Goal: Information Seeking & Learning: Learn about a topic

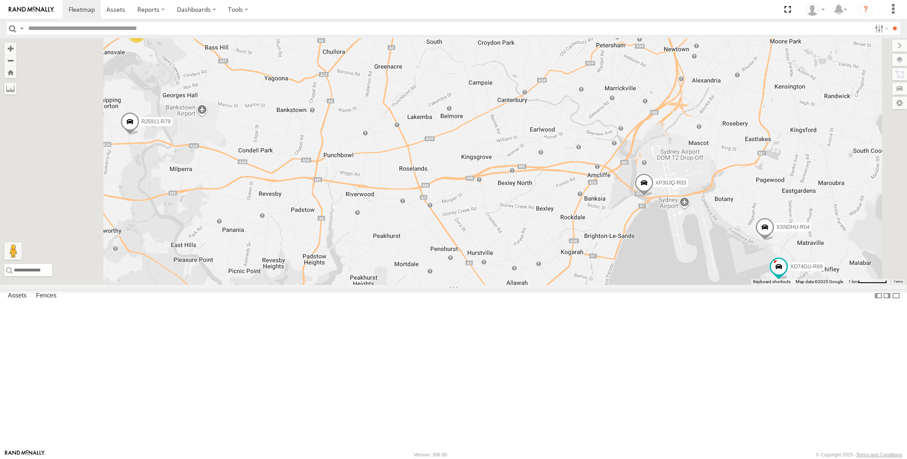
drag, startPoint x: 616, startPoint y: 385, endPoint x: 577, endPoint y: 366, distance: 43.1
click at [577, 285] on div "XP30JQ-R03 XSNDHU-R04 4 RJ5911-R79 XO74GU-R69" at bounding box center [453, 161] width 907 height 247
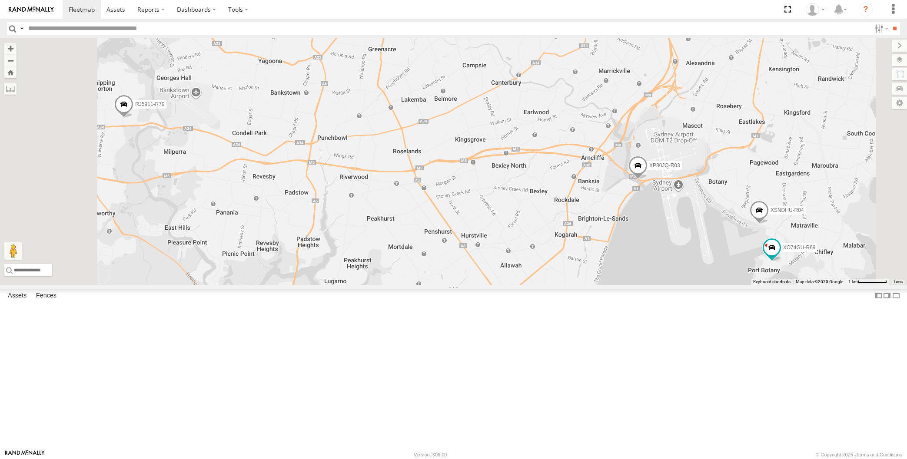
drag, startPoint x: 584, startPoint y: 329, endPoint x: 612, endPoint y: 329, distance: 28.2
click at [611, 285] on div "XP30JQ-R03 XSNDHU-R04 4 RJ5911-R79 XO74GU-R69" at bounding box center [453, 161] width 907 height 247
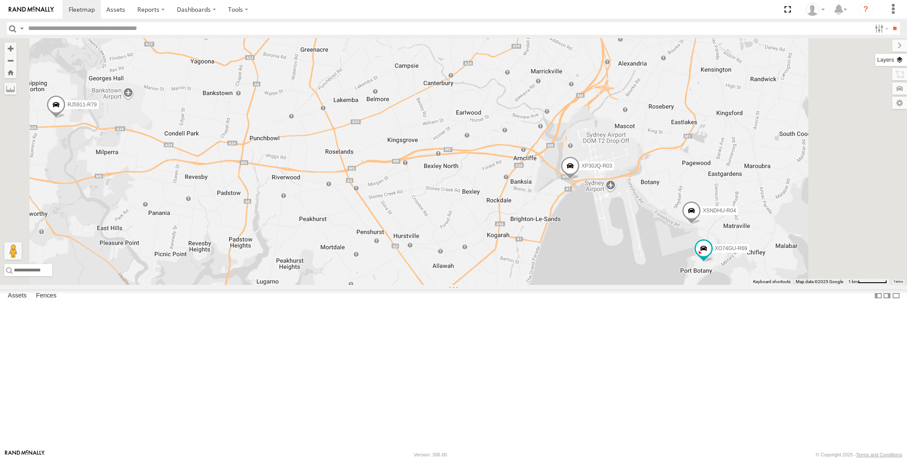
click at [905, 63] on label at bounding box center [891, 60] width 32 height 12
click at [0, 0] on span "Basemaps" at bounding box center [0, 0] width 0 height 0
click at [0, 0] on span "Satellite + Roadmap" at bounding box center [0, 0] width 0 height 0
click at [0, 0] on span "Overlays" at bounding box center [0, 0] width 0 height 0
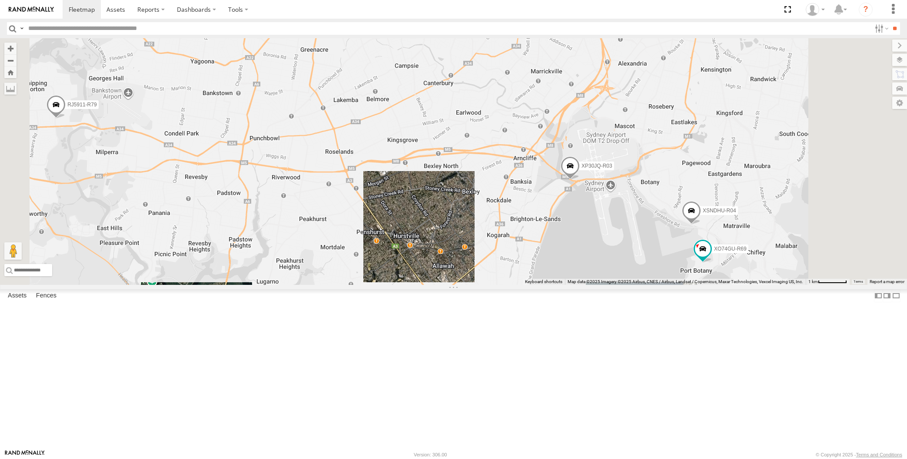
drag, startPoint x: 811, startPoint y: 151, endPoint x: 812, endPoint y: 134, distance: 17.0
click at [0, 0] on span "Traffic" at bounding box center [0, 0] width 0 height 0
click at [878, 44] on label at bounding box center [892, 46] width 29 height 12
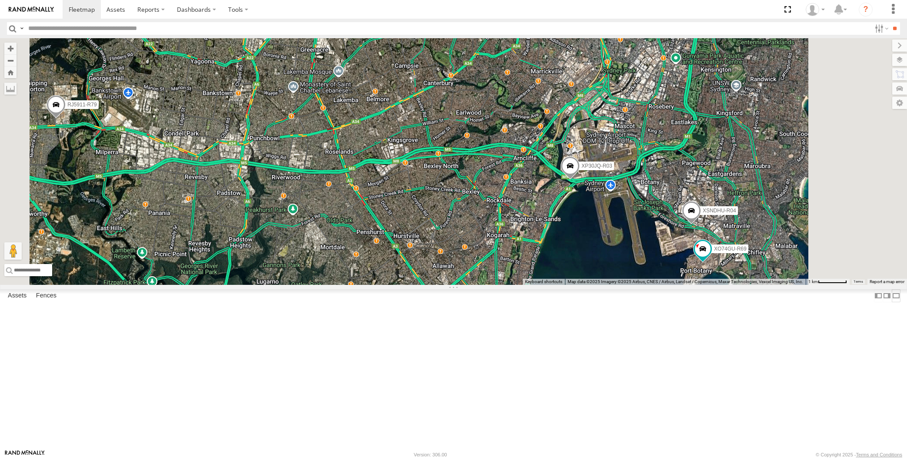
click at [892, 302] on label at bounding box center [896, 295] width 9 height 13
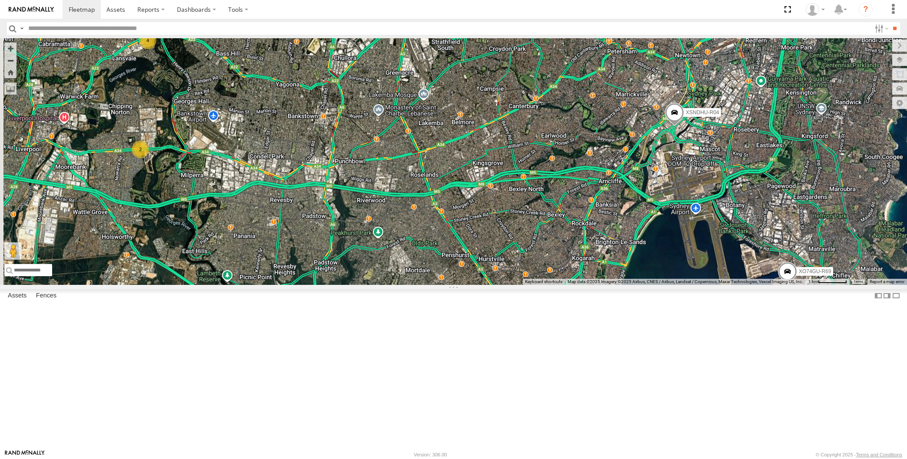
drag, startPoint x: 347, startPoint y: 295, endPoint x: 357, endPoint y: 296, distance: 10.5
click at [357, 285] on div "XSNDHU-R04 XO74GU-R69 2 4" at bounding box center [453, 161] width 907 height 247
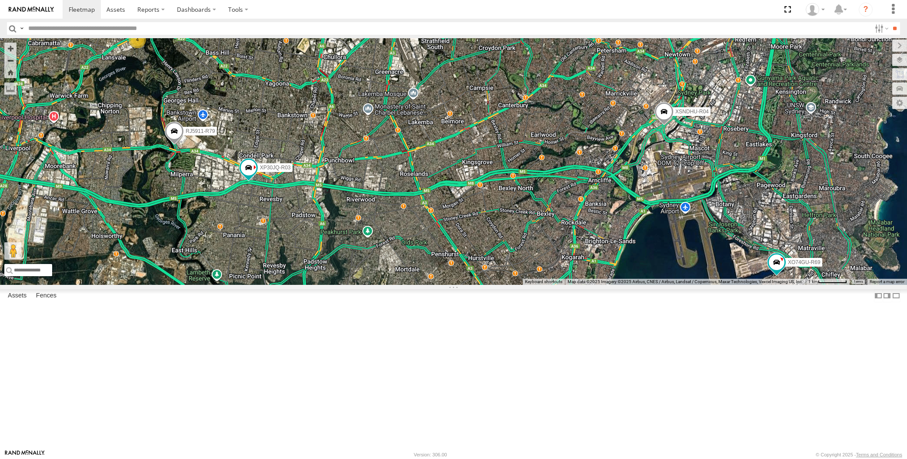
click at [494, 285] on div "XP30JQ-R03 XSNDHU-R04 RJ5911-R79 XO74GU-R69 4" at bounding box center [453, 161] width 907 height 247
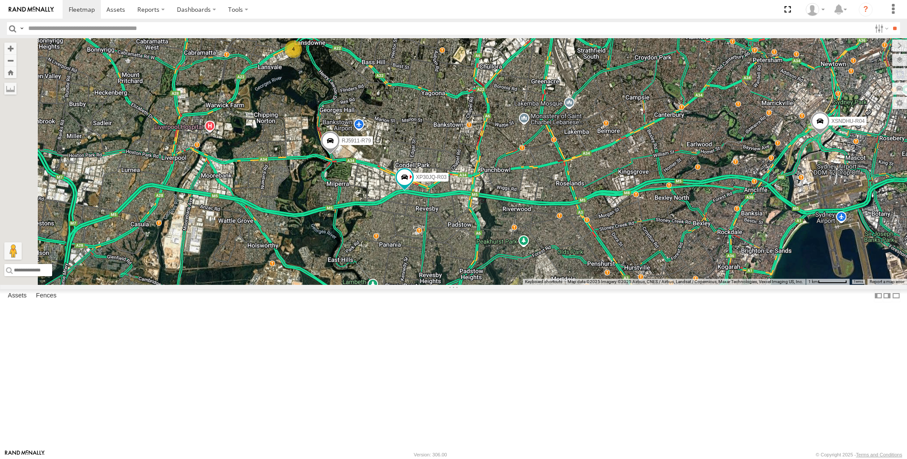
drag, startPoint x: 511, startPoint y: 328, endPoint x: 501, endPoint y: 328, distance: 9.1
click at [501, 285] on div "XP30JQ-R03 XSNDHU-R04 RJ5911-R79 XO74GU-R69 4" at bounding box center [453, 161] width 907 height 247
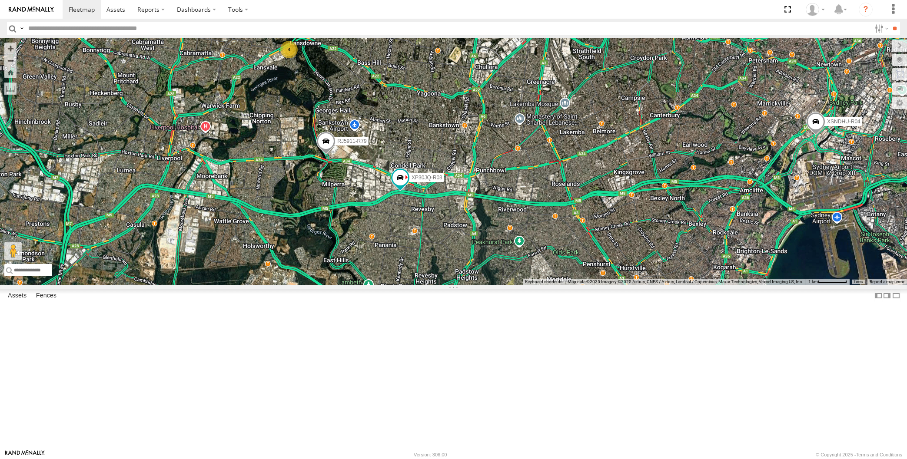
click at [579, 285] on div "XP30JQ-R03 XSNDHU-R04 RJ5911-R79 XO74GU-R69 4" at bounding box center [453, 161] width 907 height 247
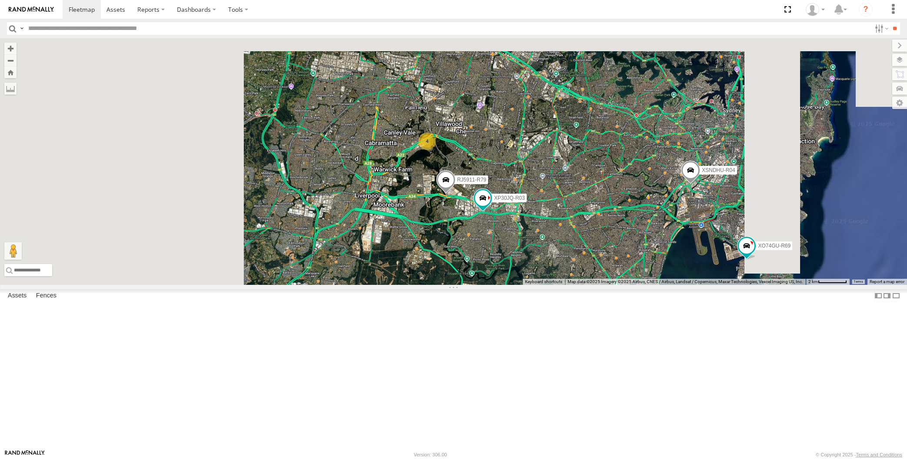
drag, startPoint x: 606, startPoint y: 328, endPoint x: 591, endPoint y: 325, distance: 14.5
click at [591, 285] on div "XP30JQ-R03 XSNDHU-R04 RJ5911-R79 XO74GU-R69 4" at bounding box center [453, 161] width 907 height 247
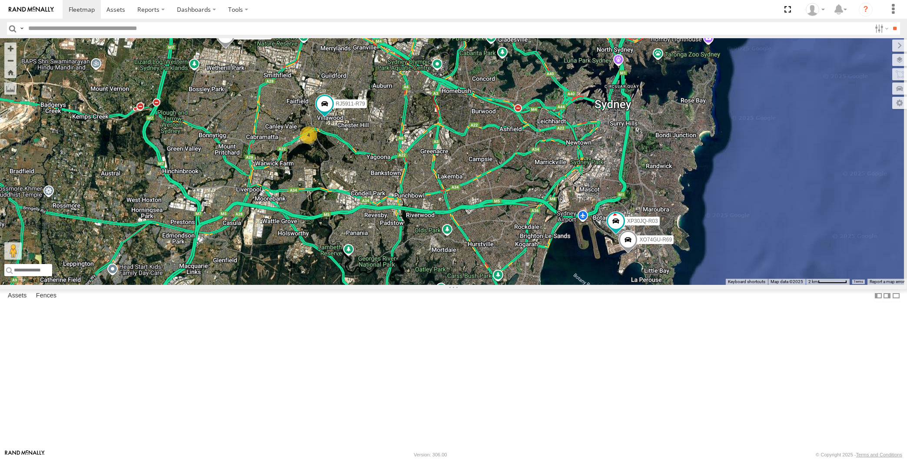
drag, startPoint x: 453, startPoint y: 298, endPoint x: 432, endPoint y: 288, distance: 23.3
click at [432, 285] on div "XP30JQ-R03 XSNDHU-R04 4 RJ5911-R79 XO74GU-R69" at bounding box center [453, 161] width 907 height 247
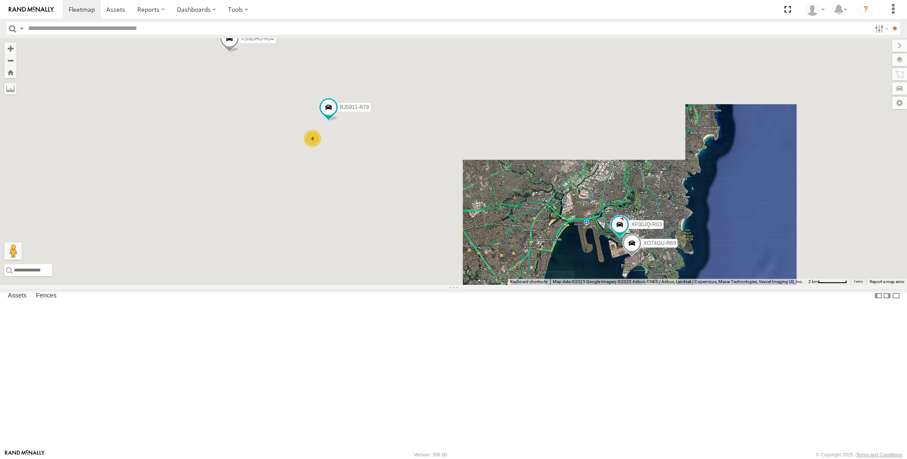
click at [576, 285] on div "XSNDHU-R04 XP30JQ-R03 RJ5911-R79 XO74GU-R69 4" at bounding box center [453, 161] width 907 height 247
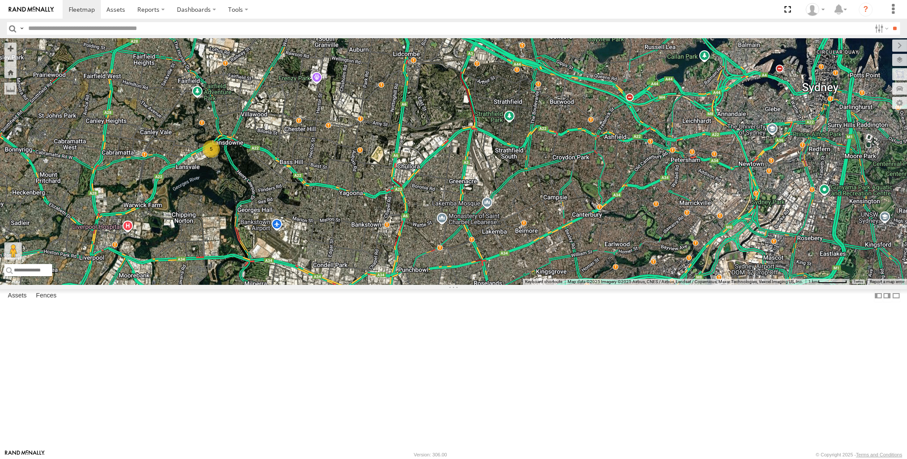
drag, startPoint x: 764, startPoint y: 371, endPoint x: 737, endPoint y: 348, distance: 35.2
click at [740, 285] on div "XP30JQ-R03 XSNDHU-R04 XO74GU-R69 5" at bounding box center [453, 161] width 907 height 247
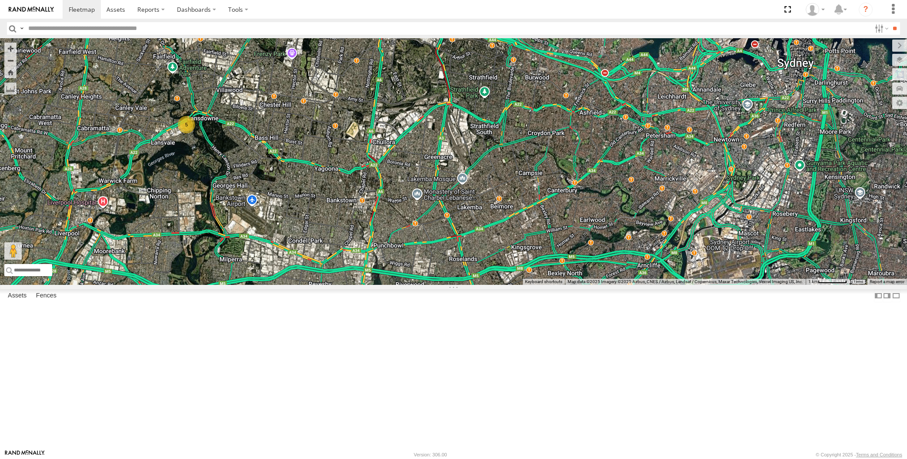
drag, startPoint x: 700, startPoint y: 396, endPoint x: 675, endPoint y: 381, distance: 29.6
click at [675, 285] on div "XP30JQ-R03 XSNDHU-R04 XO74GU-R69 5" at bounding box center [453, 161] width 907 height 247
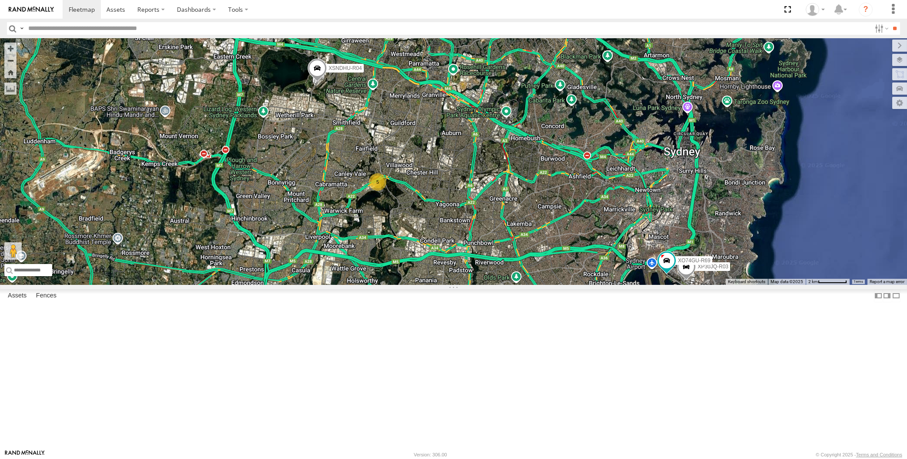
drag, startPoint x: 660, startPoint y: 394, endPoint x: 661, endPoint y: 388, distance: 6.6
click at [661, 285] on div "XP30JQ-R03 XSNDHU-R04 XO74GU-R69 5" at bounding box center [453, 161] width 907 height 247
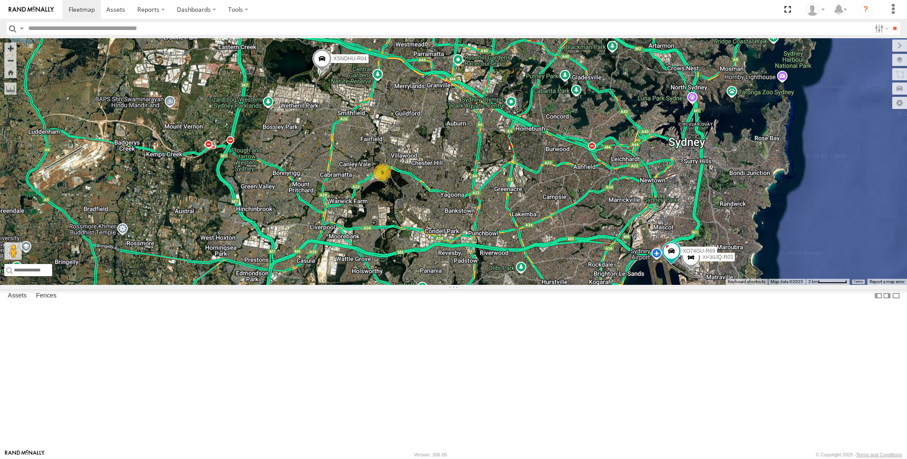
click at [437, 239] on div "XP30JQ-R03 XSNDHU-R04 XO74GU-R69 5" at bounding box center [453, 161] width 907 height 247
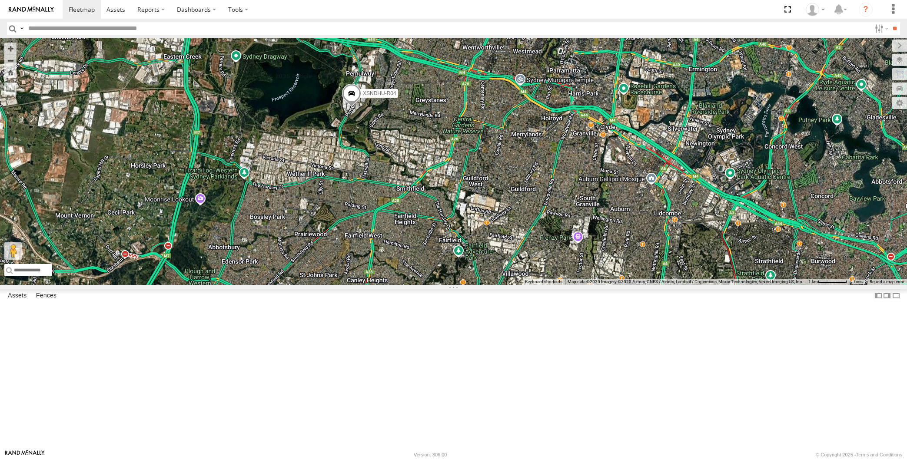
click at [349, 107] on span at bounding box center [351, 95] width 19 height 23
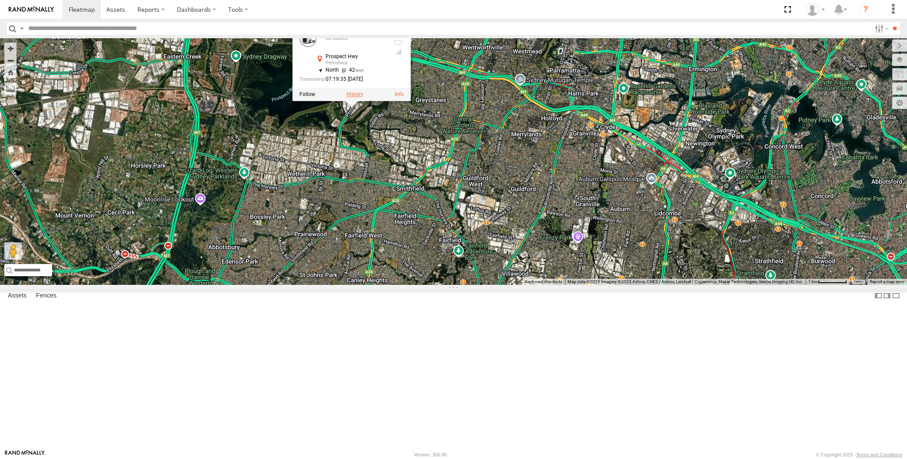
click at [353, 97] on label at bounding box center [354, 94] width 17 height 6
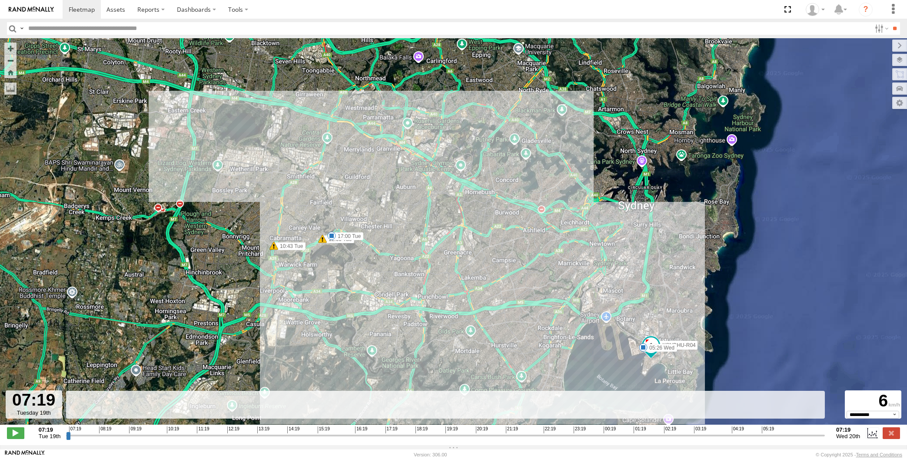
click at [758, 437] on input "range" at bounding box center [445, 435] width 759 height 8
click at [765, 435] on input "range" at bounding box center [445, 435] width 759 height 8
click at [779, 436] on input "range" at bounding box center [445, 435] width 759 height 8
click at [789, 437] on input "range" at bounding box center [445, 435] width 759 height 8
click at [796, 437] on input "range" at bounding box center [445, 435] width 759 height 8
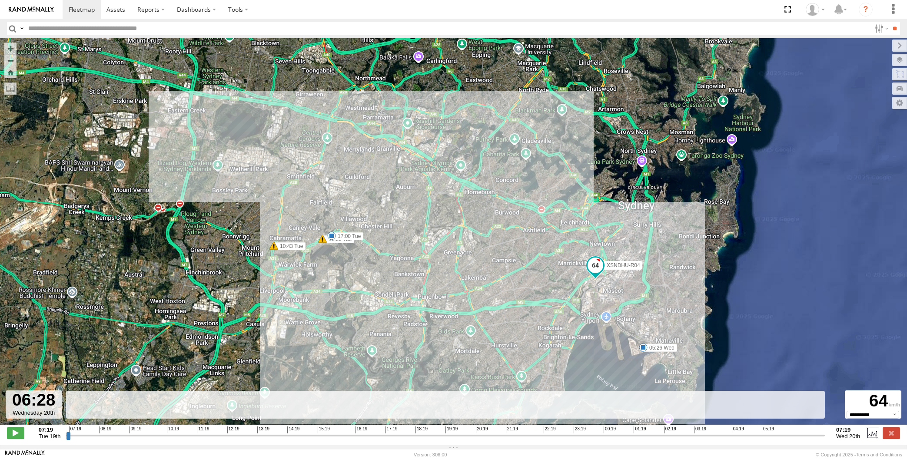
click at [803, 437] on input "range" at bounding box center [445, 435] width 759 height 8
click at [806, 436] on input "range" at bounding box center [445, 435] width 759 height 8
click at [811, 436] on input "range" at bounding box center [445, 435] width 759 height 8
click at [814, 436] on input "range" at bounding box center [445, 435] width 759 height 8
click at [816, 437] on input "range" at bounding box center [445, 435] width 759 height 8
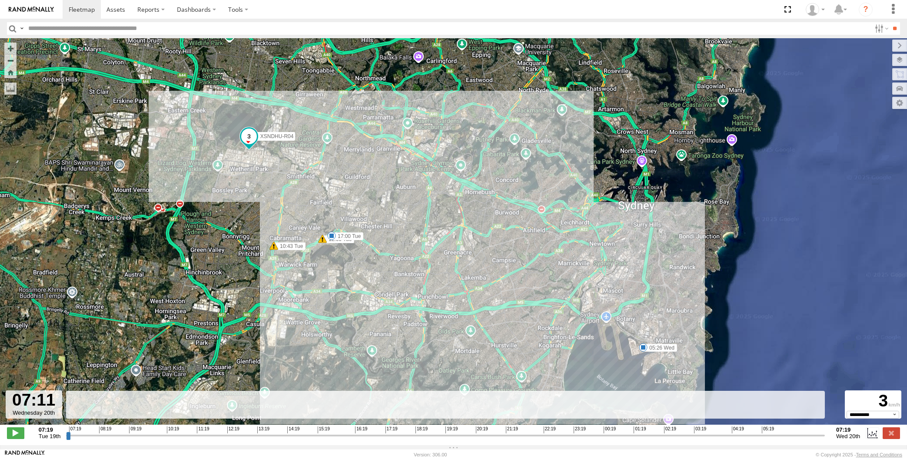
click at [819, 436] on input "range" at bounding box center [445, 435] width 759 height 8
click at [822, 435] on input "range" at bounding box center [445, 435] width 759 height 8
drag, startPoint x: 824, startPoint y: 435, endPoint x: 835, endPoint y: 435, distance: 10.9
click at [825, 435] on input "range" at bounding box center [445, 435] width 759 height 8
click at [797, 435] on input "range" at bounding box center [445, 435] width 759 height 8
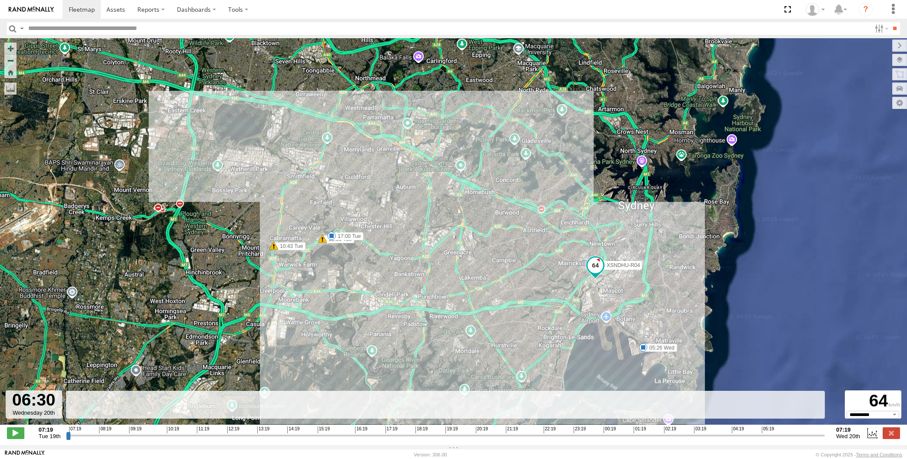
click at [785, 436] on input "range" at bounding box center [445, 435] width 759 height 8
click at [793, 435] on input "range" at bounding box center [445, 435] width 759 height 8
click at [809, 435] on input "range" at bounding box center [445, 435] width 759 height 8
click at [887, 435] on label at bounding box center [890, 433] width 17 height 11
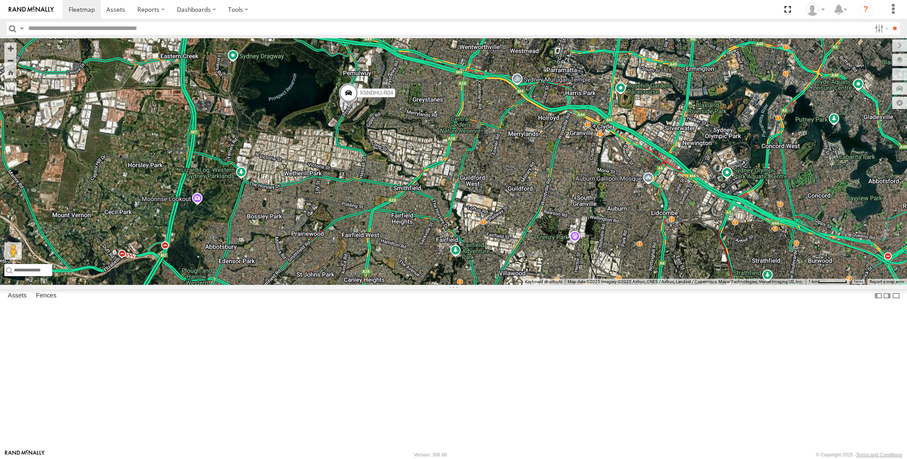
drag, startPoint x: 600, startPoint y: 275, endPoint x: 589, endPoint y: 270, distance: 11.3
click at [589, 270] on div "XSNDHU-R04 5" at bounding box center [453, 161] width 907 height 247
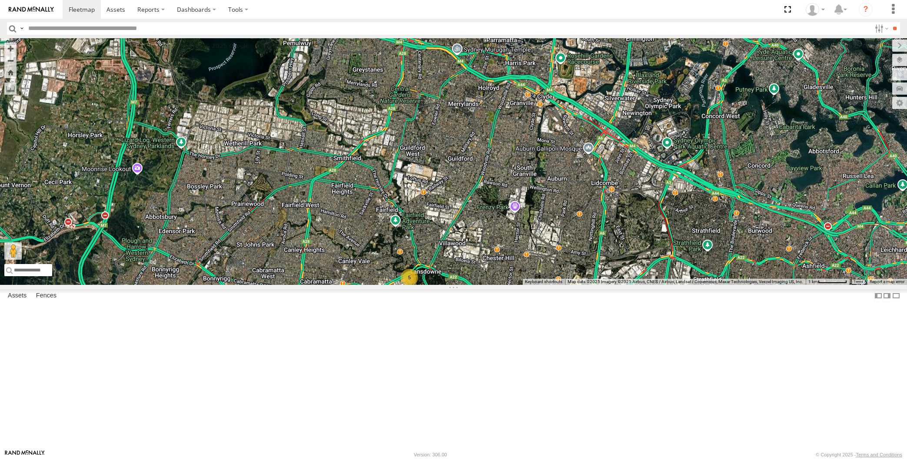
drag, startPoint x: 613, startPoint y: 328, endPoint x: 594, endPoint y: 308, distance: 27.1
click at [597, 285] on div "XSNDHU-R04 5" at bounding box center [453, 161] width 907 height 247
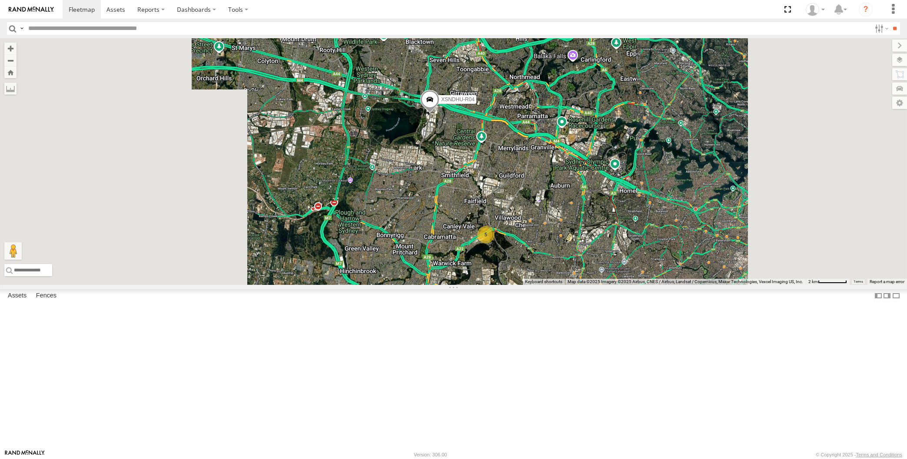
drag, startPoint x: 606, startPoint y: 337, endPoint x: 581, endPoint y: 319, distance: 30.8
click at [585, 285] on div "XP30JQ-R03 XSNDHU-R04 XO74GU-R69 5" at bounding box center [453, 161] width 907 height 247
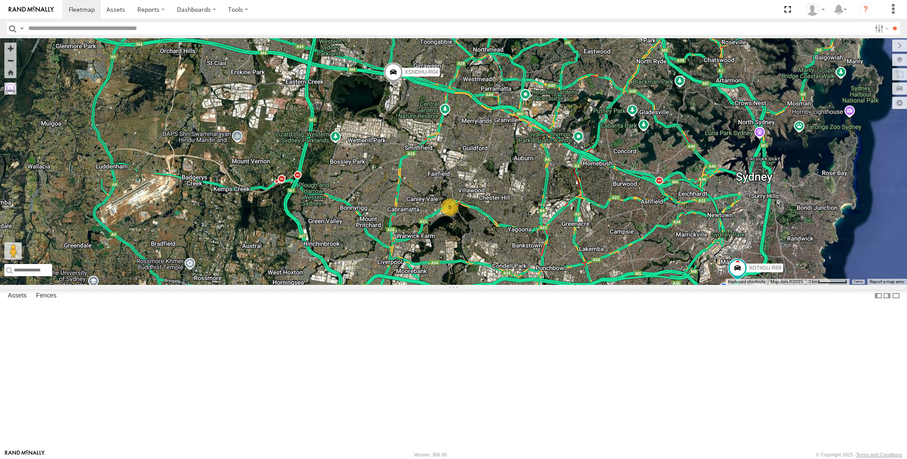
drag, startPoint x: 608, startPoint y: 338, endPoint x: 596, endPoint y: 336, distance: 11.8
click at [596, 285] on div "XP30JQ-R03 XSNDHU-R04 XO74GU-R69 5" at bounding box center [453, 161] width 907 height 247
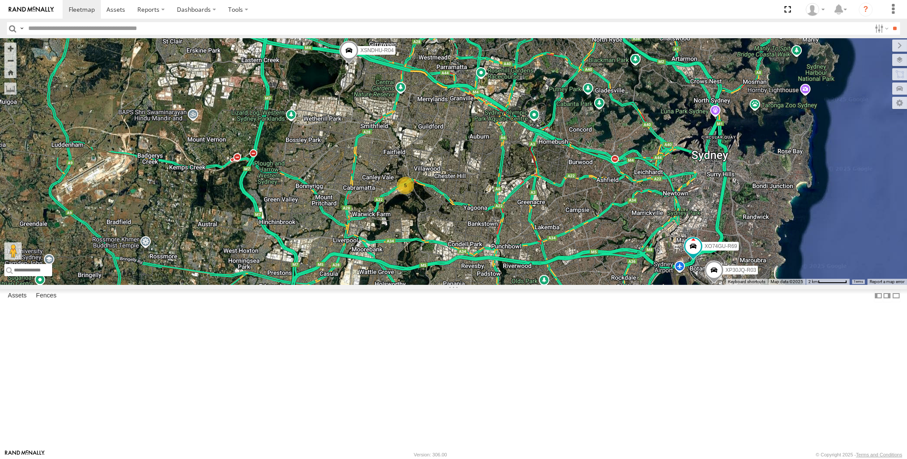
drag, startPoint x: 537, startPoint y: 365, endPoint x: 507, endPoint y: 328, distance: 46.9
click at [510, 285] on div "XP30JQ-R03 XSNDHU-R04 XO74GU-R69 5" at bounding box center [453, 161] width 907 height 247
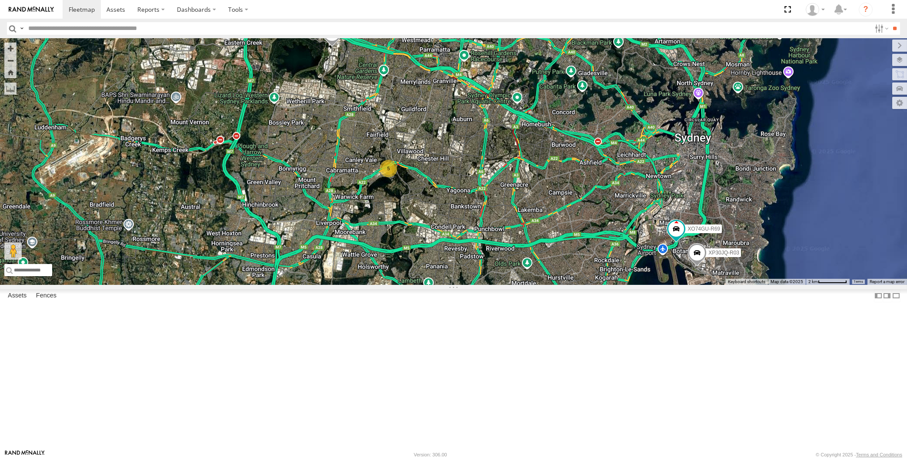
drag, startPoint x: 512, startPoint y: 367, endPoint x: 495, endPoint y: 352, distance: 22.4
click at [497, 285] on div "XP30JQ-R03 XSNDHU-R04 XO74GU-R69 5" at bounding box center [453, 161] width 907 height 247
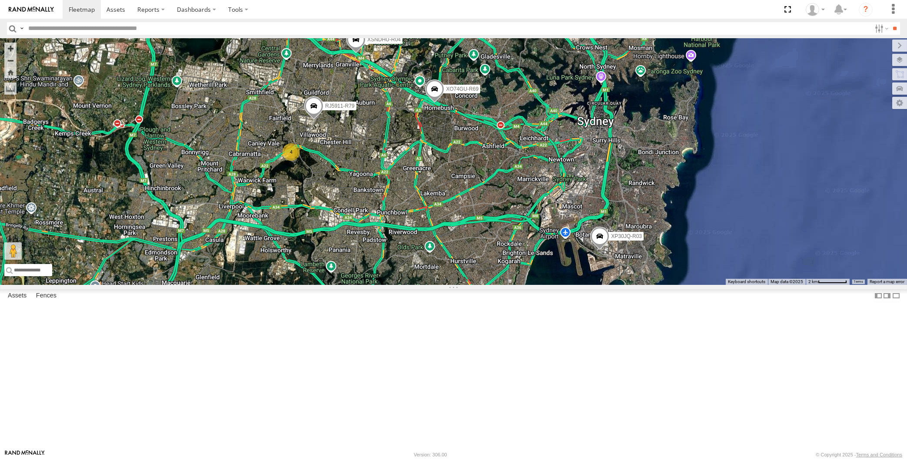
drag, startPoint x: 587, startPoint y: 379, endPoint x: 574, endPoint y: 366, distance: 18.7
click at [574, 285] on div "XP30JQ-R03 XSNDHU-R04 4 RJ5911-R79 XO74GU-R69" at bounding box center [453, 161] width 907 height 247
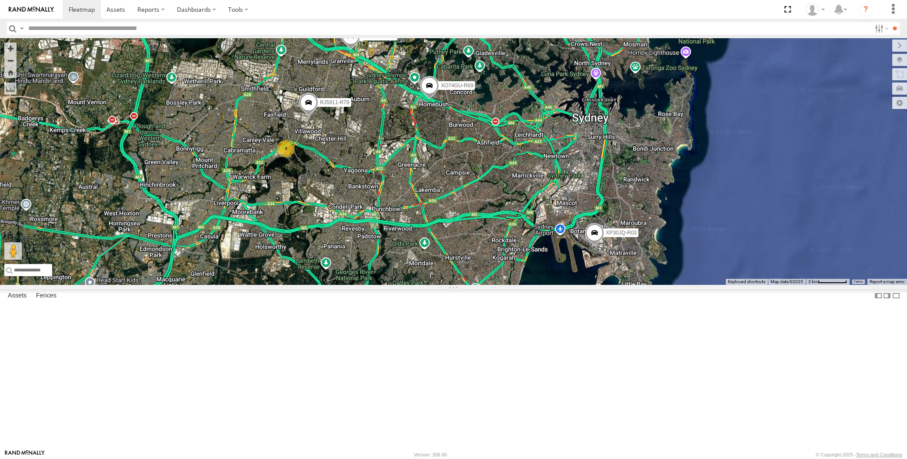
click at [594, 247] on span at bounding box center [594, 234] width 19 height 23
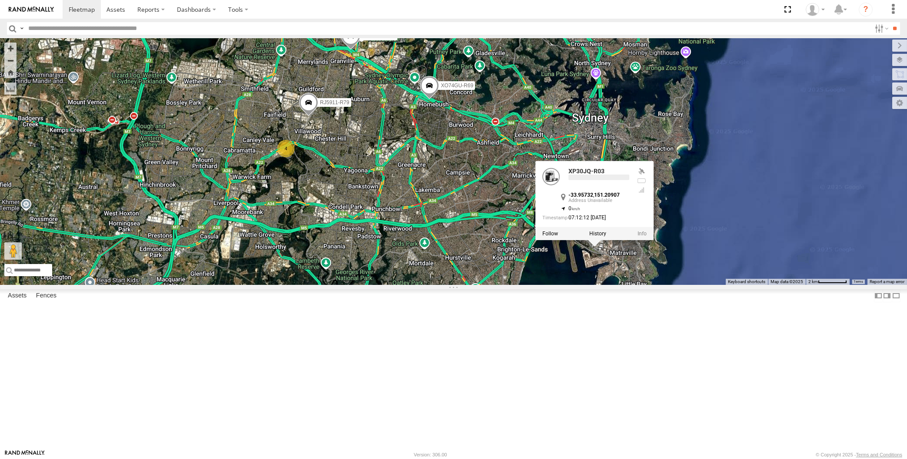
click at [599, 285] on div "XP30JQ-R03 XSNDHU-R04 4 RJ5911-R79 XO74GU-R69 XP30JQ-R03 -33.95732 , 151.20907 …" at bounding box center [453, 161] width 907 height 247
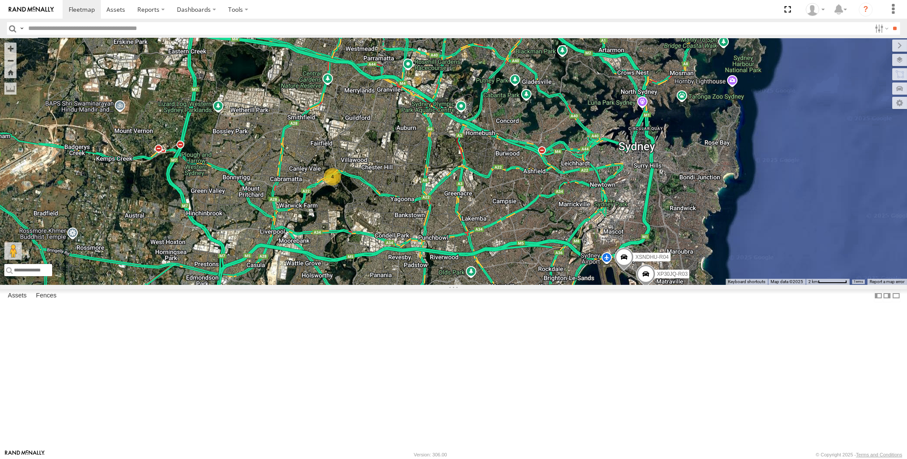
drag, startPoint x: 531, startPoint y: 375, endPoint x: 541, endPoint y: 372, distance: 10.0
click at [541, 285] on div "XP30JQ-R03 XSNDHU-R04 4 RJ5911-R79 XO74GU-R69" at bounding box center [453, 161] width 907 height 247
drag, startPoint x: 508, startPoint y: 306, endPoint x: 512, endPoint y: 312, distance: 6.6
click at [512, 285] on div "RJ5911-R79 XO74GU-R69 2 4" at bounding box center [453, 161] width 907 height 247
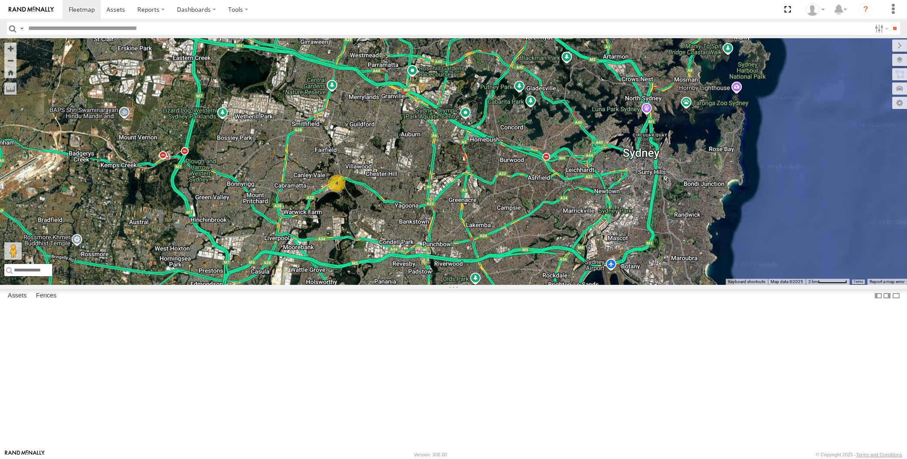
drag, startPoint x: 528, startPoint y: 358, endPoint x: 519, endPoint y: 348, distance: 13.9
click at [519, 285] on div "RJ5911-R79 XO74GU-R69 2 4" at bounding box center [453, 161] width 907 height 247
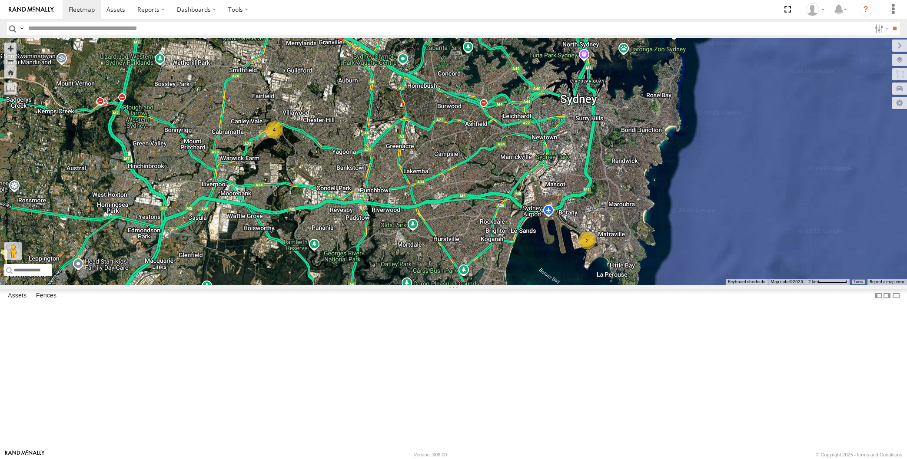
drag, startPoint x: 479, startPoint y: 291, endPoint x: 502, endPoint y: 322, distance: 38.4
click at [502, 285] on div "RJ5911-R79 XO74GU-R69 2 4" at bounding box center [453, 161] width 907 height 247
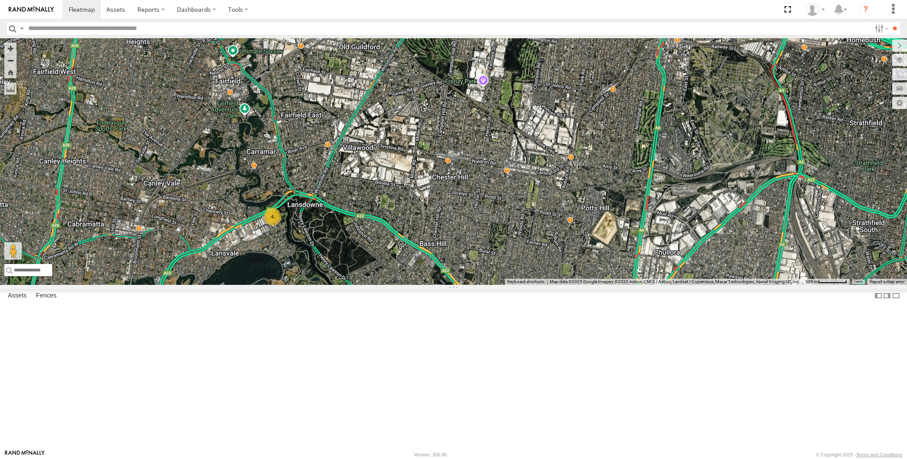
drag, startPoint x: 533, startPoint y: 265, endPoint x: 569, endPoint y: 296, distance: 47.5
click at [575, 285] on div "RJ5911-R79 XO74GU-R69 4" at bounding box center [453, 161] width 907 height 247
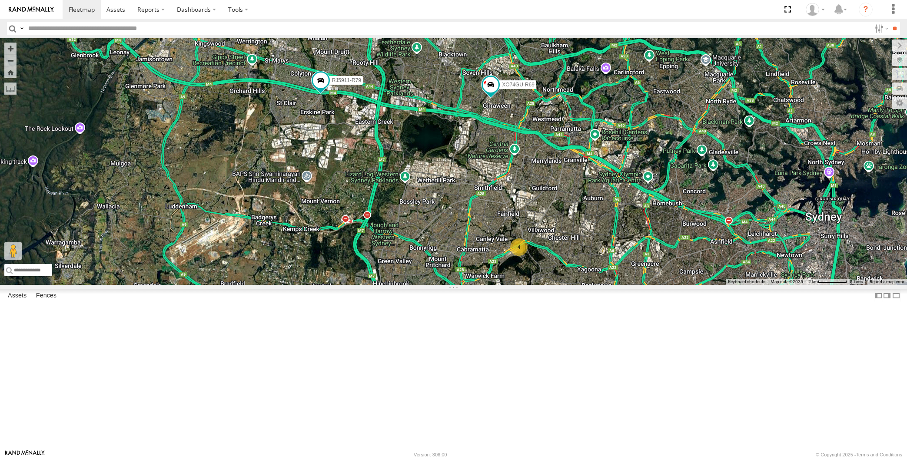
drag, startPoint x: 491, startPoint y: 252, endPoint x: 478, endPoint y: 245, distance: 15.0
click at [478, 245] on div "RJ5911-R79 XO74GU-R69 2 4" at bounding box center [453, 161] width 907 height 247
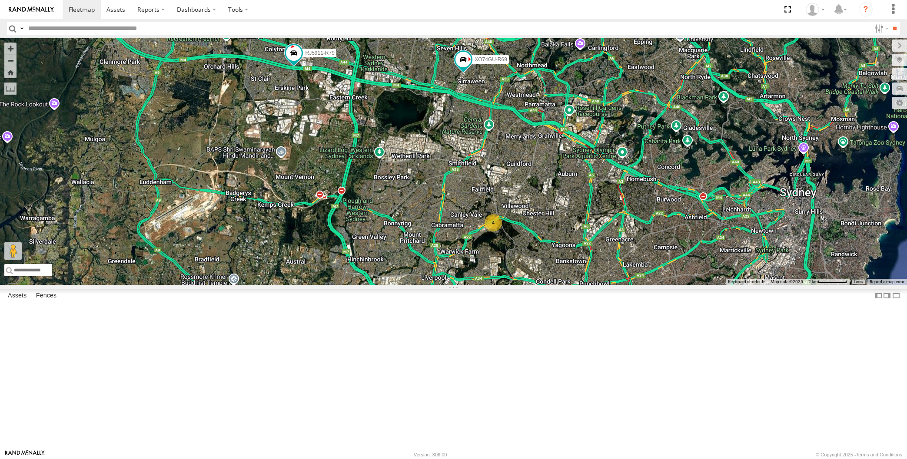
drag, startPoint x: 596, startPoint y: 330, endPoint x: 580, endPoint y: 317, distance: 21.0
click at [583, 285] on div "RJ5911-R79 XO74GU-R69 2 4" at bounding box center [453, 161] width 907 height 247
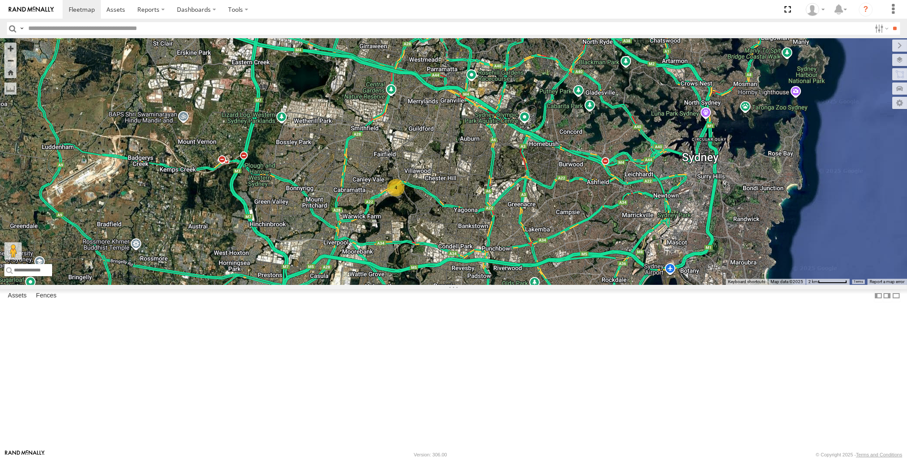
drag, startPoint x: 585, startPoint y: 365, endPoint x: 577, endPoint y: 361, distance: 9.0
click at [577, 285] on div "2 4 RJ5911-R79 XO74GU-R69" at bounding box center [453, 161] width 907 height 247
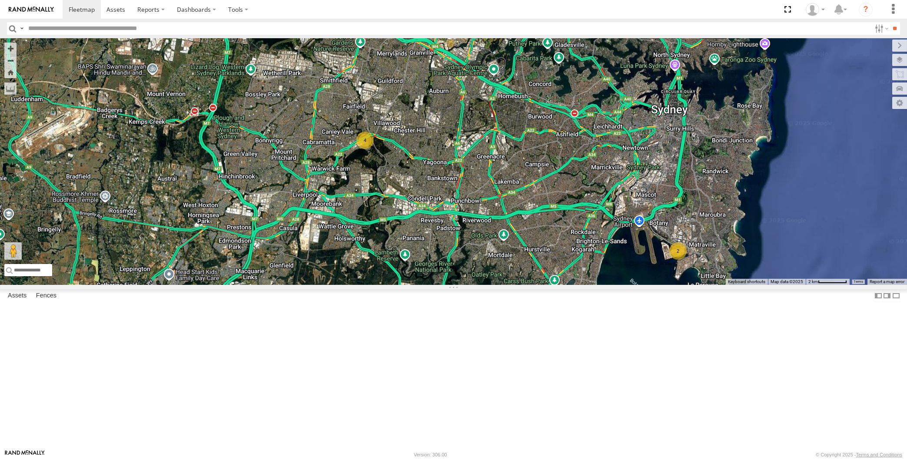
drag, startPoint x: 537, startPoint y: 302, endPoint x: 531, endPoint y: 315, distance: 14.6
click at [531, 285] on div "RJ5911-R79 XO74GU-R69 2 4" at bounding box center [453, 161] width 907 height 247
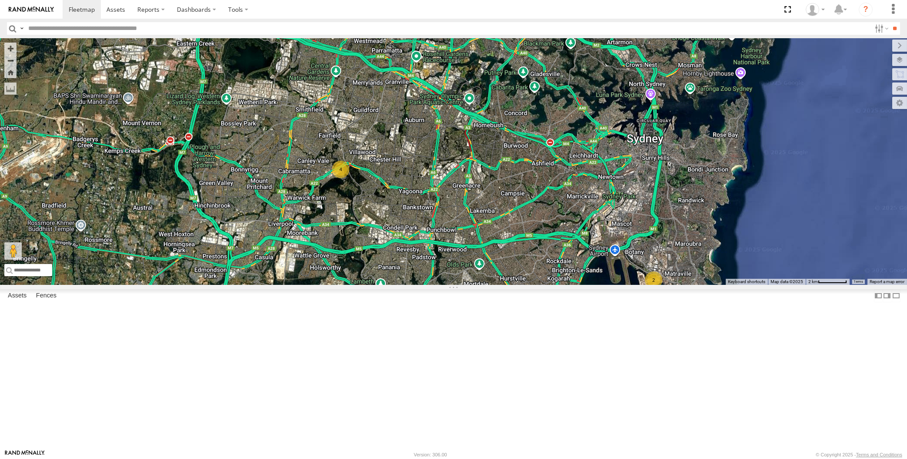
drag, startPoint x: 544, startPoint y: 315, endPoint x: 532, endPoint y: 319, distance: 12.9
click at [532, 285] on div "RJ5911-R79 XO74GU-R69 2 4" at bounding box center [453, 161] width 907 height 247
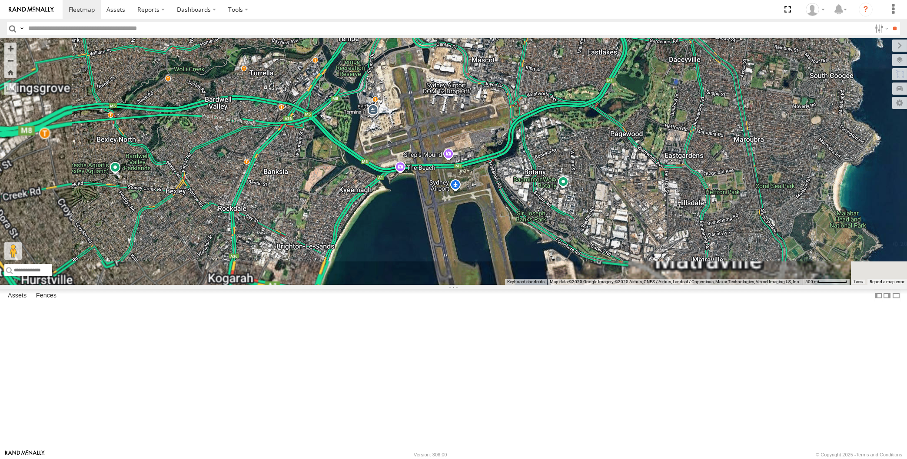
drag, startPoint x: 652, startPoint y: 235, endPoint x: 654, endPoint y: 224, distance: 11.1
click at [653, 229] on div "RJ5911-R79 XO74GU-R69" at bounding box center [453, 161] width 907 height 247
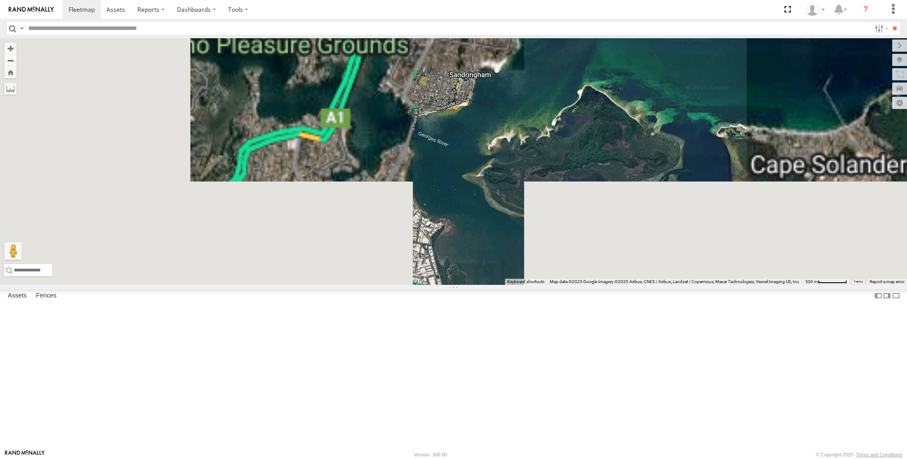
drag, startPoint x: 771, startPoint y: 216, endPoint x: 749, endPoint y: 292, distance: 78.1
click at [749, 285] on div "RJ5911-R79 XO74GU-R69" at bounding box center [453, 161] width 907 height 247
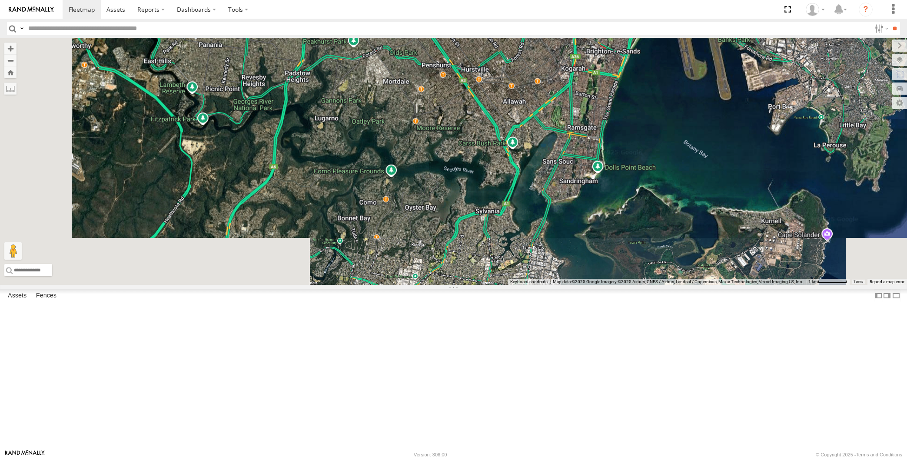
drag, startPoint x: 749, startPoint y: 269, endPoint x: 743, endPoint y: 327, distance: 58.6
click at [743, 285] on div "RJ5911-R79 XO74GU-R69" at bounding box center [453, 161] width 907 height 247
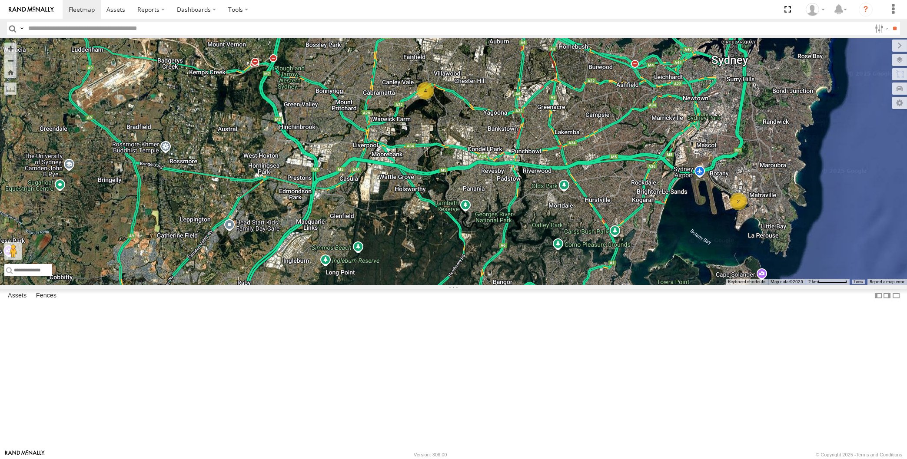
drag, startPoint x: 556, startPoint y: 219, endPoint x: 556, endPoint y: 244, distance: 25.2
click at [556, 244] on div "RJ5911-R79 XO74GU-R69 2 4" at bounding box center [453, 161] width 907 height 247
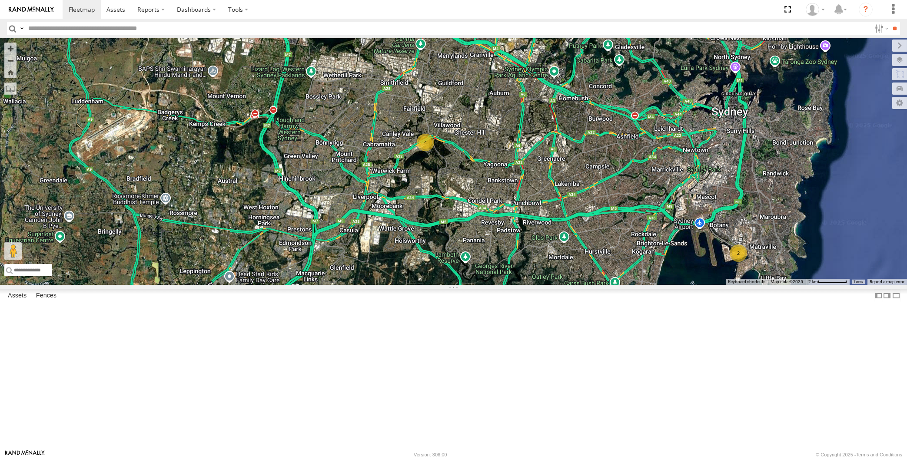
click at [552, 272] on div "RJ5911-R79 XO74GU-R69 2 4" at bounding box center [453, 161] width 907 height 247
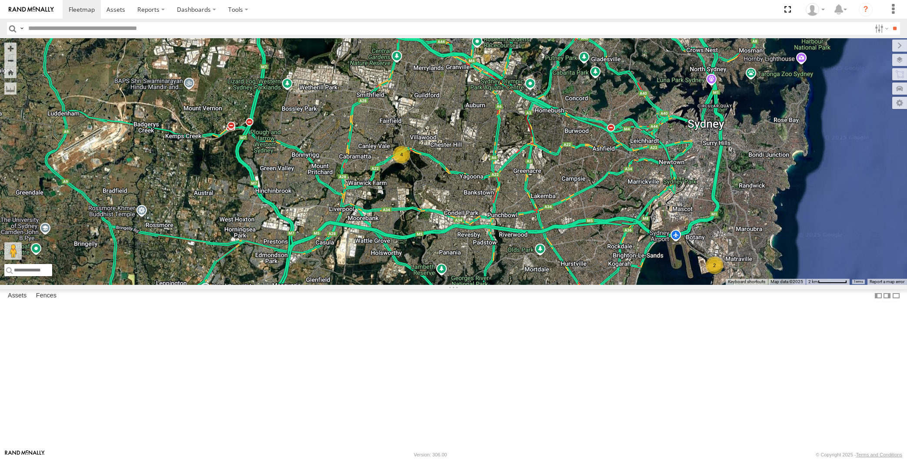
drag, startPoint x: 596, startPoint y: 297, endPoint x: 570, endPoint y: 318, distance: 33.4
click at [570, 285] on div "RJ5911-R79 XO74GU-R69 2 4" at bounding box center [453, 161] width 907 height 247
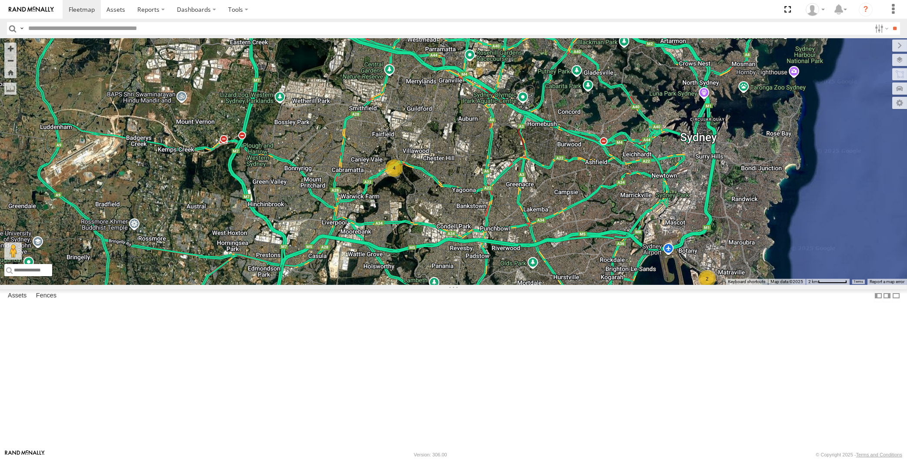
click at [612, 285] on div "RJ5911-R79 XO74GU-R69 2 4" at bounding box center [453, 161] width 907 height 247
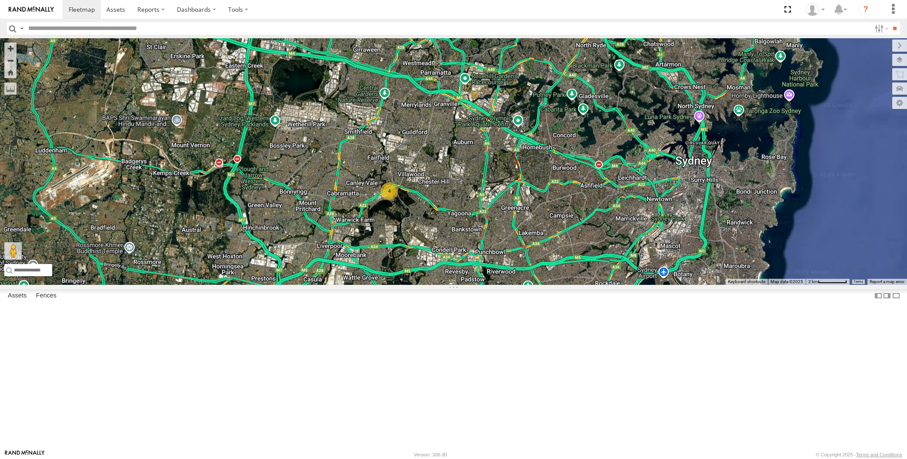
drag, startPoint x: 536, startPoint y: 398, endPoint x: 533, endPoint y: 388, distance: 11.0
click at [533, 285] on div "2 4 RJ5911-R79 XO74GU-R69" at bounding box center [453, 161] width 907 height 247
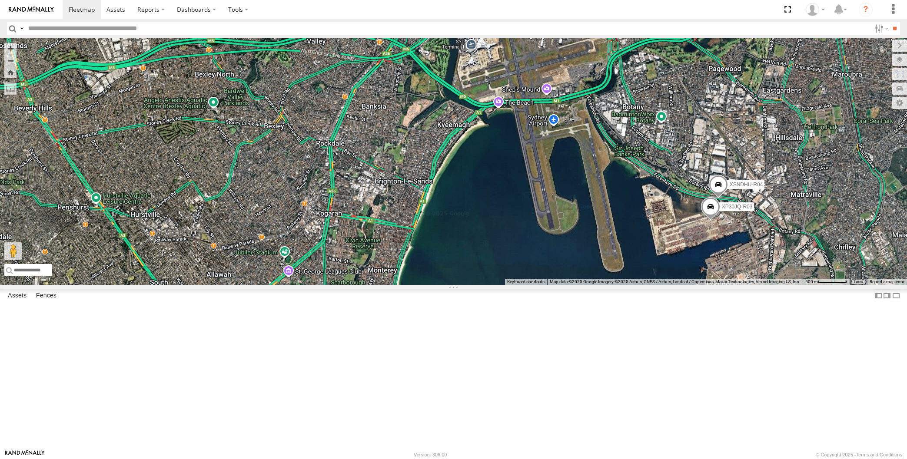
click at [719, 255] on div "RJ5911-R79 XO74GU-R69 XP30JQ-R03 XSNDHU-R04" at bounding box center [453, 161] width 907 height 247
click at [718, 199] on span at bounding box center [717, 186] width 19 height 23
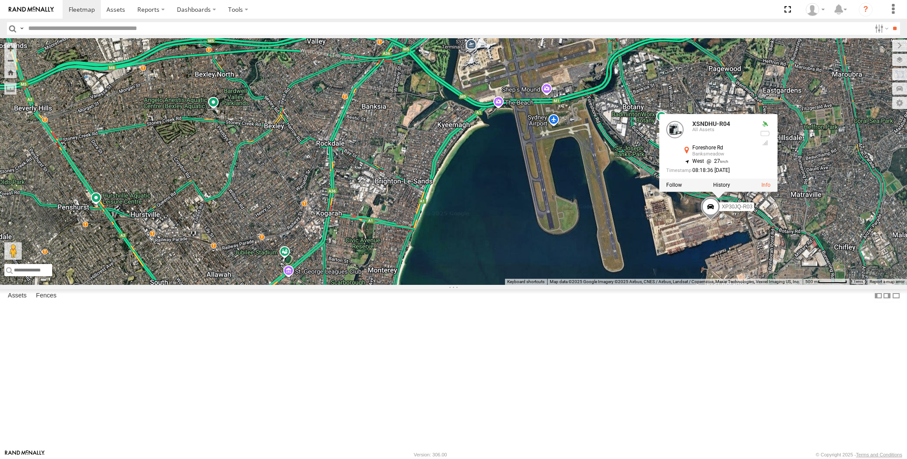
click at [617, 285] on div "RJ5911-R79 XO74GU-R69 XP30JQ-R03 XSNDHU-R04 XSNDHU-R04 All Assets Foreshore Rd …" at bounding box center [453, 161] width 907 height 247
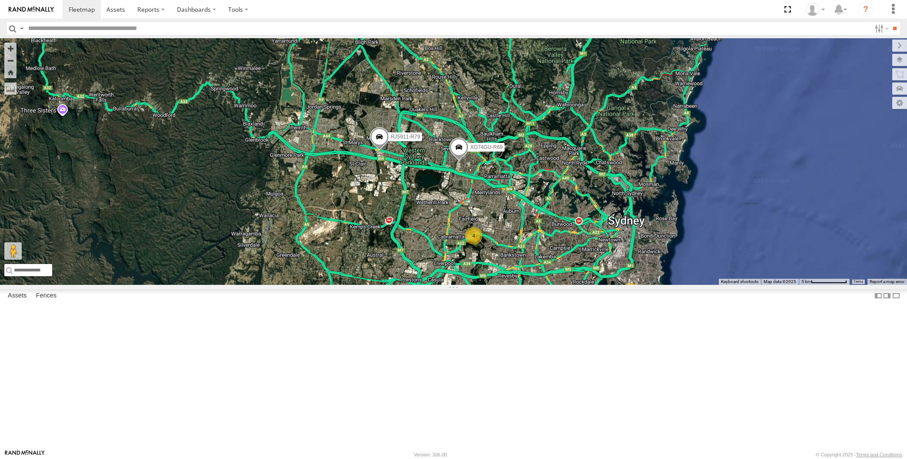
drag, startPoint x: 582, startPoint y: 332, endPoint x: 584, endPoint y: 338, distance: 5.9
click at [584, 285] on div "RJ5911-R79 XO74GU-R69 2 4" at bounding box center [453, 161] width 907 height 247
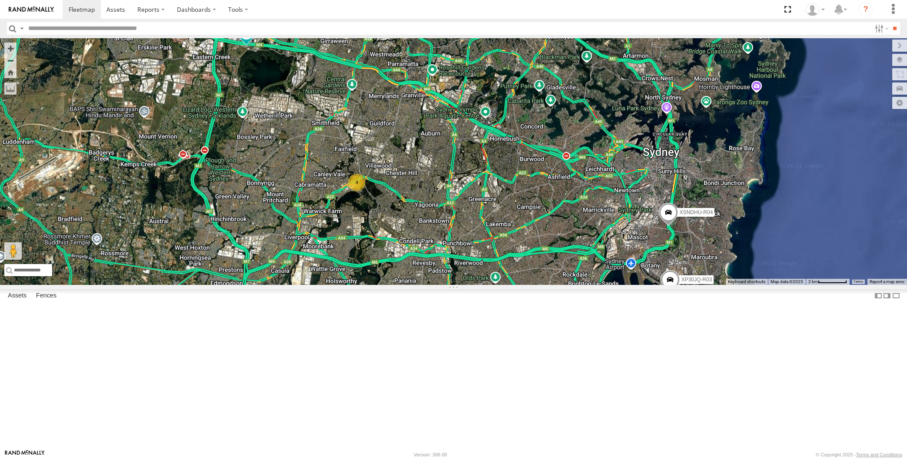
drag, startPoint x: 724, startPoint y: 341, endPoint x: 715, endPoint y: 332, distance: 12.6
click at [718, 285] on div "XP30JQ-R03 XSNDHU-R04 RJ5911-R79 XO74GU-R69 4" at bounding box center [453, 161] width 907 height 247
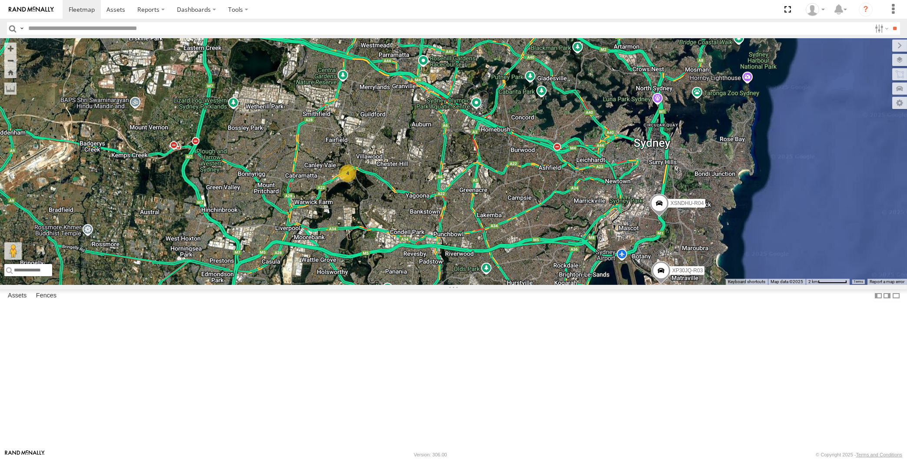
click at [706, 285] on div "XP30JQ-R03 XSNDHU-R04 RJ5911-R79 XO74GU-R69 4" at bounding box center [453, 161] width 907 height 247
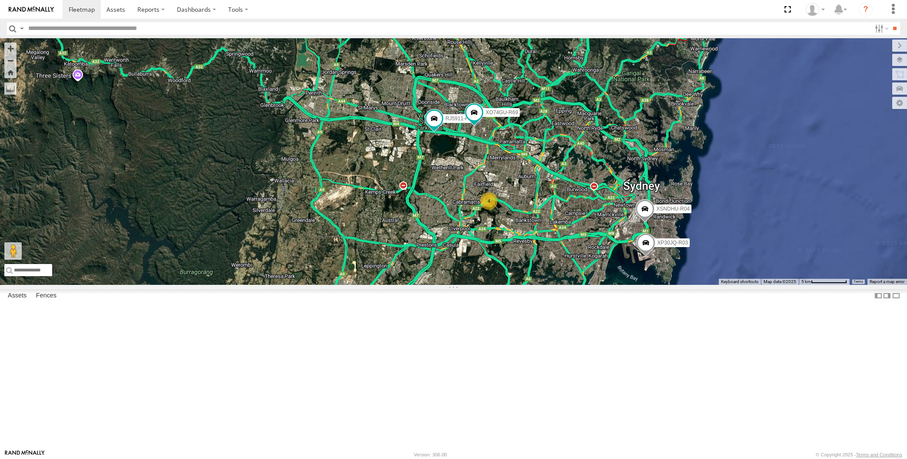
drag, startPoint x: 580, startPoint y: 366, endPoint x: 564, endPoint y: 366, distance: 16.5
click at [564, 285] on div "XP30JQ-R03 XSNDHU-R04 RJ5911-R79 XO74GU-R69 4" at bounding box center [453, 161] width 907 height 247
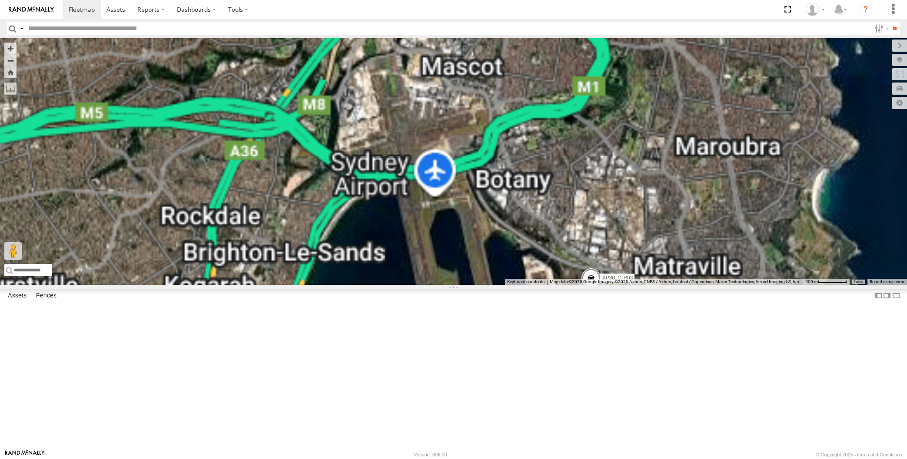
click at [582, 292] on span at bounding box center [590, 280] width 19 height 23
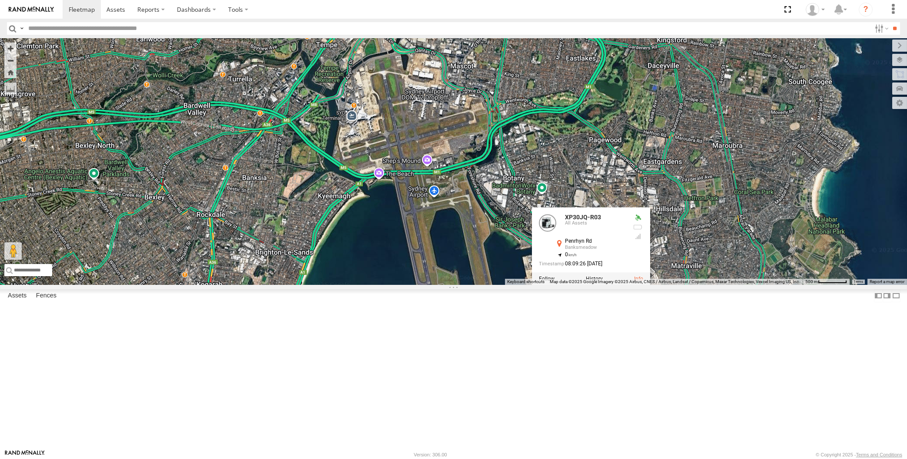
click at [618, 285] on div "XP30JQ-R03 XSNDHU-R04 RJ5911-R79 XO74GU-R69 XP30JQ-R03 All Assets Penrhyn Rd Ba…" at bounding box center [453, 161] width 907 height 247
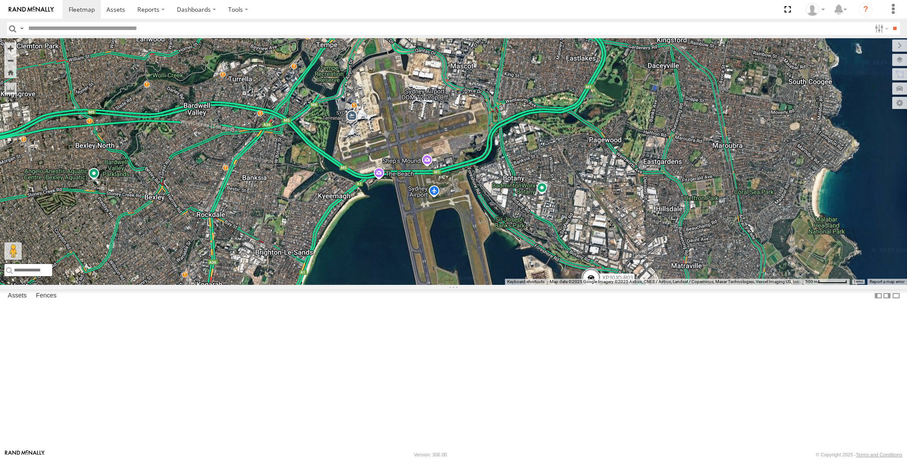
click at [614, 285] on div "XP30JQ-R03 XSNDHU-R04 RJ5911-R79 XO74GU-R69" at bounding box center [453, 161] width 907 height 247
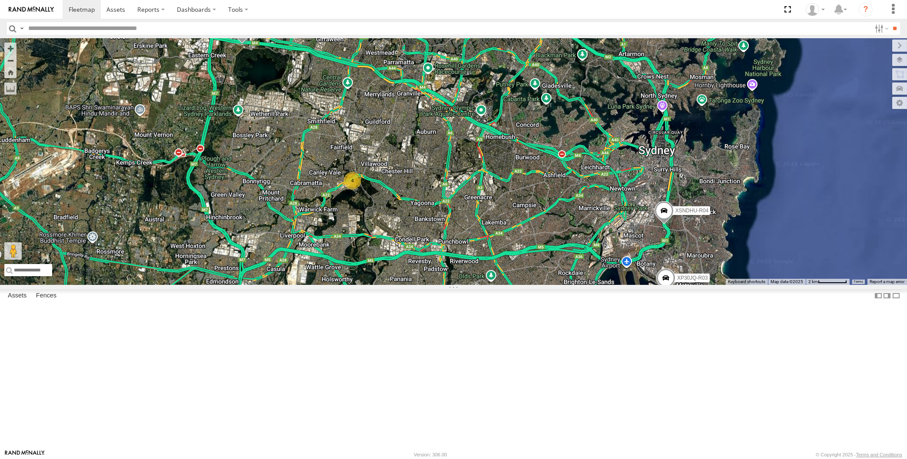
click at [495, 285] on div "XP30JQ-R03 XSNDHU-R04 4 RJ5911-R79 XO74GU-R69" at bounding box center [453, 161] width 907 height 247
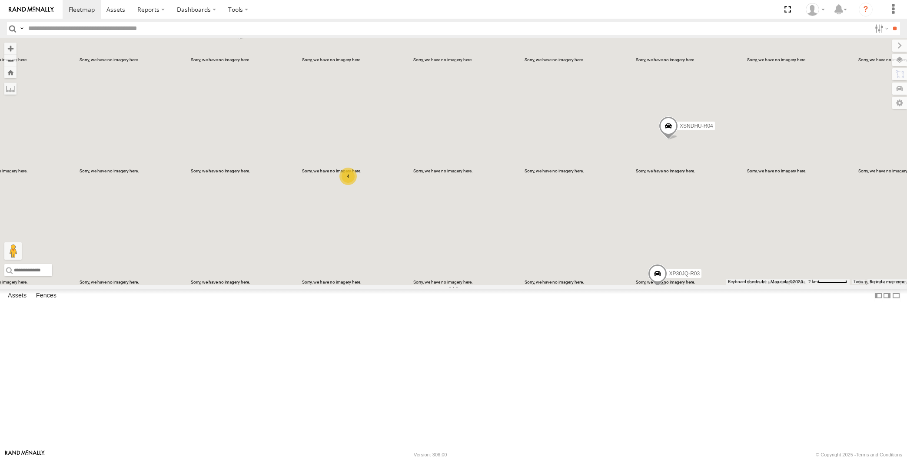
click at [511, 259] on div "XP30JQ-R03 XSNDHU-R04 4 RJ5911-R79 XO74GU-R69" at bounding box center [453, 161] width 907 height 247
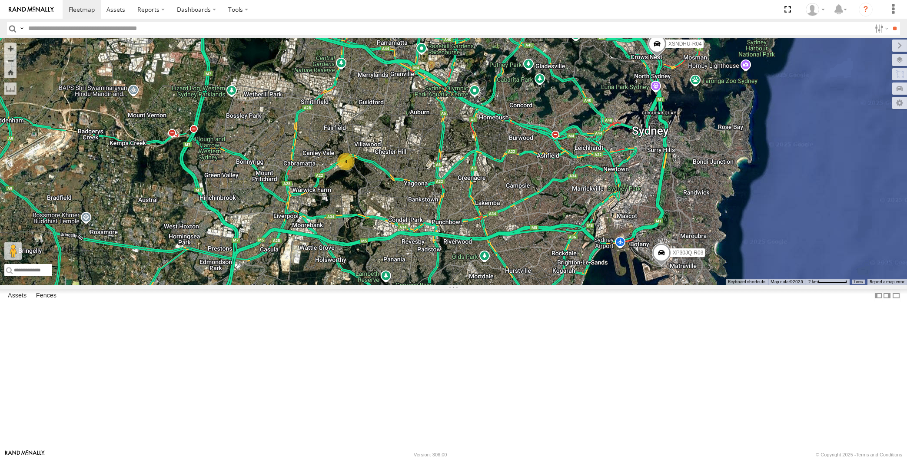
drag, startPoint x: 262, startPoint y: 118, endPoint x: 267, endPoint y: 119, distance: 5.1
click at [264, 119] on div "XP30JQ-R03 XSNDHU-R04 RJ5911-R79 XO74GU-R69 4" at bounding box center [453, 161] width 907 height 247
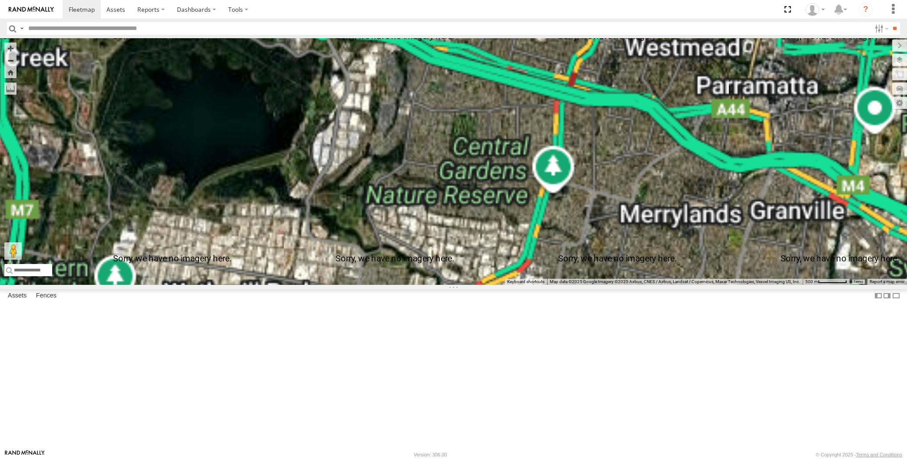
click at [225, 27] on span at bounding box center [231, 14] width 19 height 23
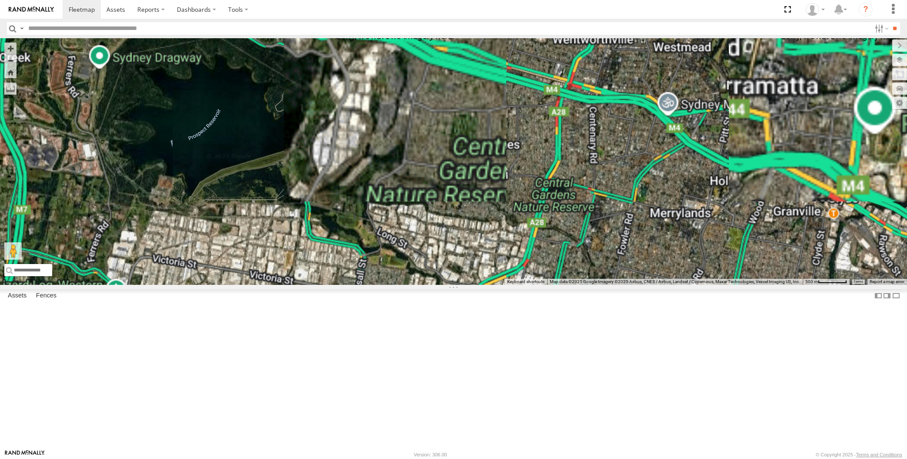
click at [266, 155] on div "XP30JQ-R03 XSNDHU-R04 RJ5911-R79 XO74GU-R69 RJ5911-R79 -33.80522 , 150.89793 No…" at bounding box center [453, 161] width 907 height 247
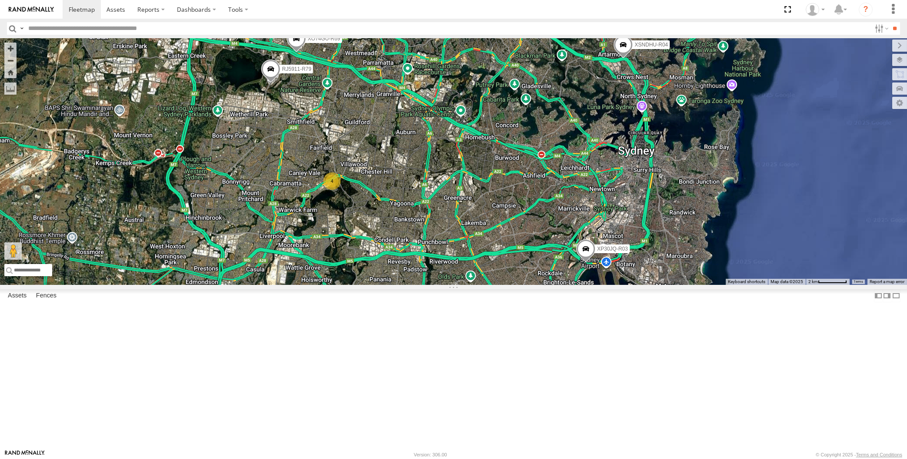
drag, startPoint x: 458, startPoint y: 289, endPoint x: 421, endPoint y: 244, distance: 58.6
click at [423, 247] on div "XP30JQ-R03 XSNDHU-R04 RJ5911-R79 XO74GU-R69 4" at bounding box center [453, 161] width 907 height 247
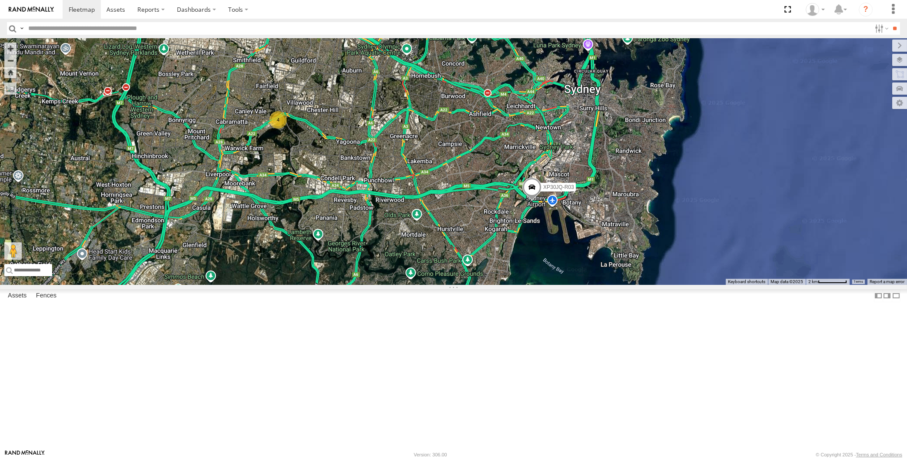
drag, startPoint x: 407, startPoint y: 239, endPoint x: 413, endPoint y: 240, distance: 6.1
click at [412, 242] on div "XP30JQ-R03 XSNDHU-R04 RJ5911-R79 XO74GU-R69 4" at bounding box center [453, 161] width 907 height 247
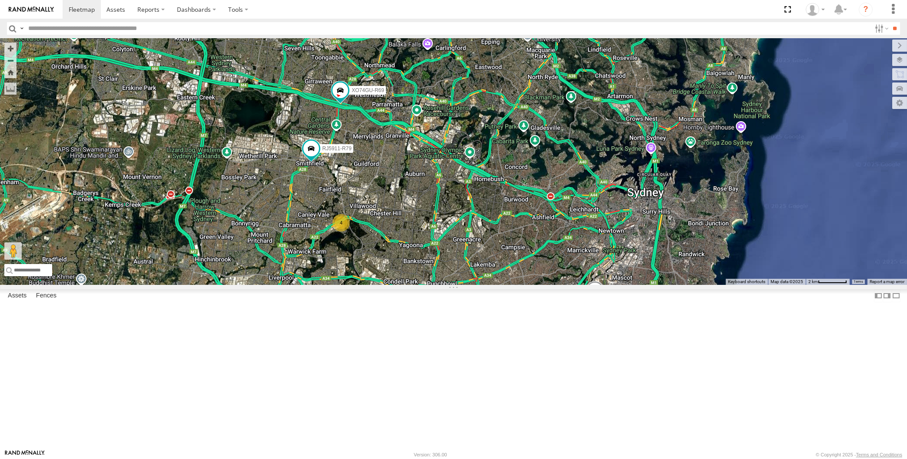
drag, startPoint x: 423, startPoint y: 336, endPoint x: 429, endPoint y: 329, distance: 9.6
click at [429, 285] on div "XP30JQ-R03 XSNDHU-R04 4 RJ5911-R79 XO74GU-R69" at bounding box center [453, 161] width 907 height 247
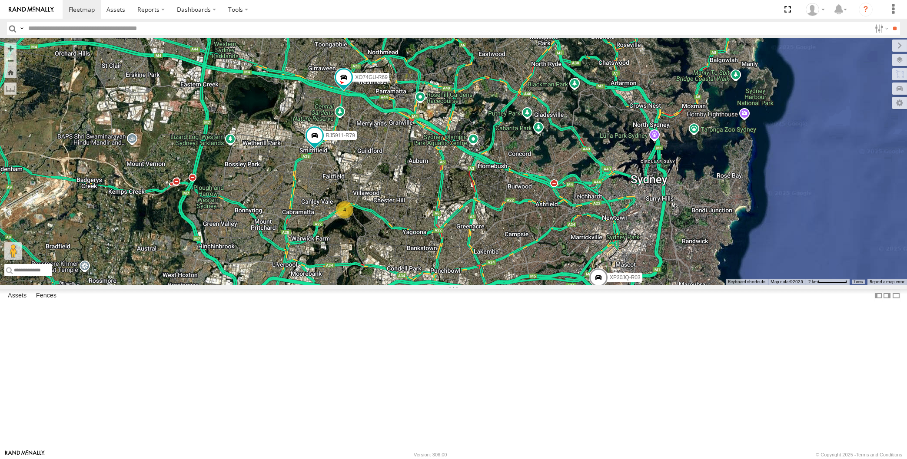
drag, startPoint x: 442, startPoint y: 359, endPoint x: 436, endPoint y: 346, distance: 14.0
click at [436, 285] on div "XP30JQ-R03 XSNDHU-R04 4 RJ5911-R79 XO74GU-R69" at bounding box center [453, 161] width 907 height 247
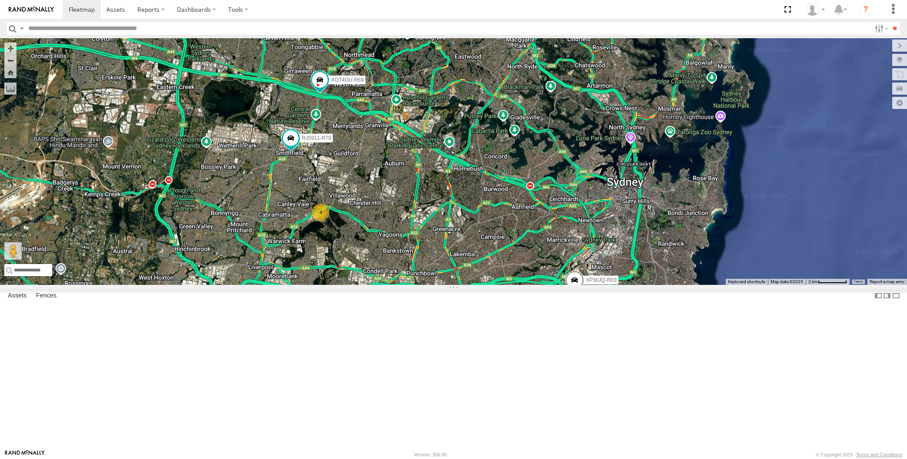
drag, startPoint x: 418, startPoint y: 358, endPoint x: 399, endPoint y: 375, distance: 25.8
click at [399, 285] on div "XP30JQ-R03 XSNDHU-R04 4 RJ5911-R79 XO74GU-R69" at bounding box center [453, 161] width 907 height 247
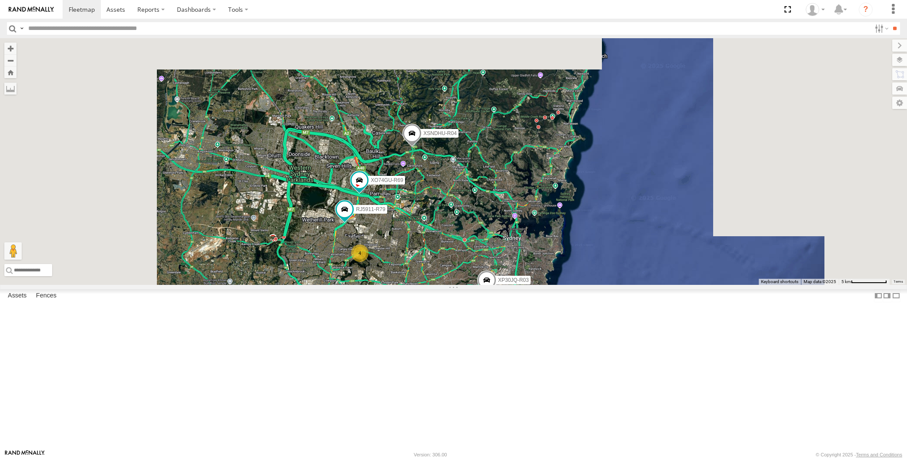
click at [428, 285] on div "XP30JQ-R03 XSNDHU-R04 RJ5911-R79 XO74GU-R69 4" at bounding box center [453, 161] width 907 height 247
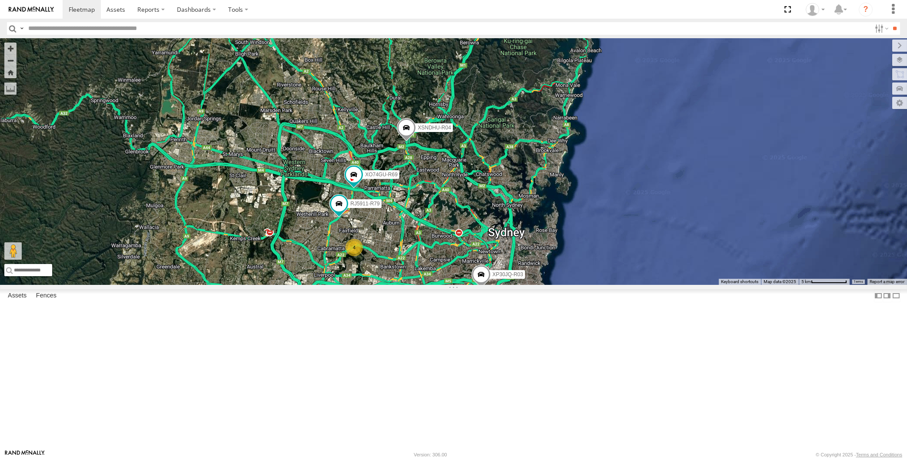
drag, startPoint x: 428, startPoint y: 416, endPoint x: 433, endPoint y: 416, distance: 4.8
click at [433, 285] on div "XP30JQ-R03 XSNDHU-R04 RJ5911-R79 XO74GU-R69 4" at bounding box center [453, 161] width 907 height 247
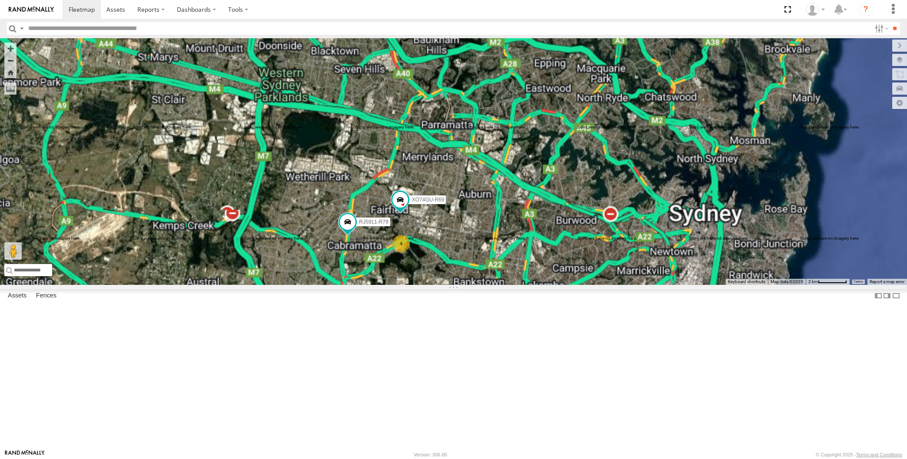
drag, startPoint x: 373, startPoint y: 354, endPoint x: 353, endPoint y: 340, distance: 24.0
click at [353, 285] on div "XP30JQ-R03 XSNDHU-R04 RJ5911-R79 XO74GU-R69 4" at bounding box center [453, 161] width 907 height 247
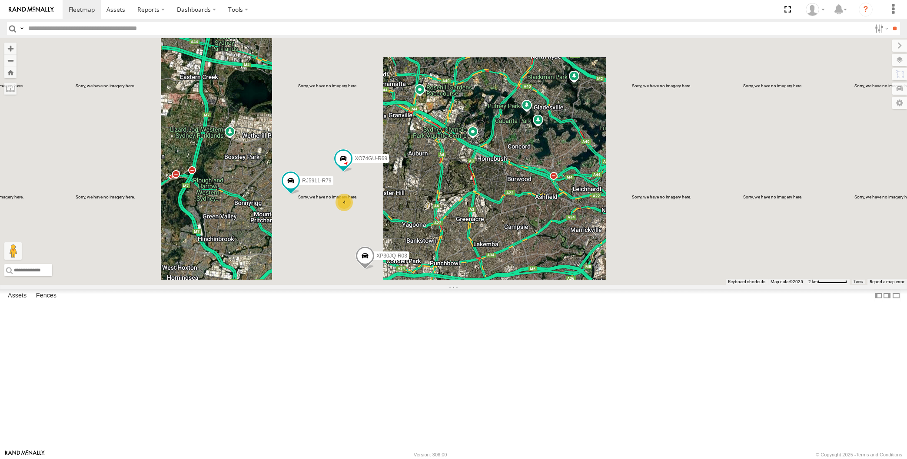
drag, startPoint x: 409, startPoint y: 344, endPoint x: 411, endPoint y: 340, distance: 4.5
click at [409, 285] on div "XP30JQ-R03 XSNDHU-R04 RJ5911-R79 XO74GU-R69 4" at bounding box center [453, 161] width 907 height 247
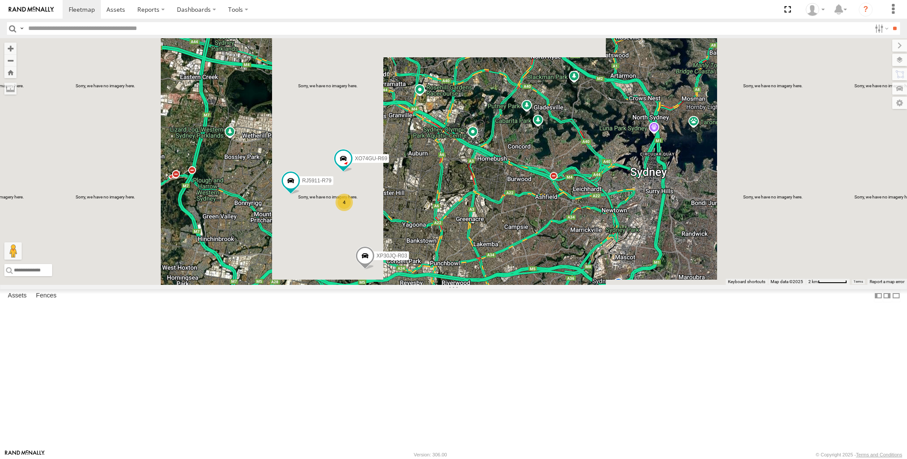
drag, startPoint x: 448, startPoint y: 325, endPoint x: 454, endPoint y: 316, distance: 9.8
click at [452, 285] on div "XP30JQ-R03 XSNDHU-R04 RJ5911-R79 XO74GU-R69 4" at bounding box center [453, 161] width 907 height 247
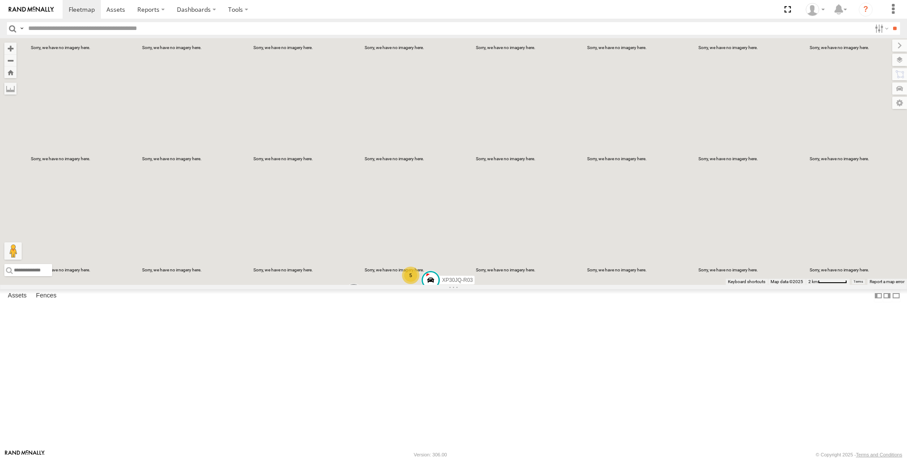
drag, startPoint x: 532, startPoint y: 383, endPoint x: 529, endPoint y: 366, distance: 17.2
click at [529, 285] on div "XP30JQ-R03 XSNDHU-R04 5 RJ5911-R79" at bounding box center [453, 161] width 907 height 247
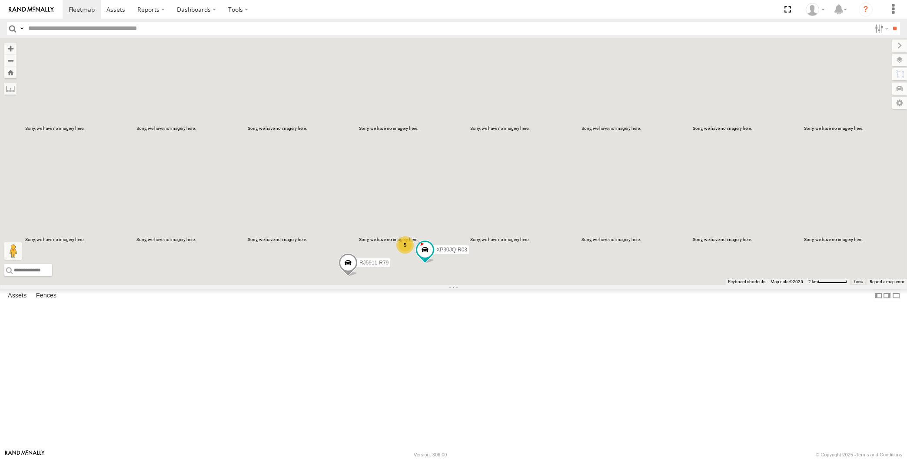
drag, startPoint x: 532, startPoint y: 373, endPoint x: 538, endPoint y: 348, distance: 25.5
click at [533, 285] on div "XP30JQ-R03 XSNDHU-R04 5 RJ5911-R79" at bounding box center [453, 161] width 907 height 247
drag, startPoint x: 432, startPoint y: 226, endPoint x: 430, endPoint y: 230, distance: 4.9
click at [430, 230] on div "XP30JQ-R03 XSNDHU-R04 5 RJ5911-R79" at bounding box center [453, 161] width 907 height 247
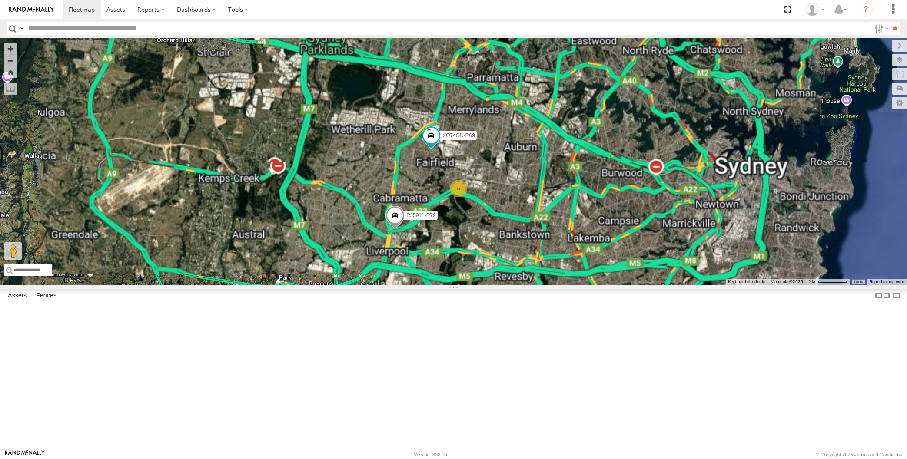
click at [480, 285] on div "XSNDHU-R04 RJ5911-R79 XO74GU-R69 5" at bounding box center [453, 161] width 907 height 247
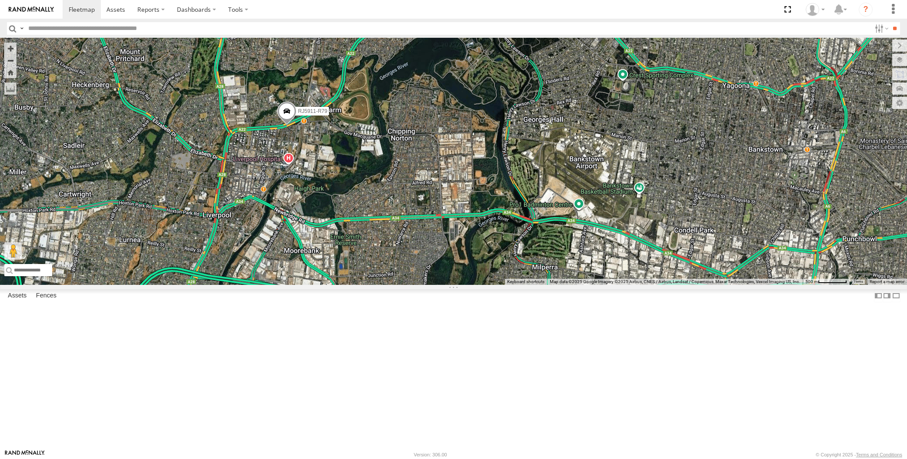
drag, startPoint x: 662, startPoint y: 402, endPoint x: 640, endPoint y: 378, distance: 32.6
click at [641, 285] on div "XP30JQ-R03 RJ5911-R79 4" at bounding box center [453, 161] width 907 height 247
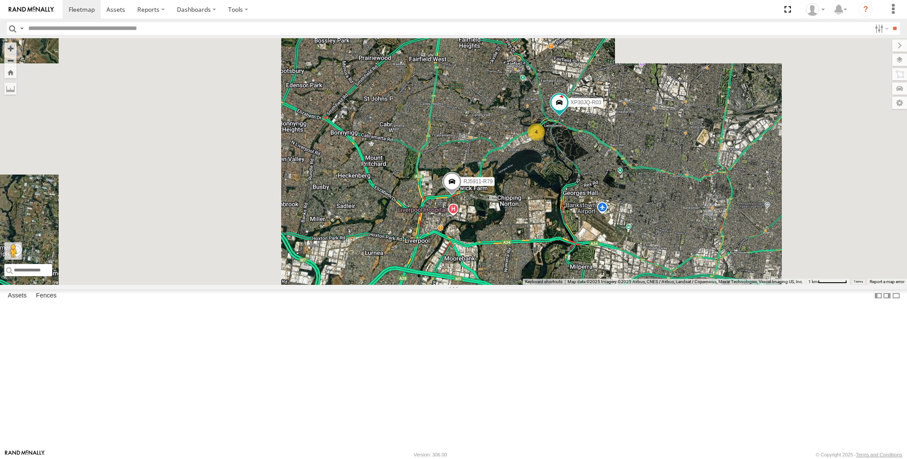
drag, startPoint x: 689, startPoint y: 399, endPoint x: 657, endPoint y: 382, distance: 35.6
click at [660, 285] on div "XP30JQ-R03 RJ5911-R79 4 XO74GU-R69" at bounding box center [453, 161] width 907 height 247
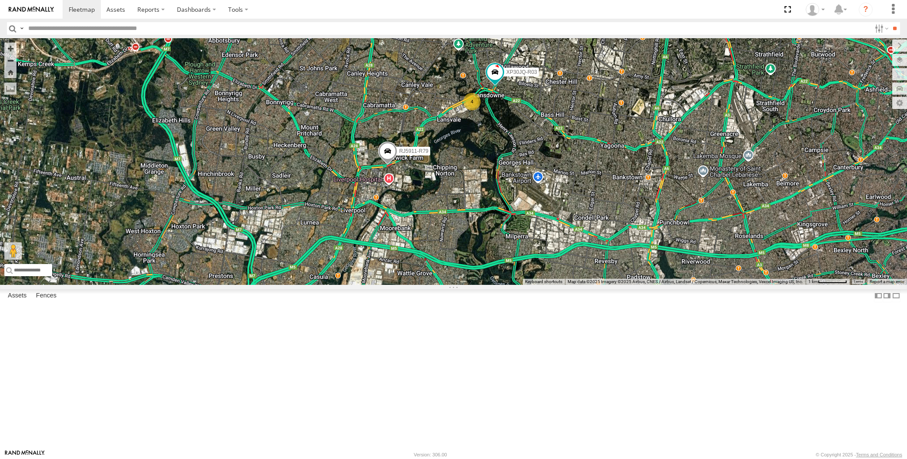
click at [653, 285] on div "XP30JQ-R03 RJ5911-R79 4 XO74GU-R69" at bounding box center [453, 161] width 907 height 247
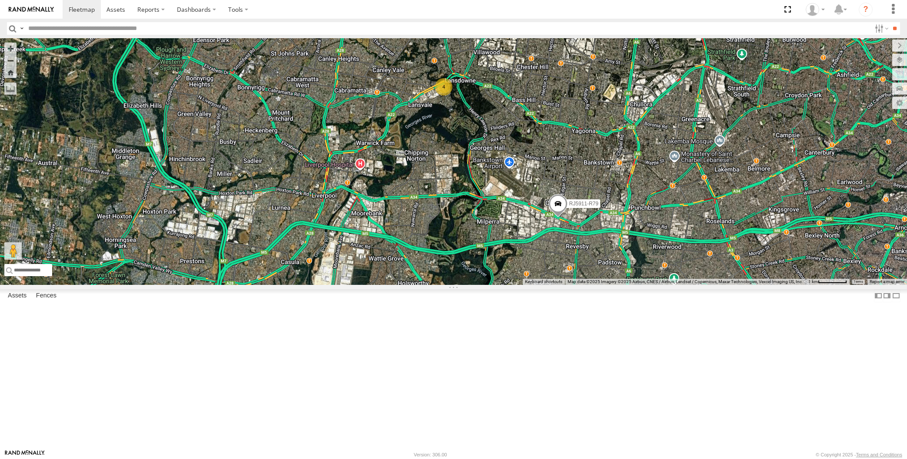
drag, startPoint x: 515, startPoint y: 206, endPoint x: 519, endPoint y: 255, distance: 48.9
click at [519, 255] on div "RJ5911-R79 4" at bounding box center [453, 161] width 907 height 247
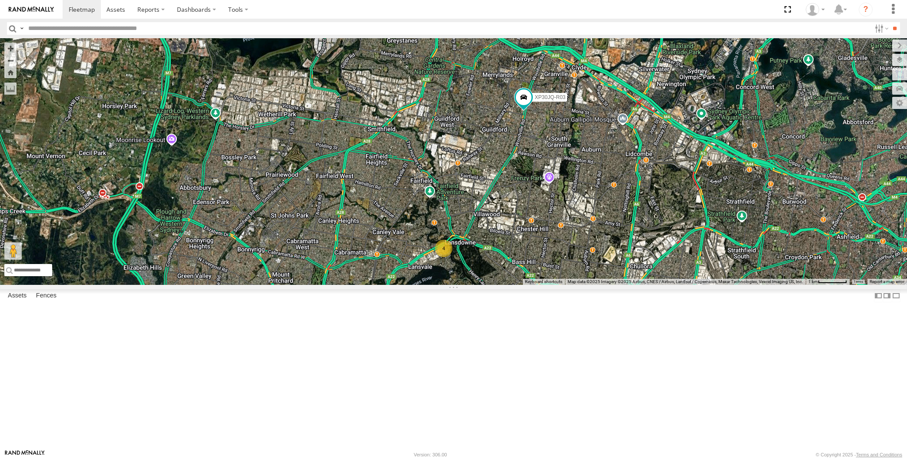
drag, startPoint x: 510, startPoint y: 133, endPoint x: 497, endPoint y: 174, distance: 43.3
click at [498, 174] on div "XP30JQ-R03 RJ5911-R79 XO74GU-R69 XSNDHU-R04 4" at bounding box center [453, 161] width 907 height 247
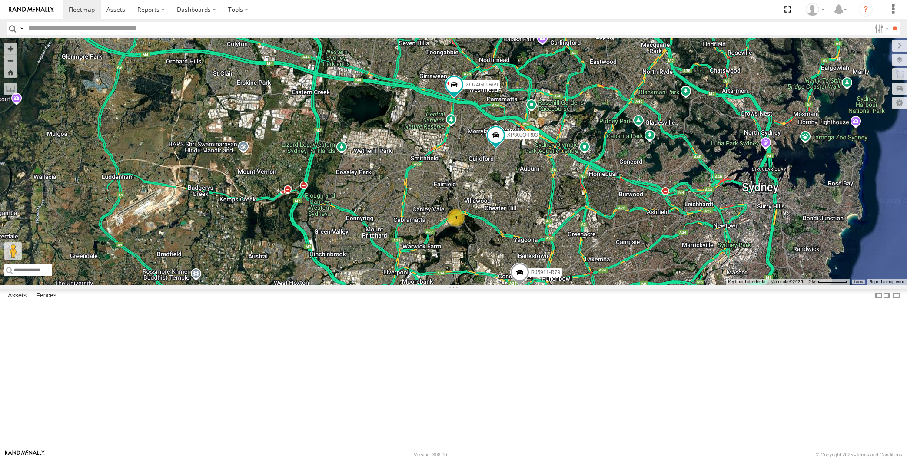
drag, startPoint x: 703, startPoint y: 261, endPoint x: 686, endPoint y: 255, distance: 18.2
click at [686, 255] on div "XP30JQ-R03 RJ5911-R79 XO74GU-R69 XSNDHU-R04 4" at bounding box center [453, 161] width 907 height 247
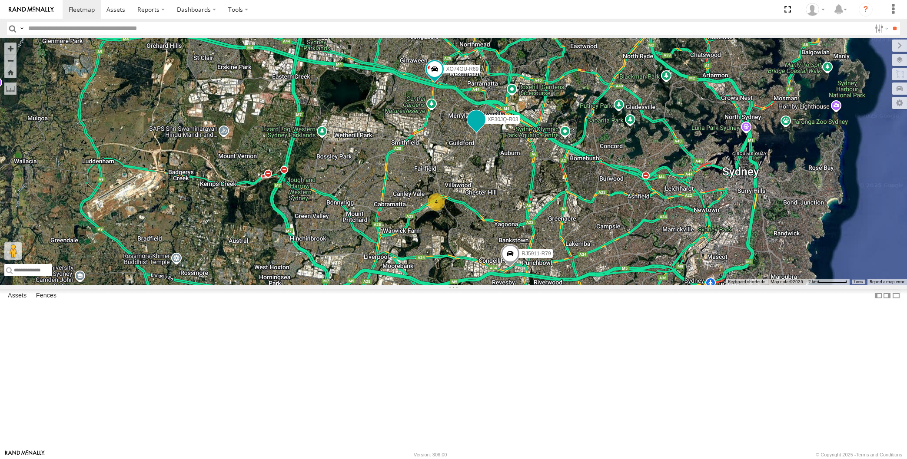
click at [472, 128] on span at bounding box center [476, 120] width 16 height 16
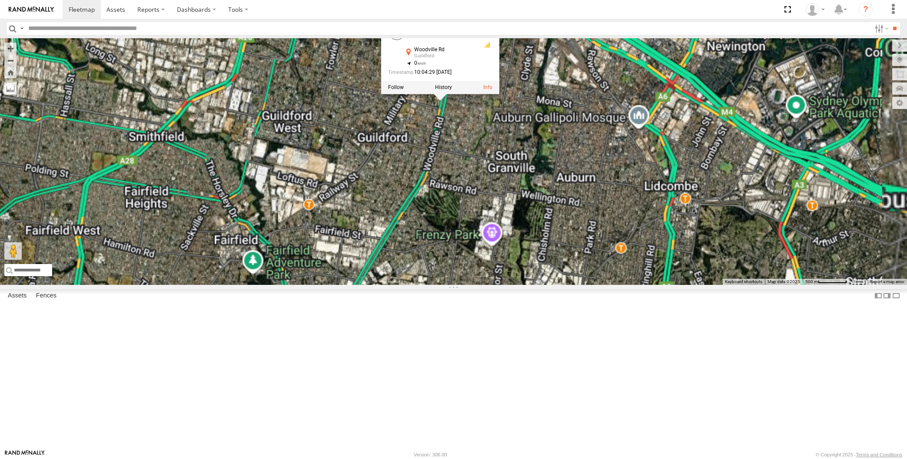
click at [473, 216] on div "XP30JQ-R03 RJ5911-R79 XO74GU-R69 XSNDHU-R04 XP30JQ-R03 All Assets Woodville Rd …" at bounding box center [453, 161] width 907 height 247
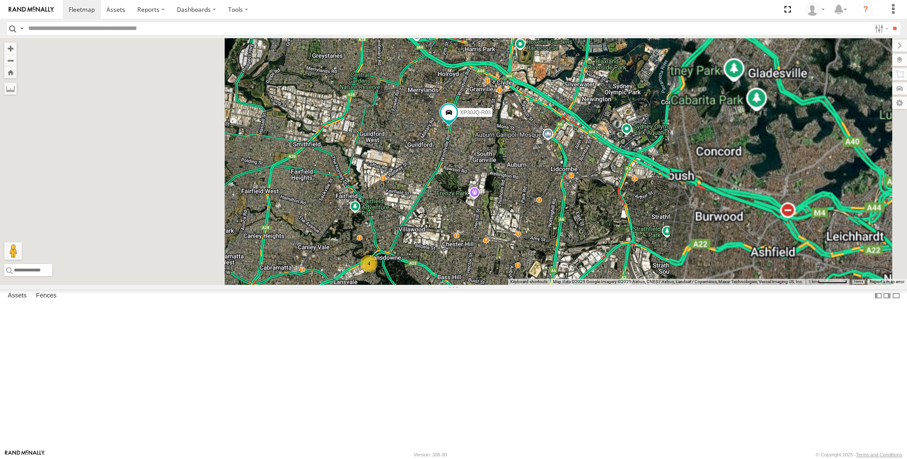
click at [446, 285] on div "XP30JQ-R03 RJ5911-R79 XO74GU-R69 XSNDHU-R04 4" at bounding box center [453, 161] width 907 height 247
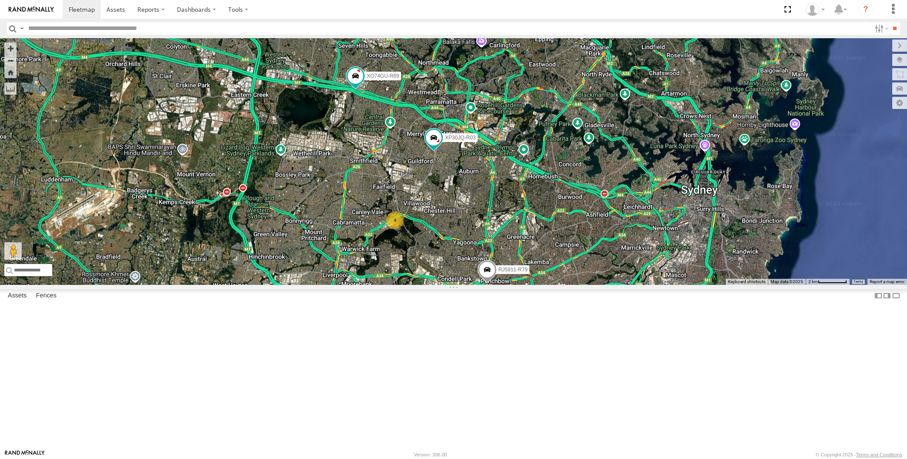
click at [682, 285] on div "XP30JQ-R03 XSNDHU-R04 RJ5911-R79 XO74GU-R69 4" at bounding box center [453, 161] width 907 height 247
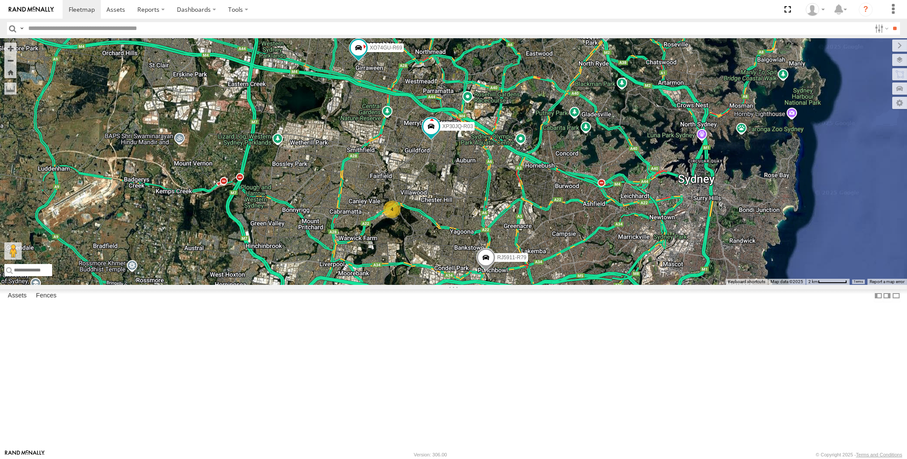
drag, startPoint x: 415, startPoint y: 325, endPoint x: 407, endPoint y: 312, distance: 14.7
click at [407, 285] on div "XP30JQ-R03 XSNDHU-R04 RJ5911-R79 XO74GU-R69 4" at bounding box center [453, 161] width 907 height 247
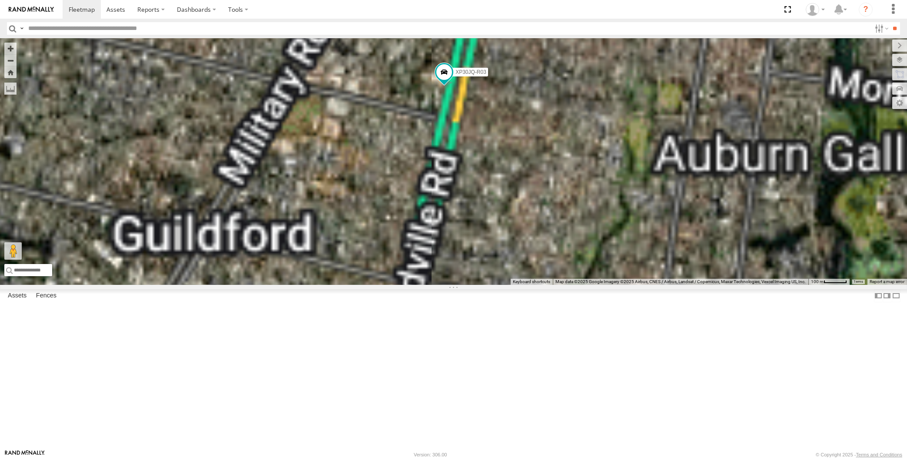
click at [489, 188] on div "XP30JQ-R03 XSNDHU-R04 RJ5911-R79 XO74GU-R69" at bounding box center [453, 161] width 907 height 247
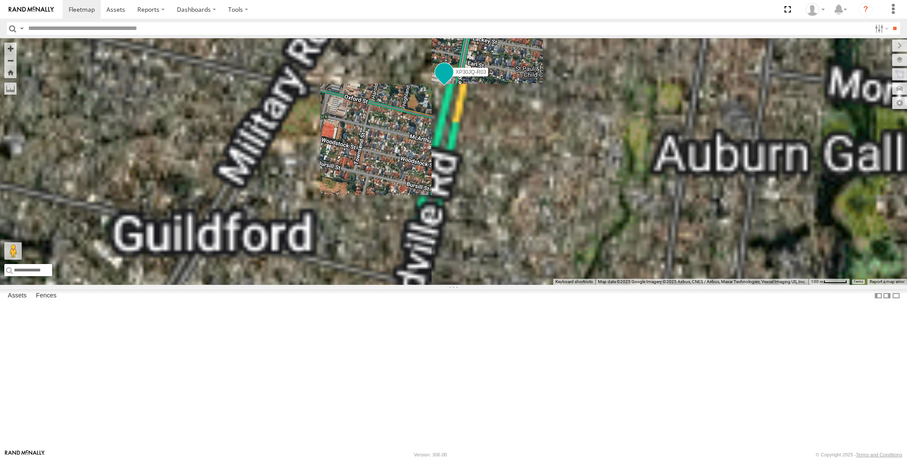
click at [441, 80] on span at bounding box center [444, 72] width 16 height 16
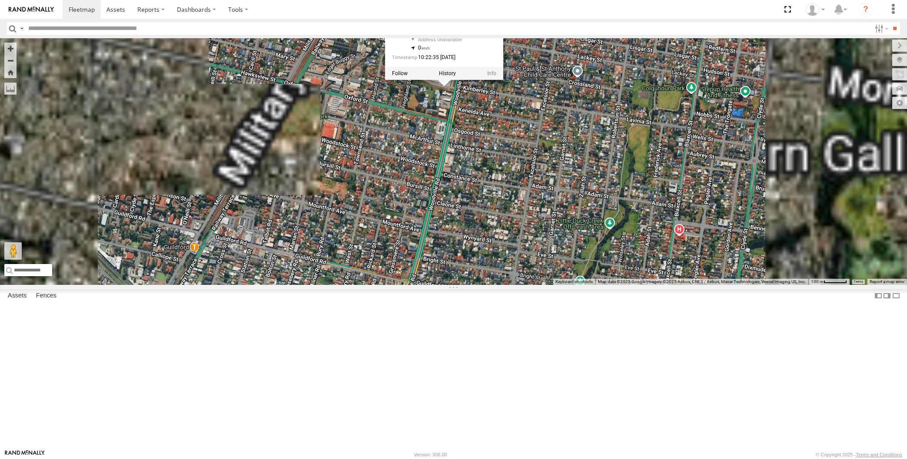
click at [512, 197] on div "XP30JQ-R03 XSNDHU-R04 RJ5911-R79 XO74GU-R69 XP30JQ-R03 -33.8477 , 150.99672 0 1…" at bounding box center [453, 161] width 907 height 247
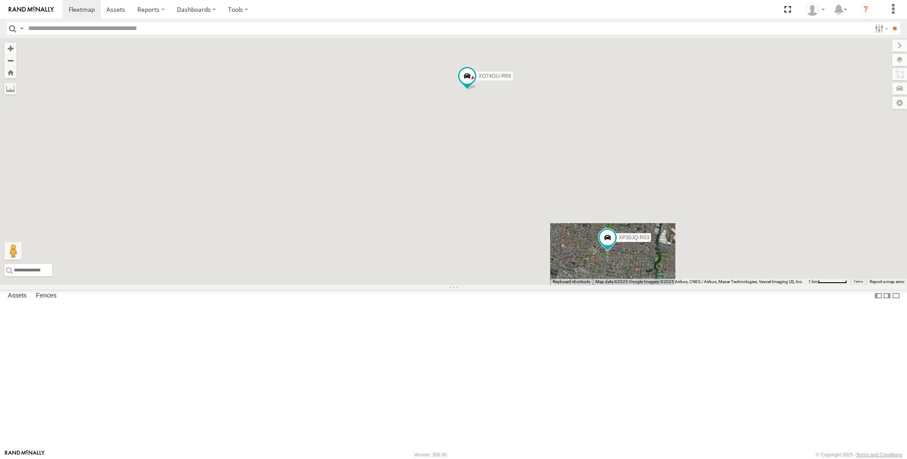
drag, startPoint x: 585, startPoint y: 249, endPoint x: 580, endPoint y: 251, distance: 6.1
click at [580, 251] on div "XP30JQ-R03 XSNDHU-R04 RJ5911-R79 XO74GU-R69" at bounding box center [453, 161] width 907 height 247
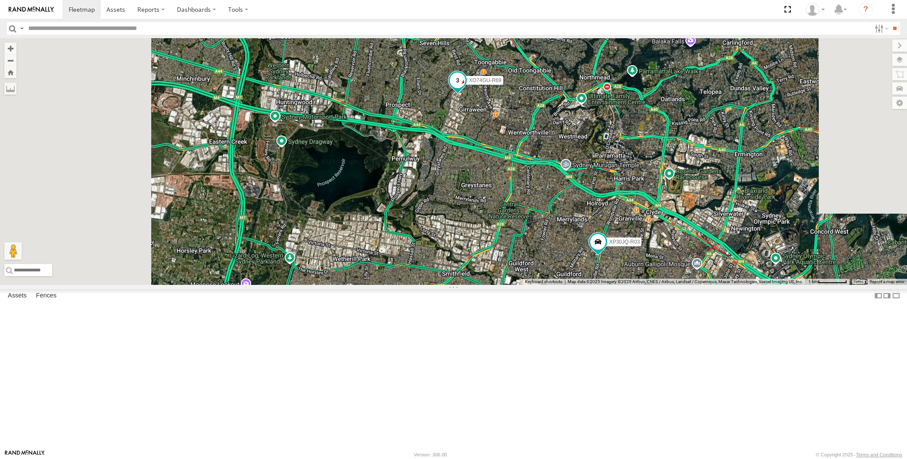
click at [458, 88] on span at bounding box center [457, 81] width 16 height 16
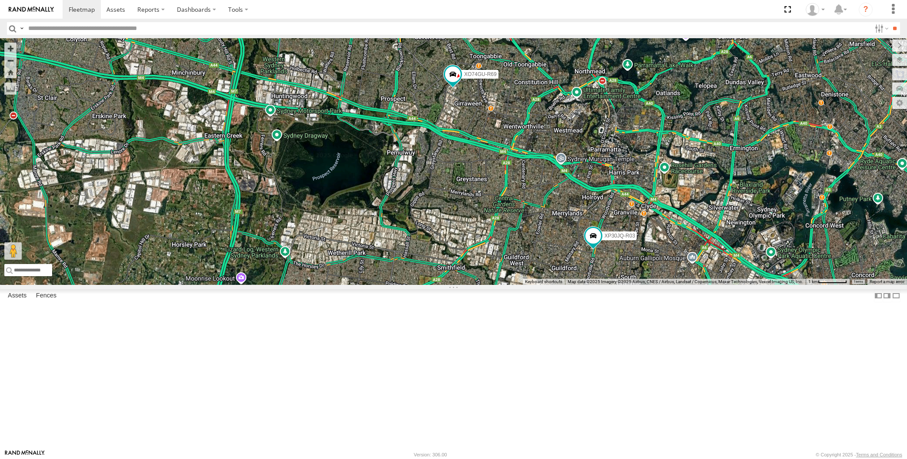
drag, startPoint x: 647, startPoint y: 371, endPoint x: 620, endPoint y: 350, distance: 34.1
click at [620, 285] on div "XP30JQ-R03 XO74GU-R69" at bounding box center [453, 161] width 907 height 247
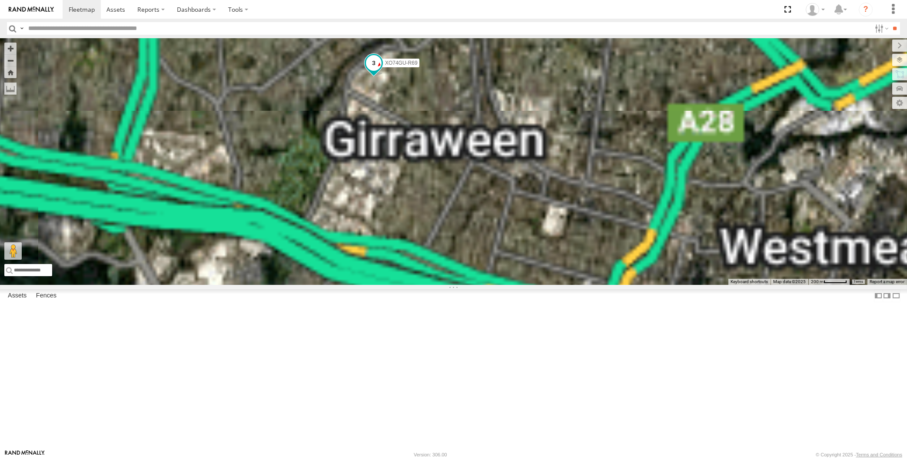
click at [378, 71] on span at bounding box center [373, 63] width 16 height 16
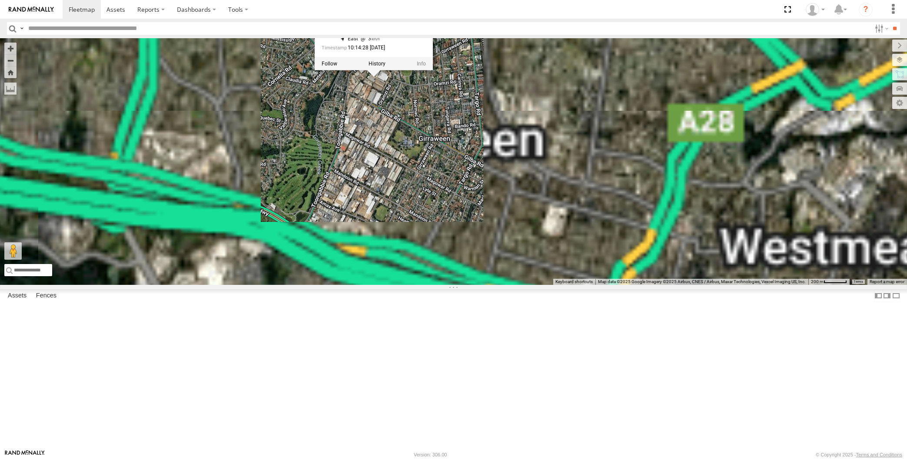
click at [387, 184] on div "XP30JQ-R03 XO74GU-R69 XSNDHU-R04 XO74GU-R69 -33.79463 , 150.94133 East 3 10:14:…" at bounding box center [453, 161] width 907 height 247
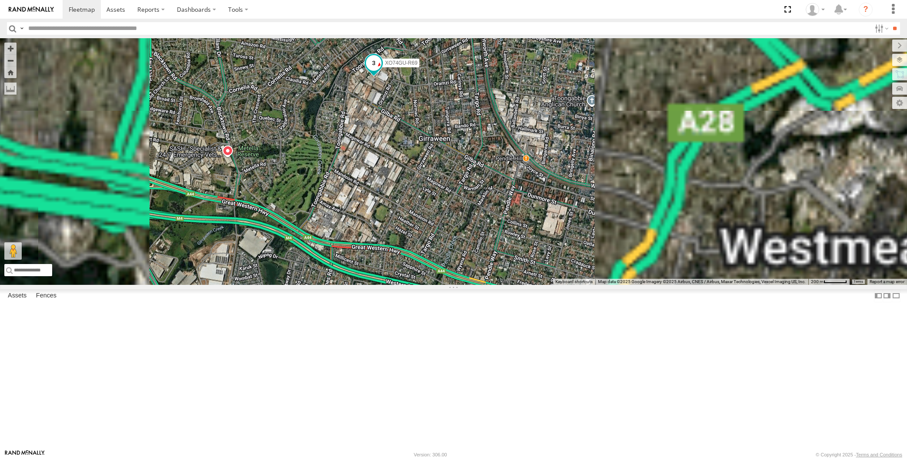
click at [369, 71] on span at bounding box center [373, 63] width 16 height 16
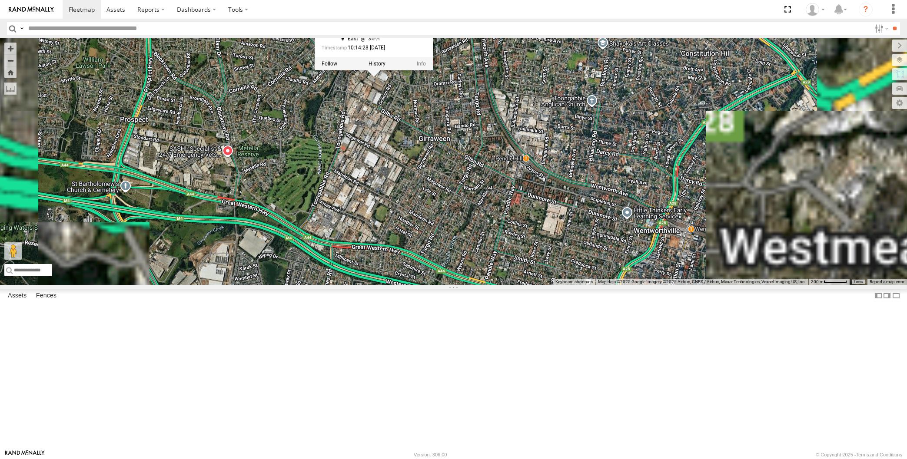
click at [378, 70] on div at bounding box center [373, 63] width 118 height 13
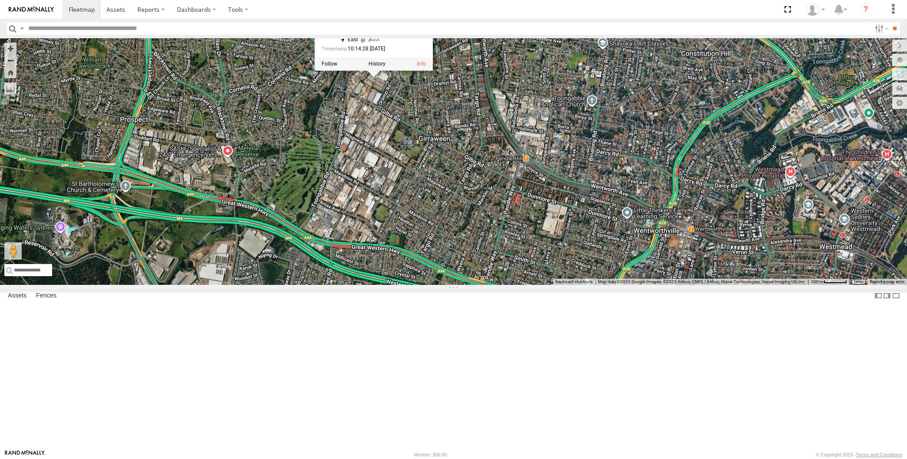
click at [378, 70] on div at bounding box center [373, 63] width 118 height 13
click at [378, 67] on label at bounding box center [376, 64] width 17 height 6
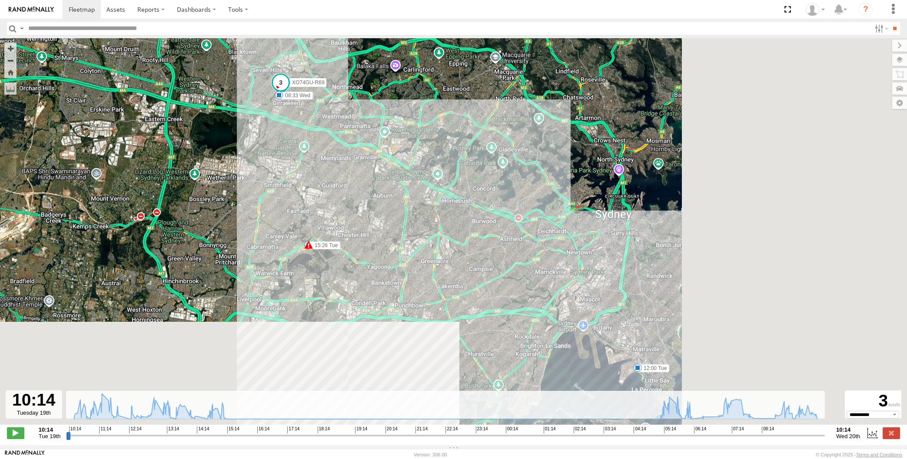
click at [757, 436] on input "range" at bounding box center [445, 435] width 759 height 8
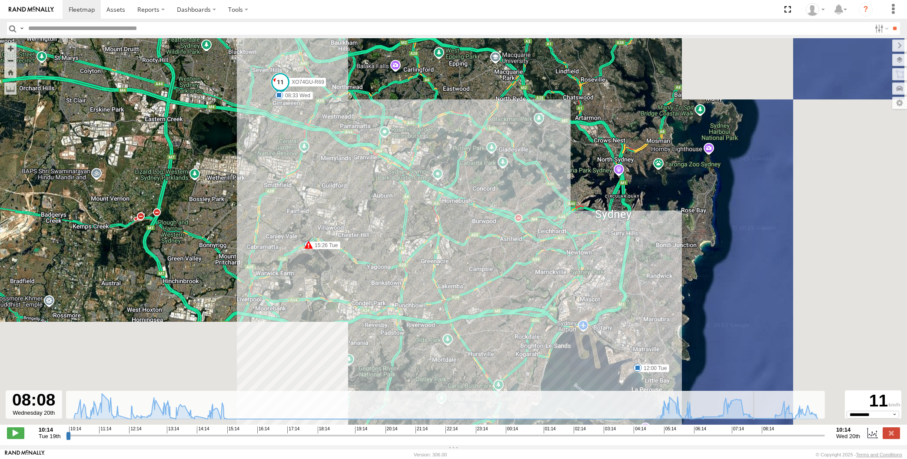
click at [773, 435] on input "range" at bounding box center [445, 435] width 759 height 8
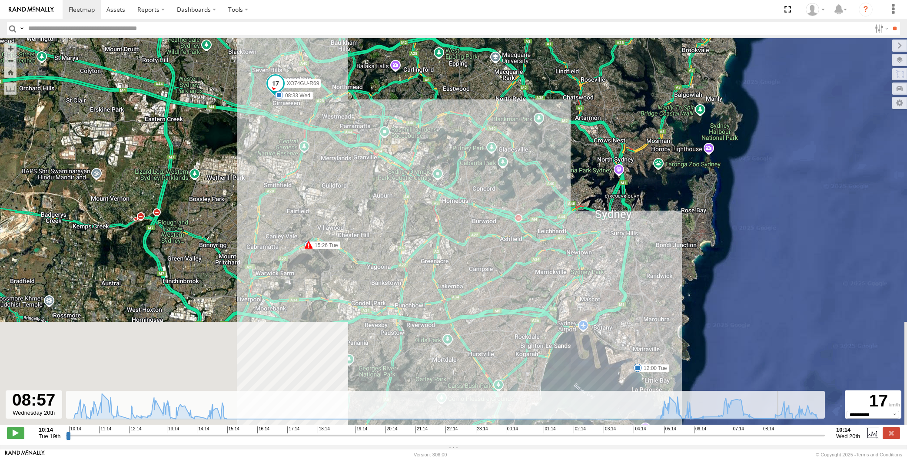
click at [782, 434] on input "range" at bounding box center [445, 435] width 759 height 8
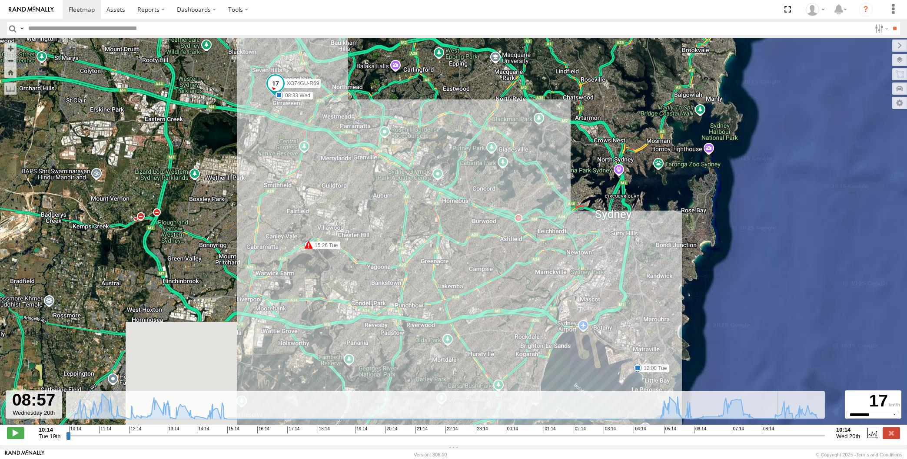
click at [799, 436] on input "range" at bounding box center [445, 435] width 759 height 8
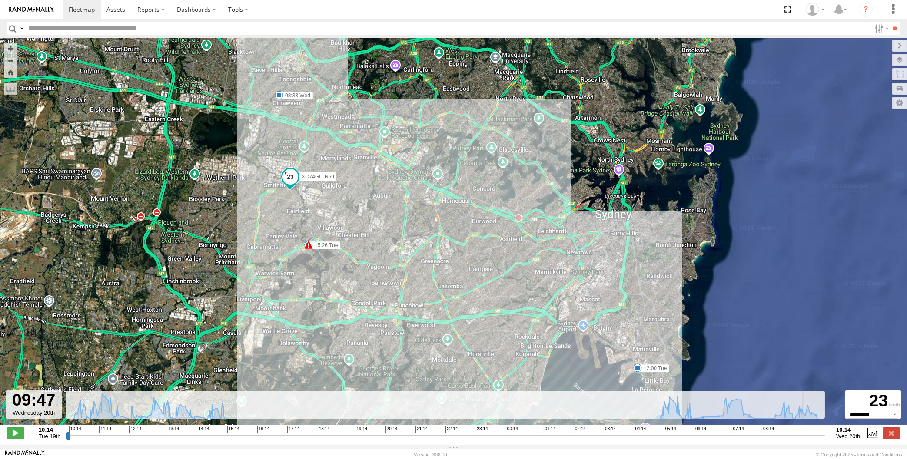
click at [808, 437] on input "range" at bounding box center [445, 435] width 759 height 8
click at [813, 437] on input "range" at bounding box center [445, 435] width 759 height 8
click at [818, 436] on input "range" at bounding box center [445, 435] width 759 height 8
type input "**********"
click at [822, 435] on input "range" at bounding box center [445, 435] width 759 height 8
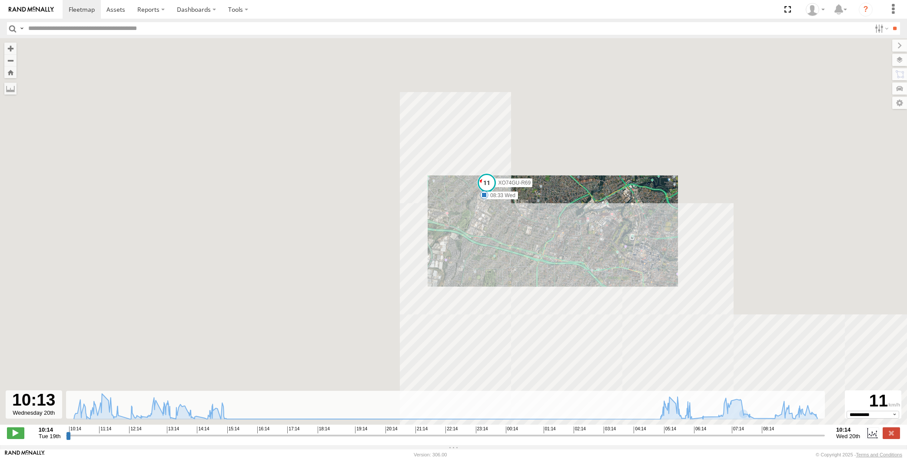
drag, startPoint x: 618, startPoint y: 255, endPoint x: 570, endPoint y: 215, distance: 63.2
click at [600, 234] on div "XO74GU-R69 12:00 Tue 15:26 Tue 16:00 Tue 08:33 Wed" at bounding box center [453, 236] width 907 height 396
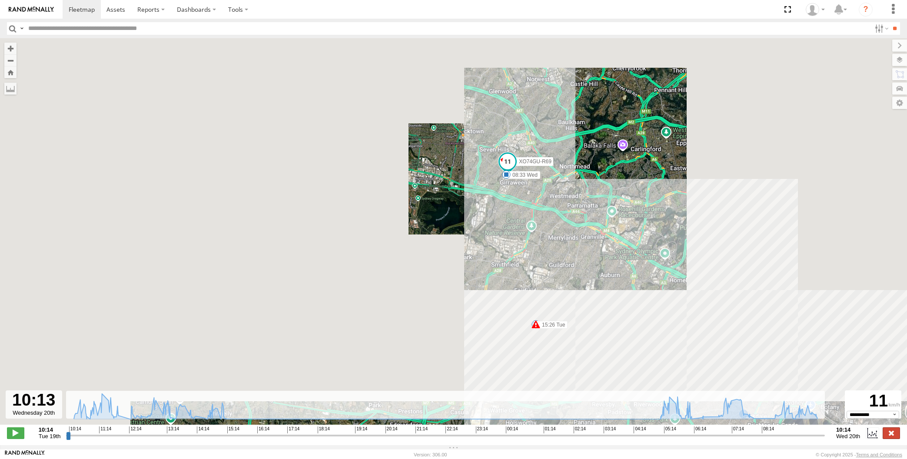
click at [888, 435] on label at bounding box center [890, 433] width 17 height 11
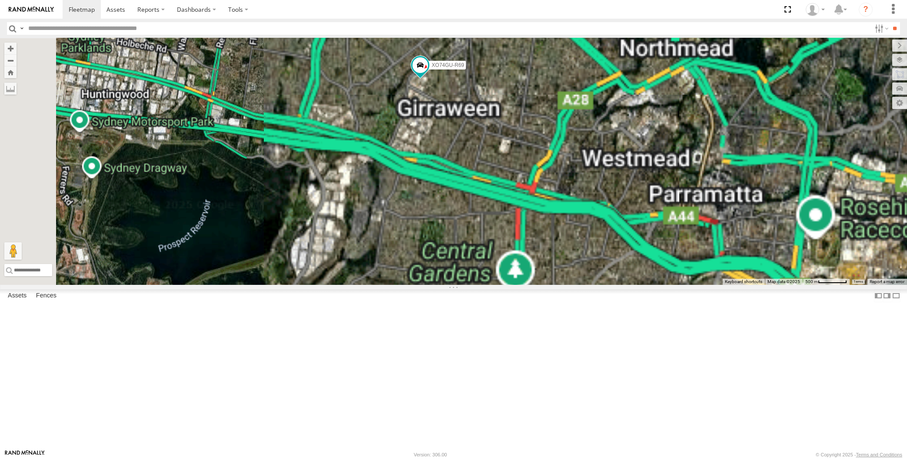
drag, startPoint x: 740, startPoint y: 319, endPoint x: 604, endPoint y: 249, distance: 152.5
click at [635, 265] on div "XO74GU-R69" at bounding box center [453, 161] width 907 height 247
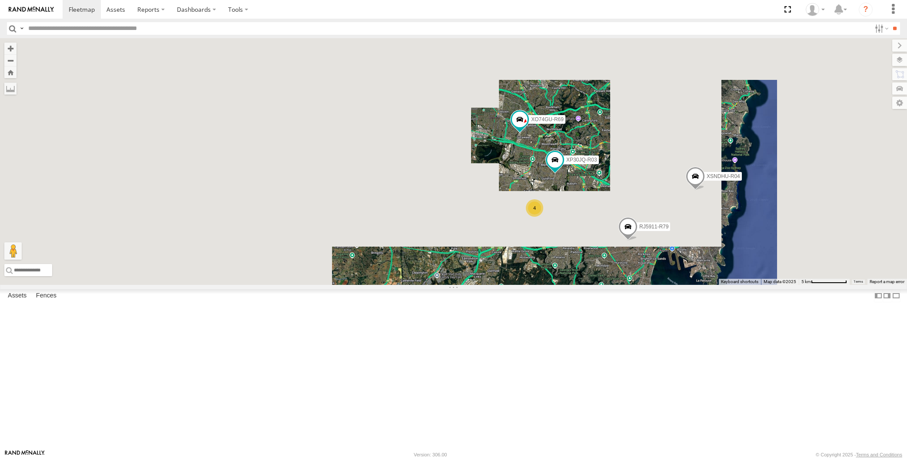
drag, startPoint x: 628, startPoint y: 321, endPoint x: 610, endPoint y: 311, distance: 20.6
click at [618, 241] on span at bounding box center [627, 229] width 19 height 23
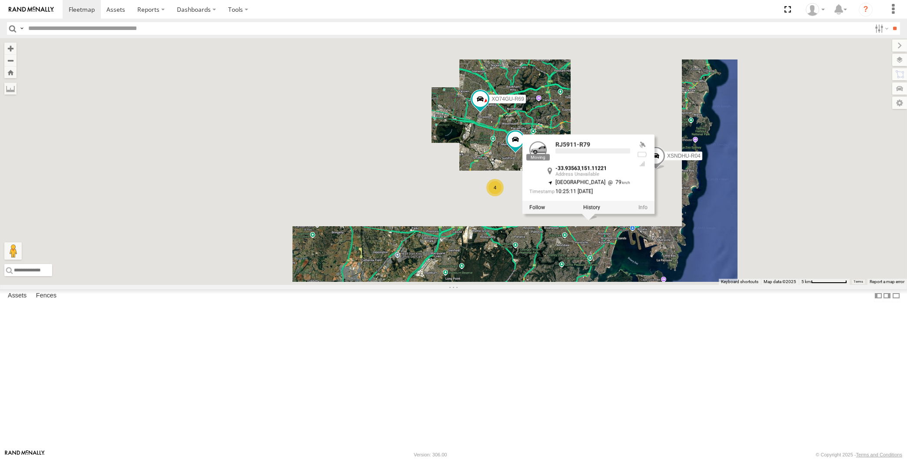
click at [710, 285] on div "XP30JQ-R03 XSNDHU-R04 RJ5911-R79 XO74GU-R69 4 RJ5911-R79 -33.93563 , 151.11221 …" at bounding box center [453, 161] width 907 height 247
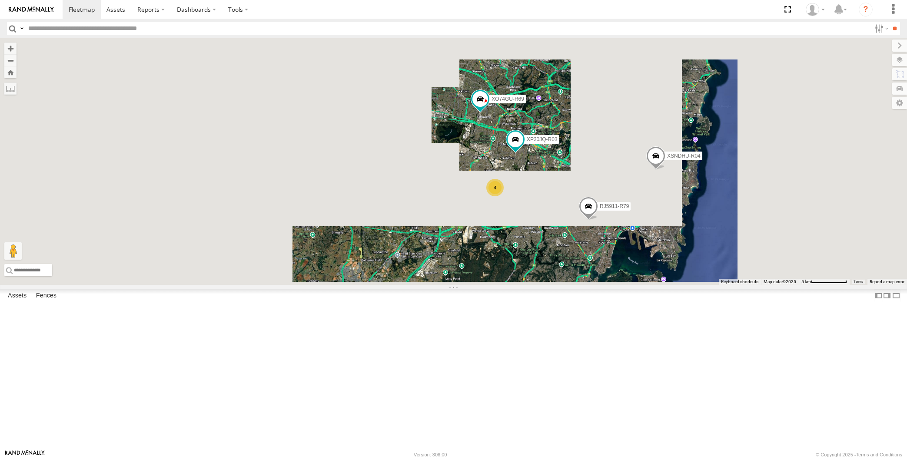
drag, startPoint x: 706, startPoint y: 333, endPoint x: 698, endPoint y: 327, distance: 9.9
click at [698, 285] on div "XP30JQ-R03 XSNDHU-R04 RJ5911-R79 XO74GU-R69 4" at bounding box center [453, 161] width 907 height 247
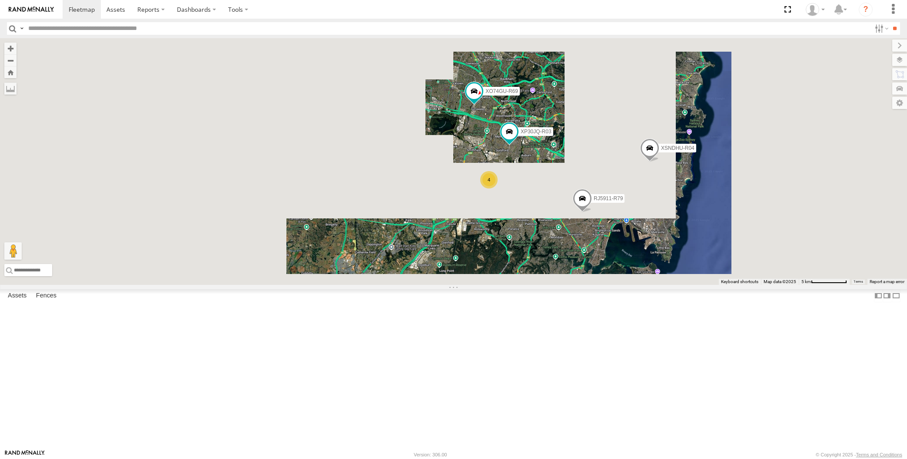
click at [664, 285] on div "XP30JQ-R03 XSNDHU-R04 RJ5911-R79 XO74GU-R69 4" at bounding box center [453, 161] width 907 height 247
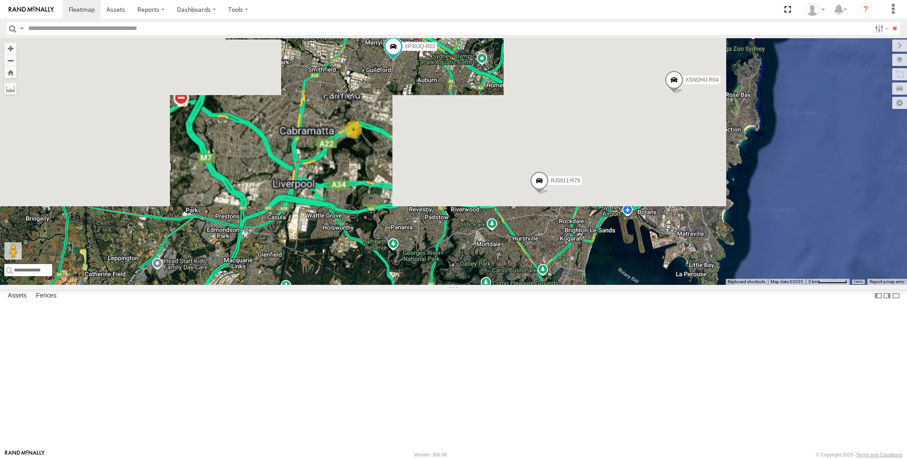
click at [708, 285] on div "XP30JQ-R03 XSNDHU-R04 RJ5911-R79 XO74GU-R69 4" at bounding box center [453, 161] width 907 height 247
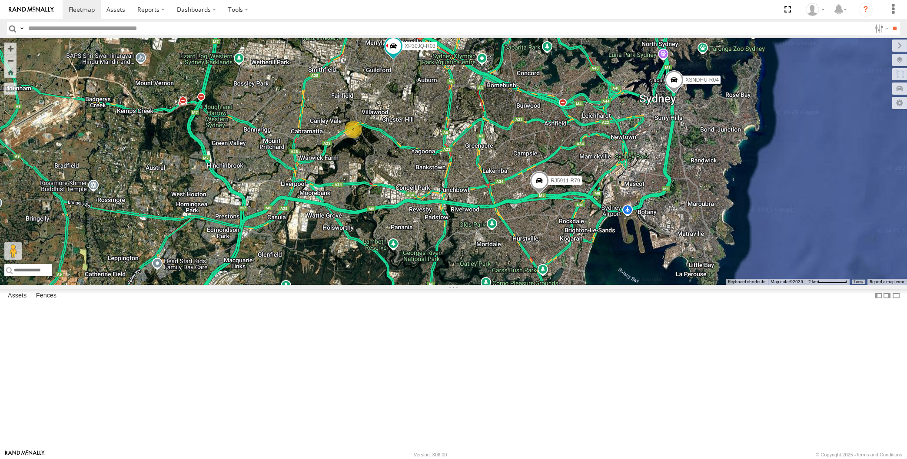
drag, startPoint x: 656, startPoint y: 251, endPoint x: 649, endPoint y: 246, distance: 8.6
click at [649, 246] on div "XP30JQ-R03 XSNDHU-R04 RJ5911-R79 XO74GU-R69 4" at bounding box center [453, 161] width 907 height 247
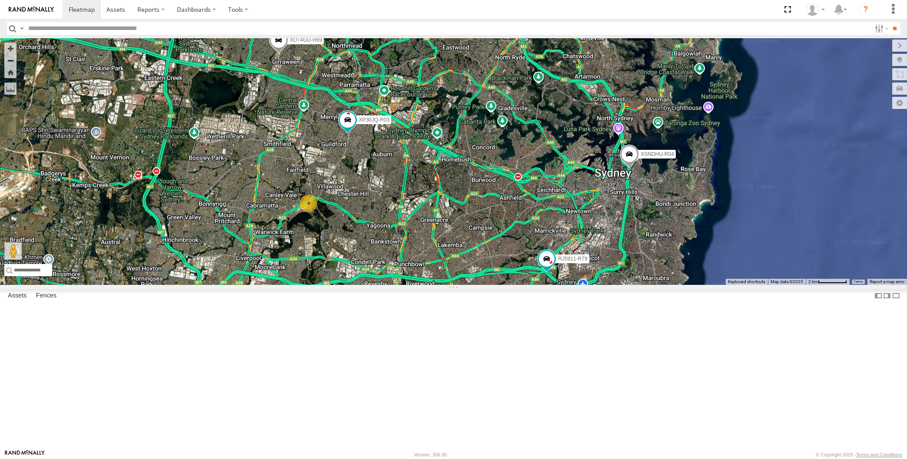
click at [534, 285] on div "XP30JQ-R03 XSNDHU-R04 4 RJ5911-R79 XO74GU-R69" at bounding box center [453, 161] width 907 height 247
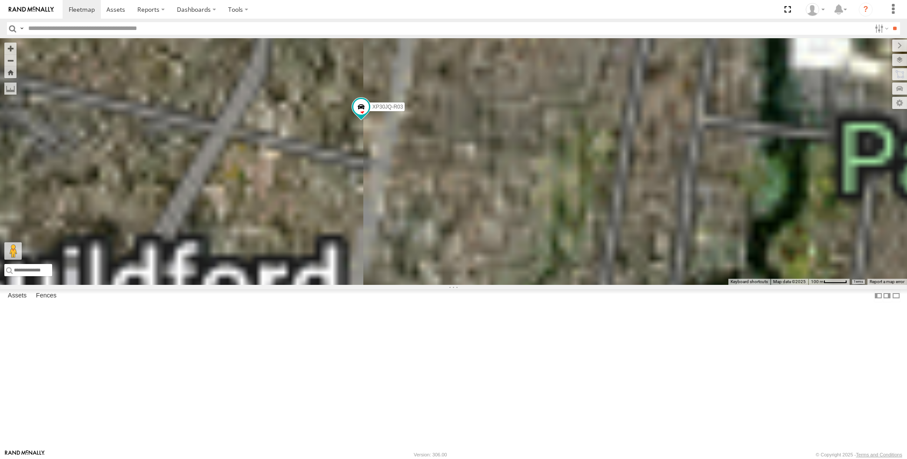
drag, startPoint x: 411, startPoint y: 229, endPoint x: 408, endPoint y: 226, distance: 4.9
click at [408, 226] on div "XP30JQ-R03 XSNDHU-R04 RJ5911-R79 XO74GU-R69" at bounding box center [453, 161] width 907 height 247
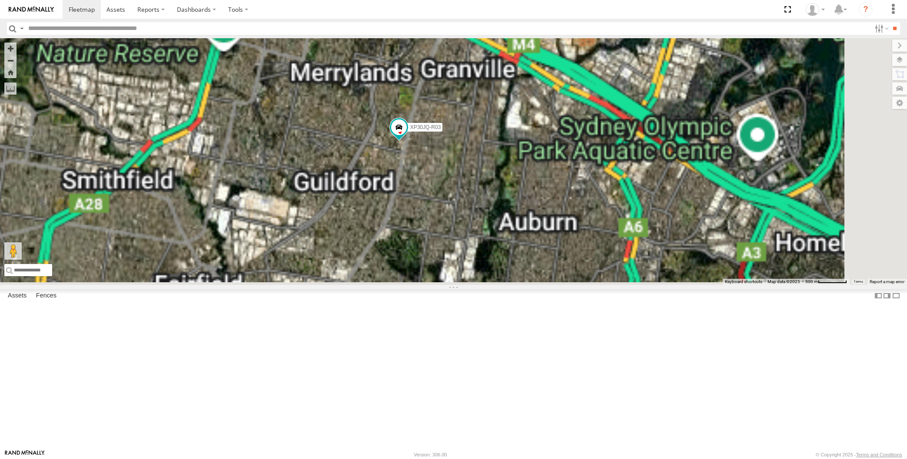
drag, startPoint x: 451, startPoint y: 293, endPoint x: 445, endPoint y: 282, distance: 13.0
click at [446, 282] on div "XP30JQ-R03 XSNDHU-R04 RJ5911-R79 XO74GU-R69" at bounding box center [453, 161] width 907 height 247
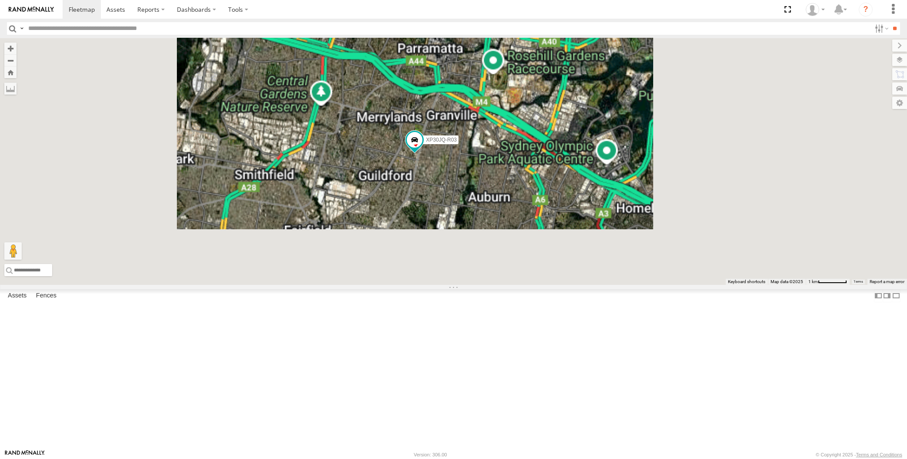
drag, startPoint x: 508, startPoint y: 306, endPoint x: 497, endPoint y: 288, distance: 21.2
click at [497, 285] on div "XP30JQ-R03 XSNDHU-R04 RJ5911-R79 XO74GU-R69" at bounding box center [453, 161] width 907 height 247
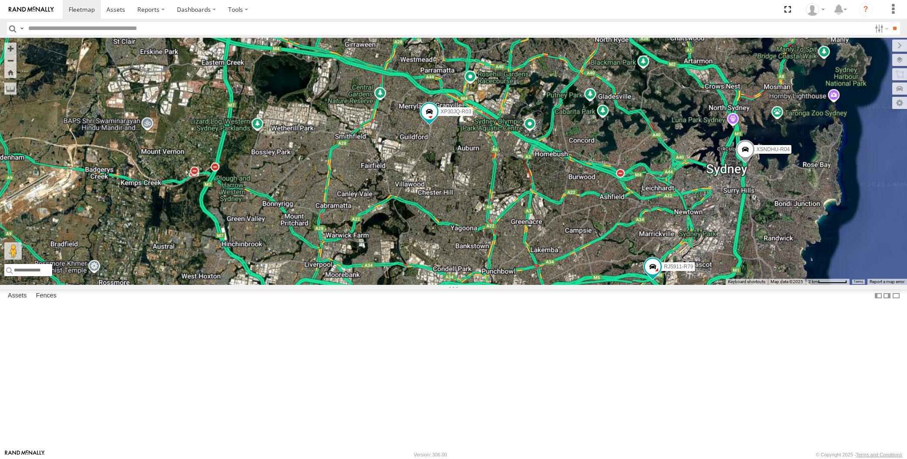
click at [515, 275] on div "XP30JQ-R03 XSNDHU-R04 RJ5911-R79 XO74GU-R69" at bounding box center [453, 161] width 907 height 247
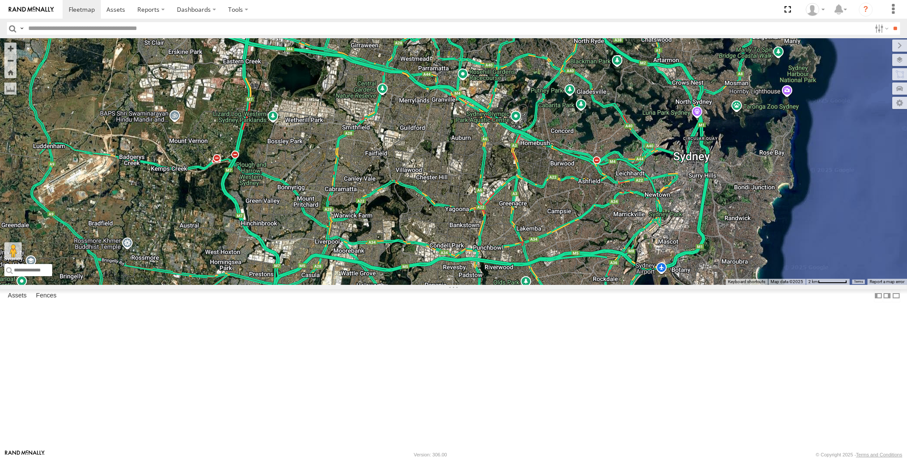
select select "**********"
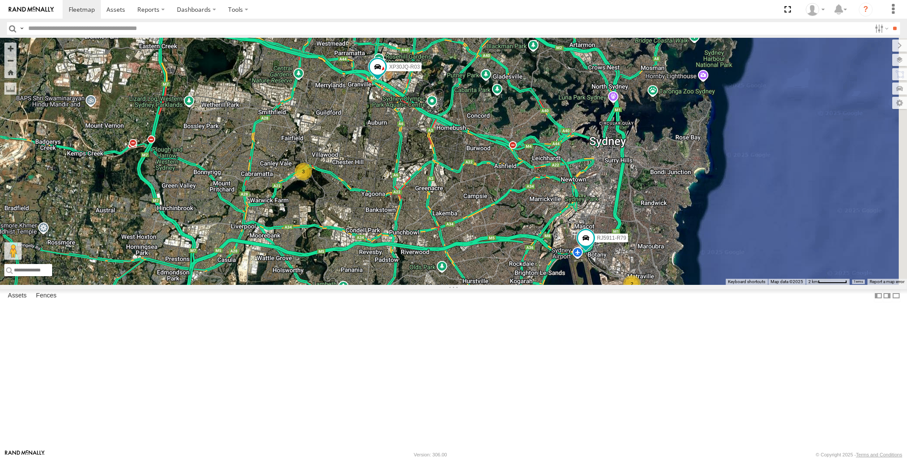
drag, startPoint x: 428, startPoint y: 250, endPoint x: 424, endPoint y: 247, distance: 4.9
click at [424, 245] on div "XP30JQ-R03 2 3 RJ5911-R79 XO74GU-R69" at bounding box center [453, 161] width 907 height 247
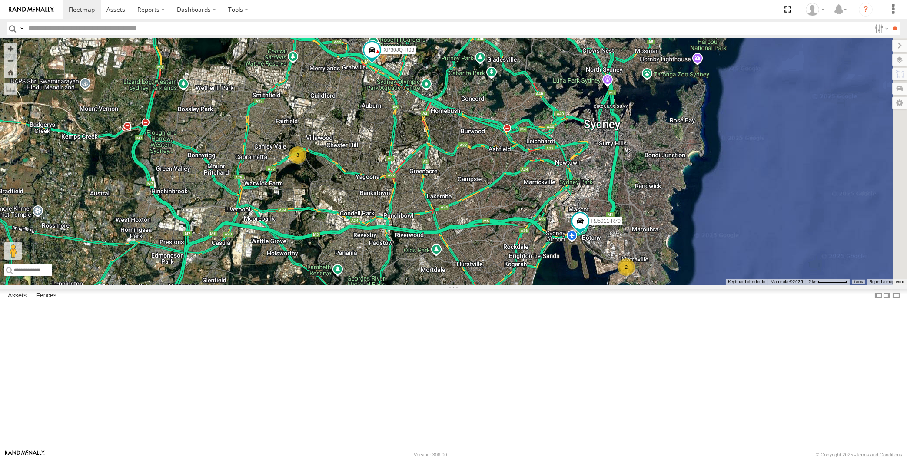
drag, startPoint x: 436, startPoint y: 309, endPoint x: 441, endPoint y: 305, distance: 6.2
click at [441, 285] on div "XP30JQ-R03 2 3 RJ5911-R79 XO74GU-R69" at bounding box center [453, 161] width 907 height 247
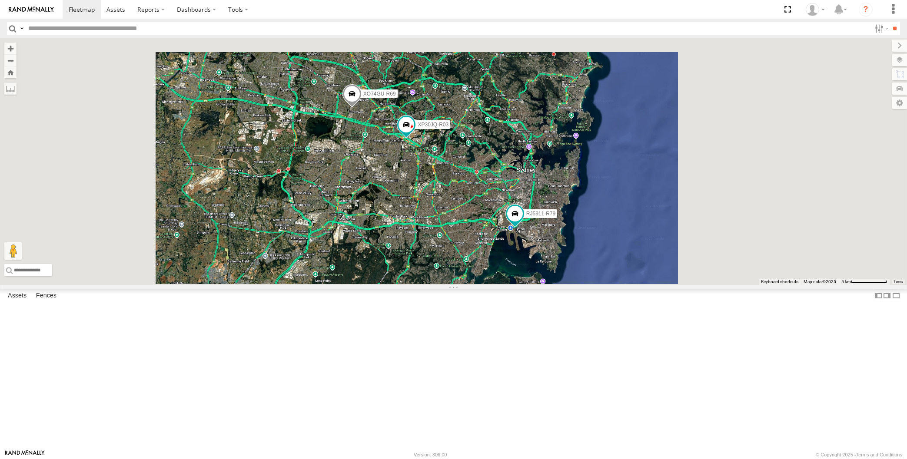
drag, startPoint x: 464, startPoint y: 342, endPoint x: 458, endPoint y: 337, distance: 7.4
click at [459, 285] on div "XP30JQ-R03 RJ5911-R79 XO74GU-R69" at bounding box center [453, 161] width 907 height 247
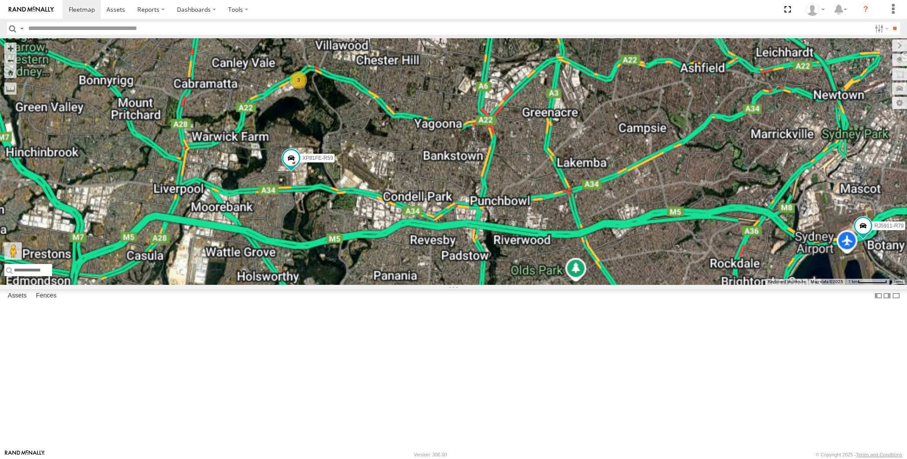
drag, startPoint x: 328, startPoint y: 286, endPoint x: 325, endPoint y: 282, distance: 4.6
click at [325, 282] on div "XP30JQ-R03 RJ5911-R79 XO74GU-R69 XSNDHU-R04 XP81FE-R59 3" at bounding box center [453, 161] width 907 height 247
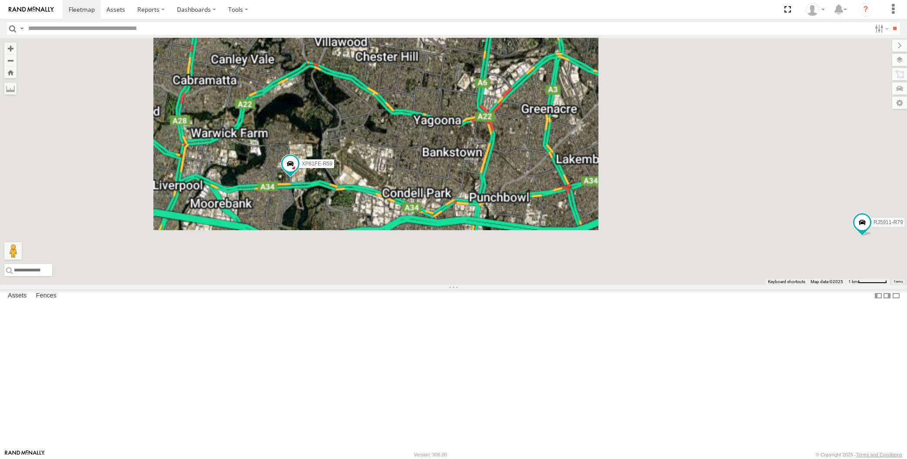
click at [527, 285] on div "XP30JQ-R03 RJ5911-R79 XO74GU-R69 XSNDHU-R04 XP81FE-R59" at bounding box center [453, 161] width 907 height 247
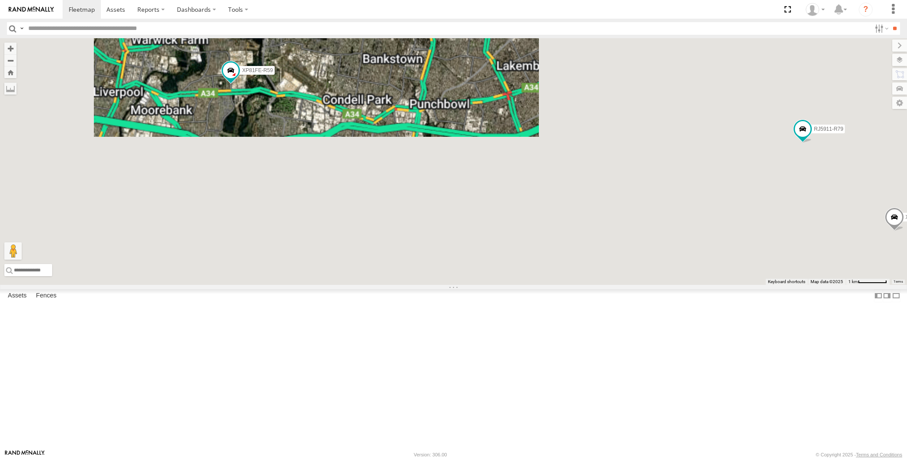
click at [586, 285] on div "XP30JQ-R03 RJ5911-R79 XO74GU-R69 XSNDHU-R04 XP81FE-R59 3" at bounding box center [453, 161] width 907 height 247
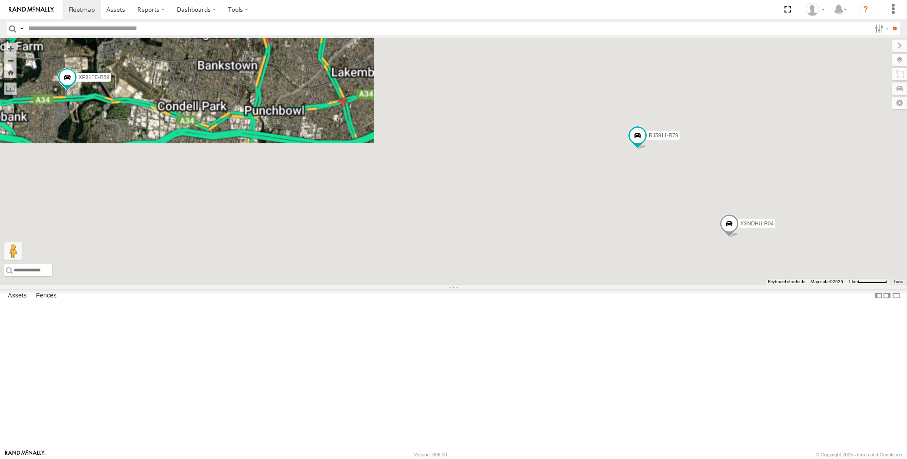
click at [645, 285] on div "XP30JQ-R03 RJ5911-R79 XO74GU-R69 XSNDHU-R04 XP81FE-R59 3" at bounding box center [453, 161] width 907 height 247
drag, startPoint x: 292, startPoint y: 255, endPoint x: 296, endPoint y: 246, distance: 9.4
click at [295, 248] on div "XP30JQ-R03 RJ5911-R79 XO74GU-R69 XSNDHU-R04 XP81FE-R59 3" at bounding box center [453, 161] width 907 height 247
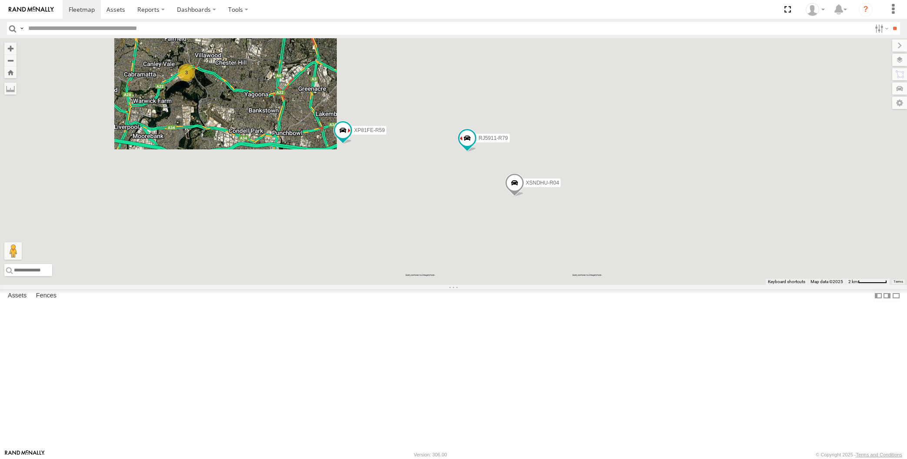
click at [330, 259] on div "XP30JQ-R03 RJ5911-R79 XO74GU-R69 XSNDHU-R04 XP81FE-R59 3" at bounding box center [453, 161] width 907 height 247
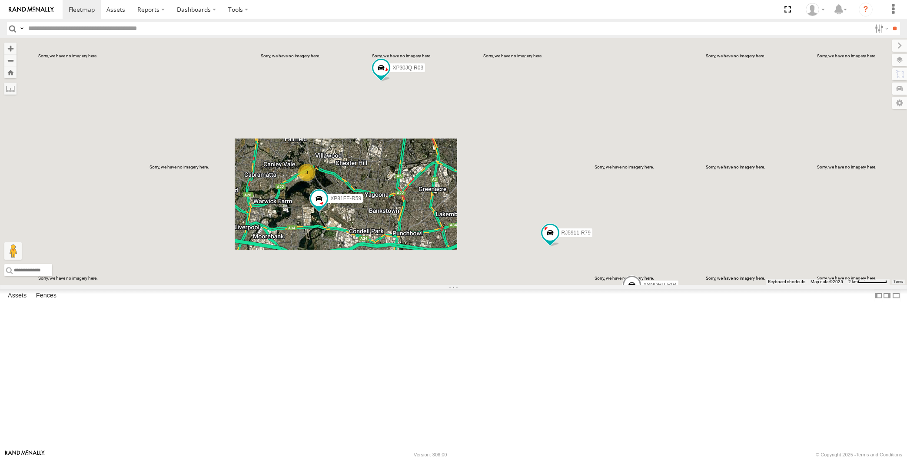
drag, startPoint x: 391, startPoint y: 301, endPoint x: 385, endPoint y: 296, distance: 7.7
click at [385, 285] on div "XP30JQ-R03 XSNDHU-R04 3 RJ5911-R79 XP81FE-R59 XO74GU-R69" at bounding box center [453, 161] width 907 height 247
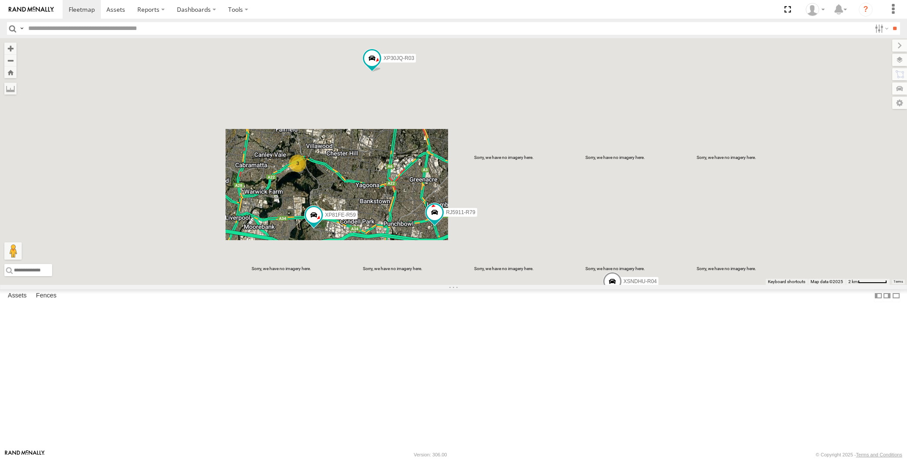
click at [270, 8] on span at bounding box center [267, 0] width 16 height 16
click at [375, 274] on div "XP30JQ-R03 XSNDHU-R04 RJ5911-R79 XP81FE-R59 XO74GU-R69 3 XO74GU-R69 -33.79467 ,…" at bounding box center [453, 161] width 907 height 247
click at [394, 274] on div "XP30JQ-R03 XSNDHU-R04 RJ5911-R79 XP81FE-R59 XO74GU-R69 3" at bounding box center [453, 161] width 907 height 247
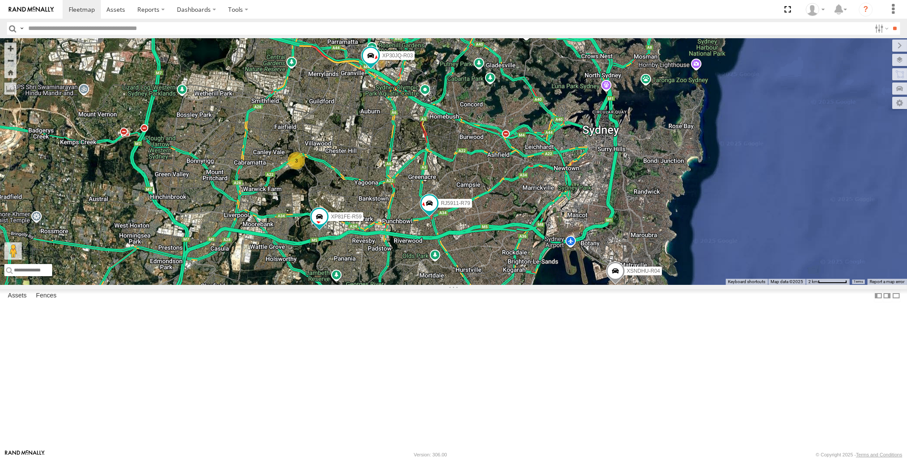
drag, startPoint x: 515, startPoint y: 377, endPoint x: 507, endPoint y: 361, distance: 17.5
click at [507, 285] on div "XP30JQ-R03 XSNDHU-R04 RJ5911-R79 XP81FE-R59 XO74GU-R69 3" at bounding box center [453, 161] width 907 height 247
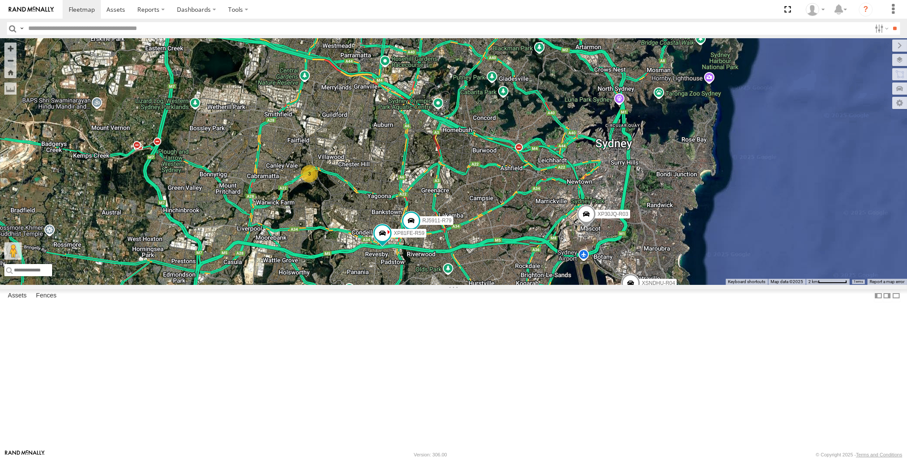
click at [278, 26] on span at bounding box center [280, 13] width 19 height 23
click at [312, 128] on div "XP30JQ-R03 XSNDHU-R04 3 RJ5911-R79 XP81FE-R59 XO74GU-R69 XO74GU-R69 -33.79534 ,…" at bounding box center [453, 161] width 907 height 247
click at [200, 285] on div "XP30JQ-R03 XSNDHU-R04 3 RJ5911-R79 XP81FE-R59 XO74GU-R69" at bounding box center [453, 161] width 907 height 247
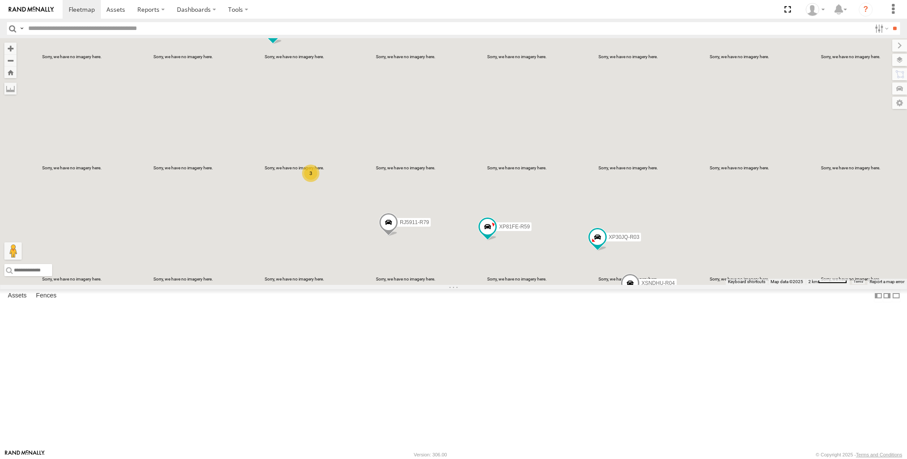
drag, startPoint x: 461, startPoint y: 252, endPoint x: 440, endPoint y: 236, distance: 27.3
click at [441, 237] on div "XP30JQ-R03 XSNDHU-R04 3 RJ5911-R79 XP81FE-R59 XO74GU-R69" at bounding box center [453, 161] width 907 height 247
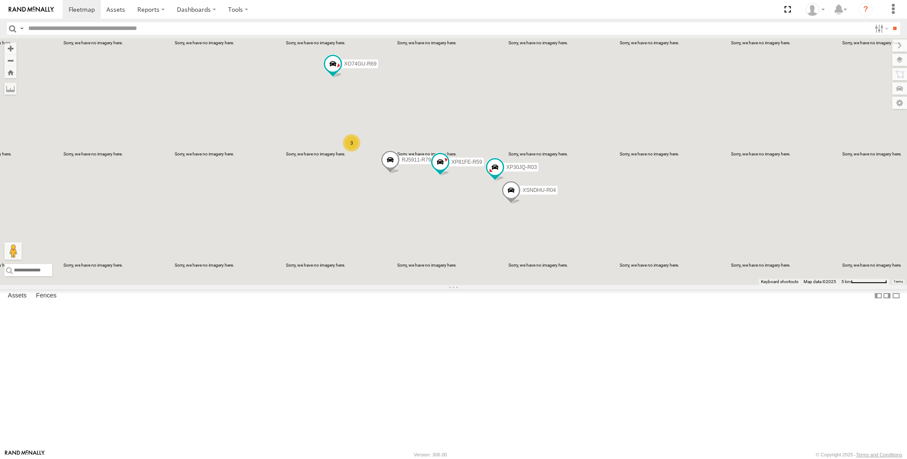
click at [483, 285] on div "XP30JQ-R03 XSNDHU-R04 RJ5911-R79 XP81FE-R59 XO74GU-R69 3" at bounding box center [453, 161] width 907 height 247
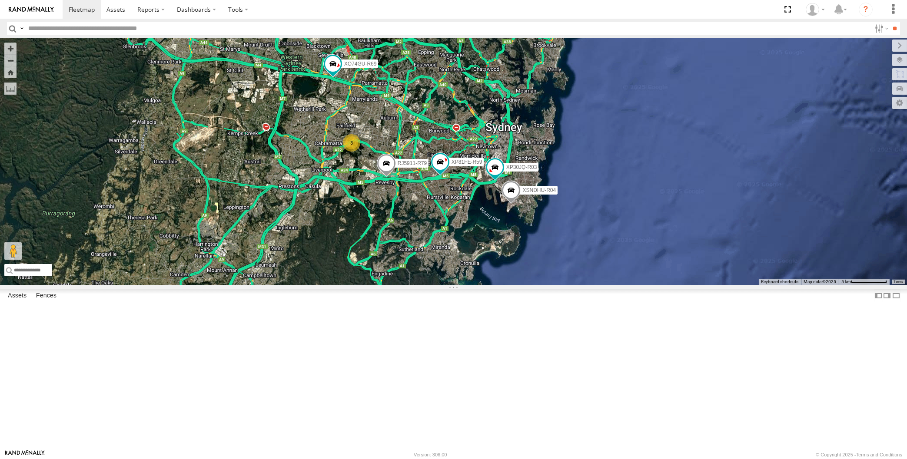
drag, startPoint x: 434, startPoint y: 308, endPoint x: 430, endPoint y: 309, distance: 4.7
click at [430, 285] on div "XP30JQ-R03 XSNDHU-R04 RJ5911-R79 XP81FE-R59 XO74GU-R69 3" at bounding box center [453, 161] width 907 height 247
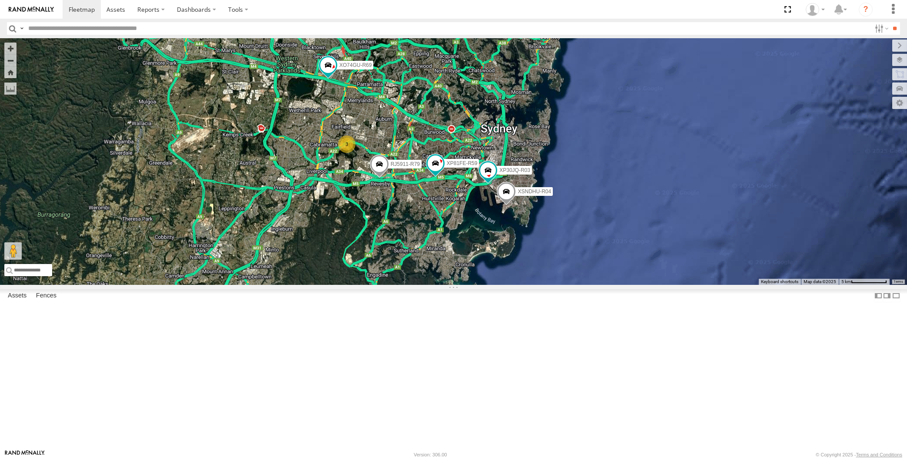
drag, startPoint x: 569, startPoint y: 380, endPoint x: 571, endPoint y: 374, distance: 6.6
click at [569, 285] on div "XP30JQ-R03 XSNDHU-R04 RJ5911-R79 XP81FE-R59 XO74GU-R69 3" at bounding box center [453, 161] width 907 height 247
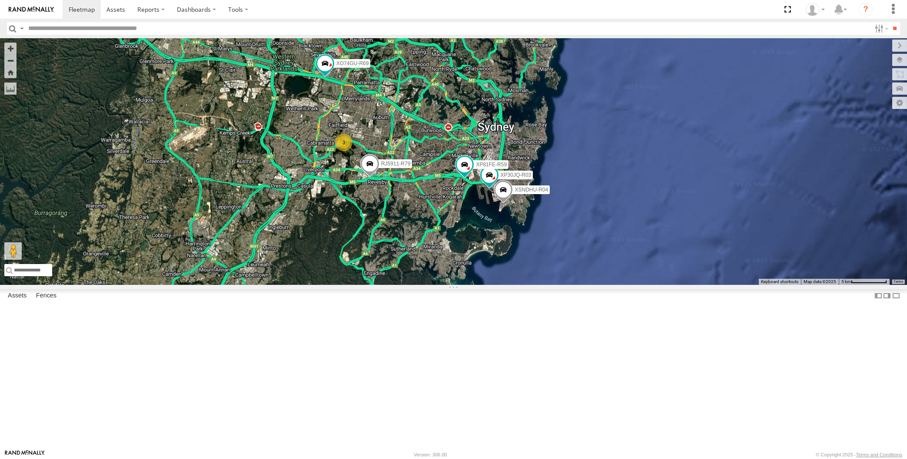
click at [449, 285] on div "XP30JQ-R03 XSNDHU-R04 RJ5911-R79 XP81FE-R59 XO74GU-R69 3" at bounding box center [453, 161] width 907 height 247
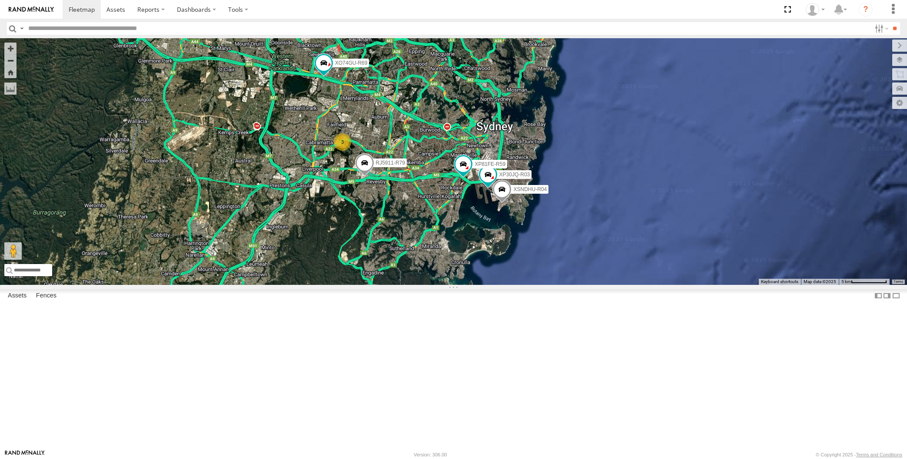
click at [197, 283] on div "XP30JQ-R03 XSNDHU-R04 RJ5911-R79 XP81FE-R59 XO74GU-R69 3" at bounding box center [453, 161] width 907 height 247
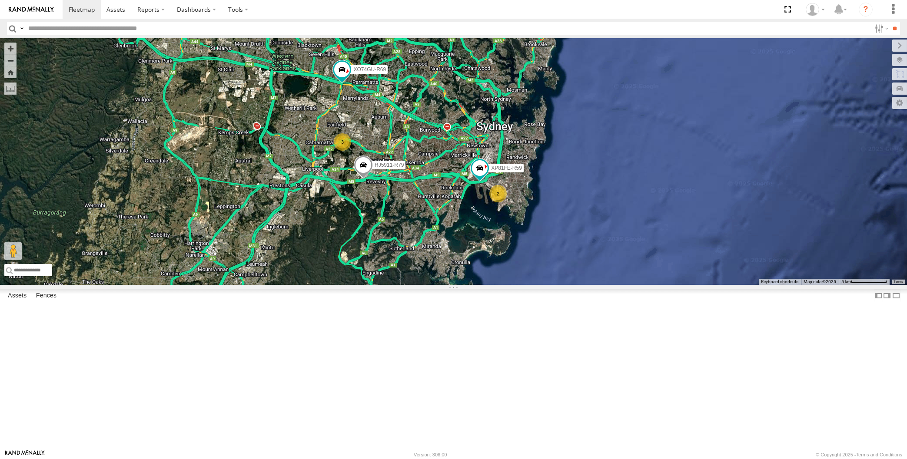
click at [404, 285] on div "RJ5911-R79 XP81FE-R59 XO74GU-R69 2 3" at bounding box center [453, 161] width 907 height 247
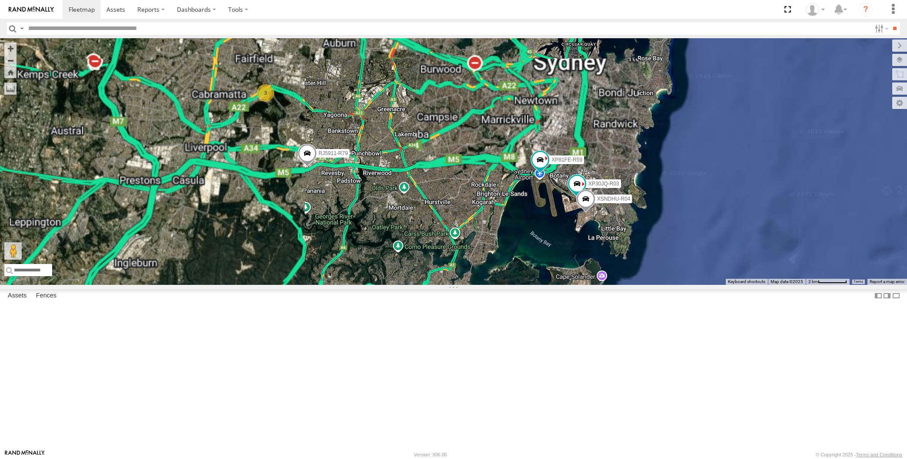
drag, startPoint x: 421, startPoint y: 279, endPoint x: 430, endPoint y: 305, distance: 27.4
click at [430, 285] on div "RJ5911-R79 XP81FE-R59 XO74GU-R69 XP30JQ-R03 XSNDHU-R04 3" at bounding box center [453, 161] width 907 height 247
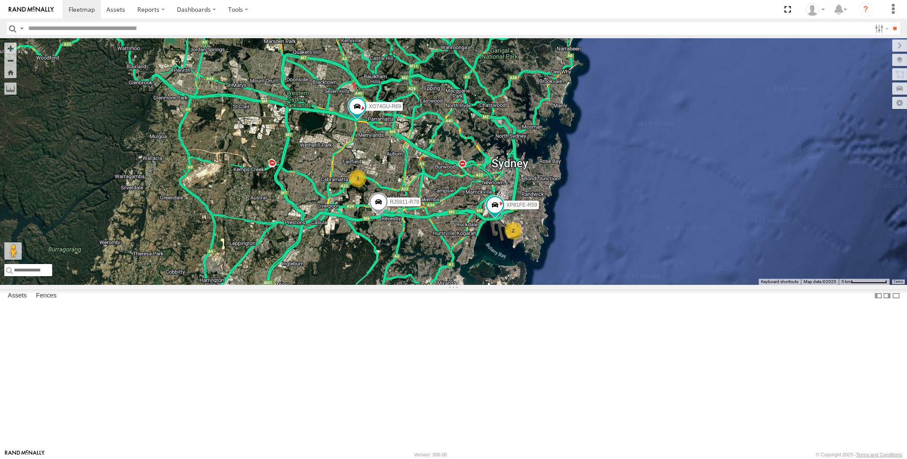
click at [433, 285] on div "RJ5911-R79 XP81FE-R59 XO74GU-R69 2 3" at bounding box center [453, 161] width 907 height 247
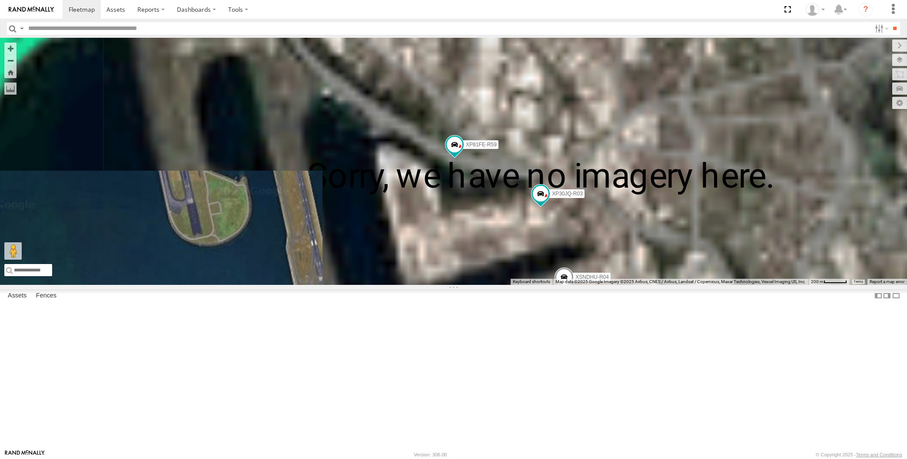
click at [589, 285] on div "RJ5911-R79 XP81FE-R59 XO74GU-R69 XP30JQ-R03 XSNDHU-R04" at bounding box center [453, 161] width 907 height 247
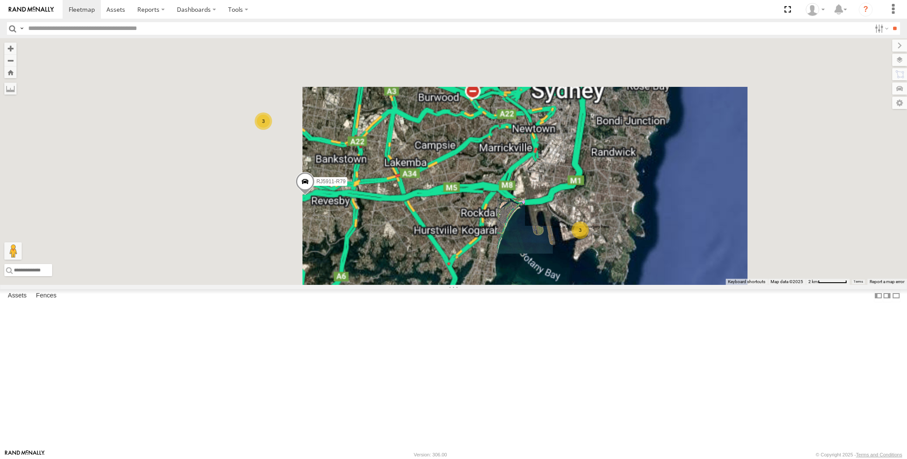
click at [505, 285] on div "RJ5911-R79 XO74GU-R69 3 3" at bounding box center [453, 161] width 907 height 247
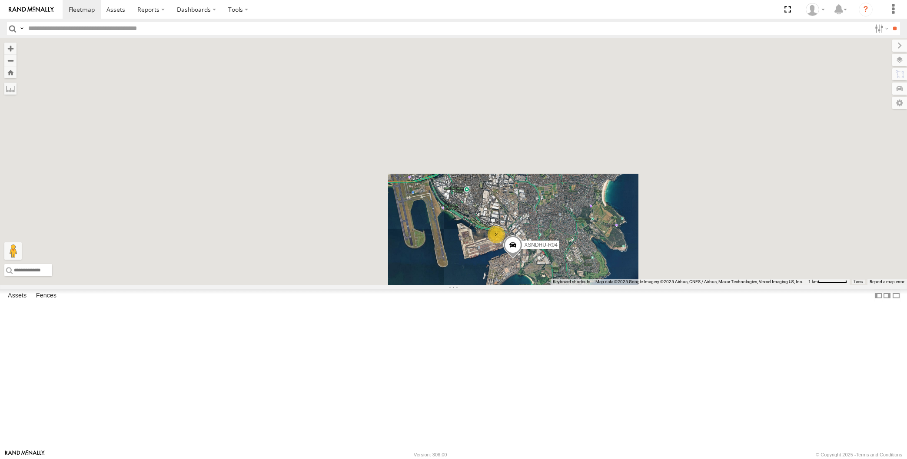
drag, startPoint x: 645, startPoint y: 342, endPoint x: 643, endPoint y: 337, distance: 5.5
click at [645, 285] on div "RJ5911-R79 XO74GU-R69 XSNDHU-R04 2" at bounding box center [453, 161] width 907 height 247
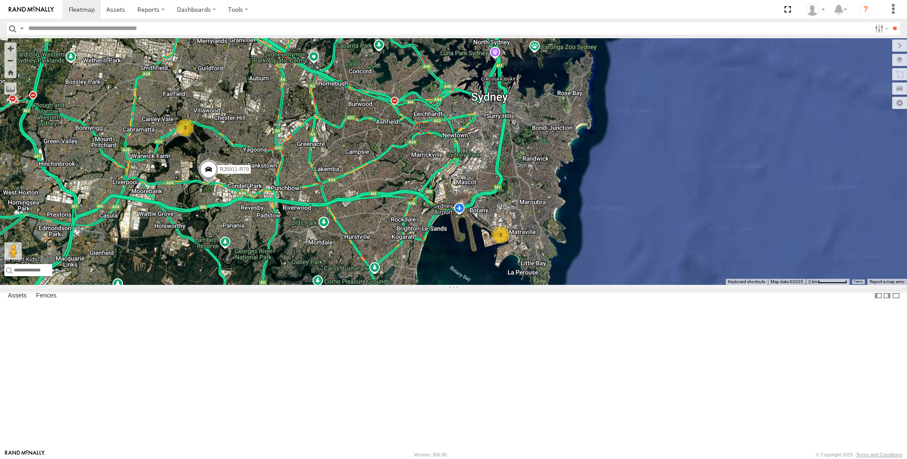
drag, startPoint x: 553, startPoint y: 221, endPoint x: 566, endPoint y: 216, distance: 13.7
click at [567, 217] on div "RJ5911-R79 XO74GU-R69 3 3" at bounding box center [453, 161] width 907 height 247
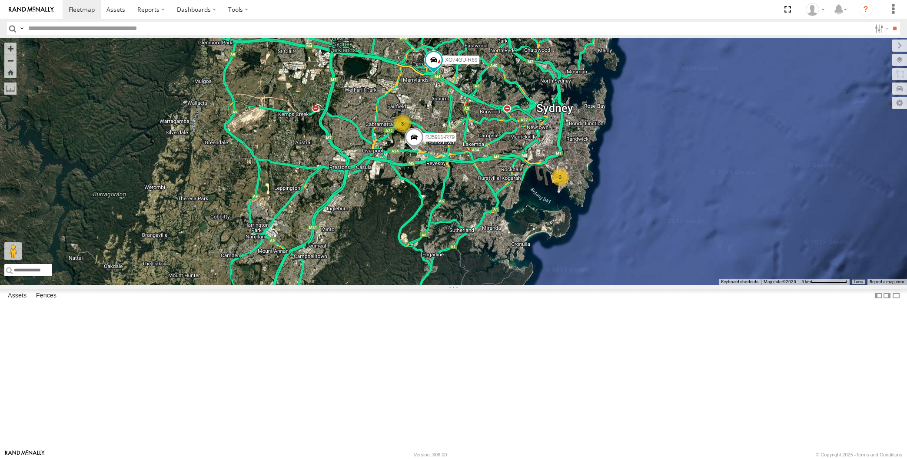
drag, startPoint x: 477, startPoint y: 298, endPoint x: 479, endPoint y: 304, distance: 6.6
click at [479, 285] on div "RJ5911-R79 XO74GU-R69 3 3" at bounding box center [453, 161] width 907 height 247
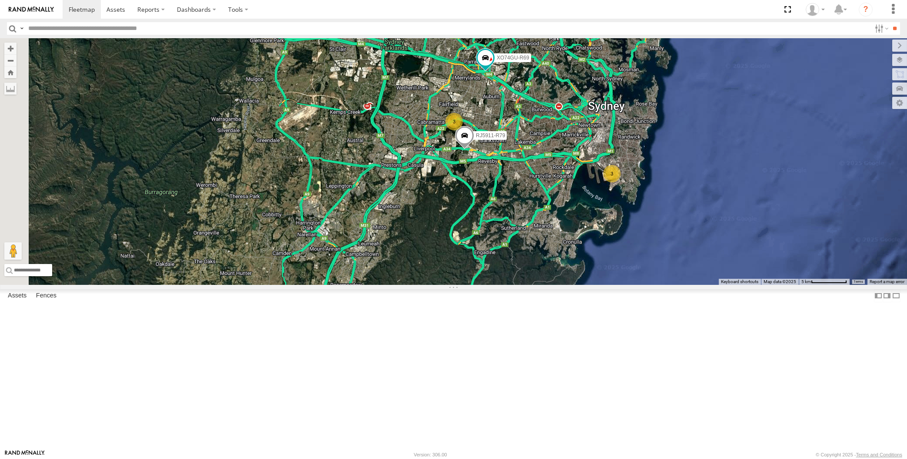
drag, startPoint x: 591, startPoint y: 283, endPoint x: 588, endPoint y: 291, distance: 8.8
click at [588, 285] on div "RJ5911-R79 XO74GU-R69 3 3" at bounding box center [453, 161] width 907 height 247
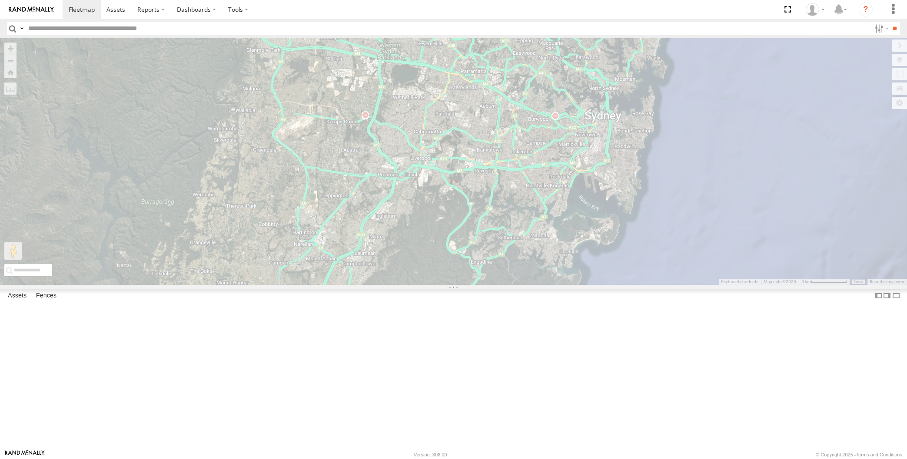
click at [498, 285] on div "← Move left → Move right ↑ Move up ↓ Move down + Zoom in - Zoom out Home Jump l…" at bounding box center [453, 161] width 907 height 247
click at [533, 285] on div "← Move left → Move right ↑ Move up ↓ Move down + Zoom in - Zoom out Home Jump l…" at bounding box center [453, 161] width 907 height 247
drag, startPoint x: 603, startPoint y: 311, endPoint x: 579, endPoint y: 305, distance: 24.6
click at [583, 285] on div "← Move left → Move right ↑ Move up ↓ Move down + Zoom in - Zoom out Home Jump l…" at bounding box center [453, 161] width 907 height 247
click at [206, 272] on div "← Move left → Move right ↑ Move up ↓ Move down + Zoom in - Zoom out Home Jump l…" at bounding box center [453, 161] width 907 height 247
